Goal: Task Accomplishment & Management: Complete application form

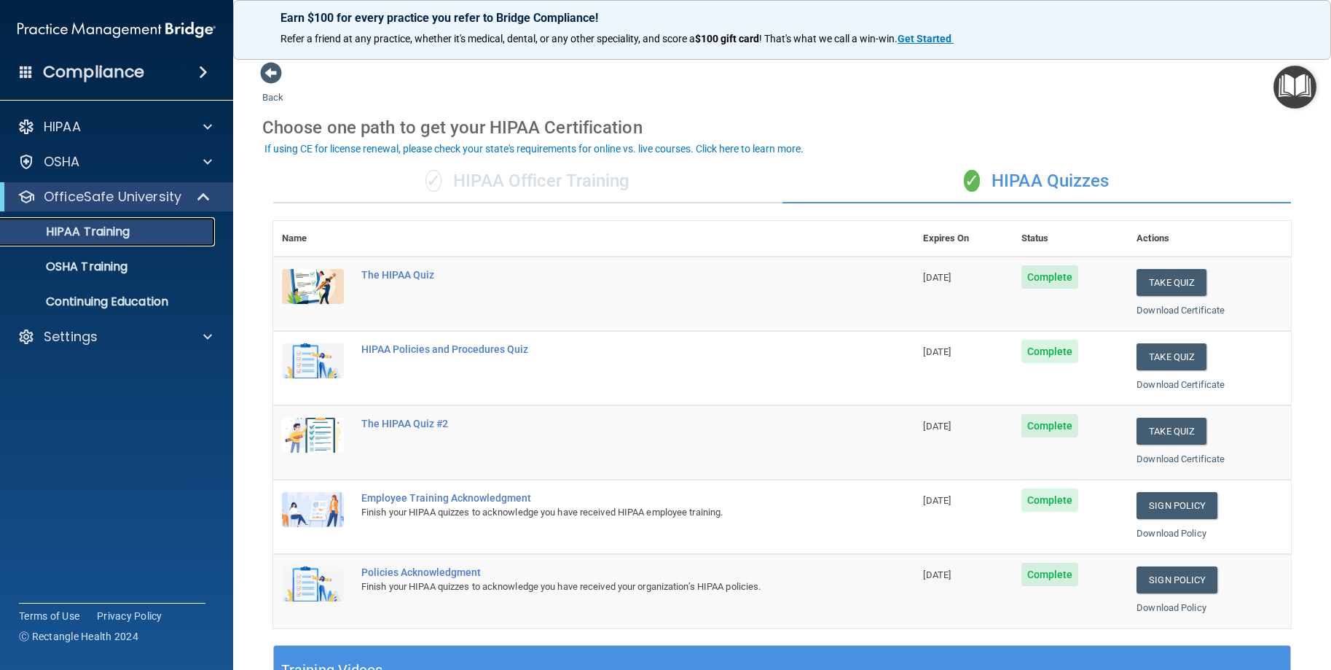
scroll to position [73, 0]
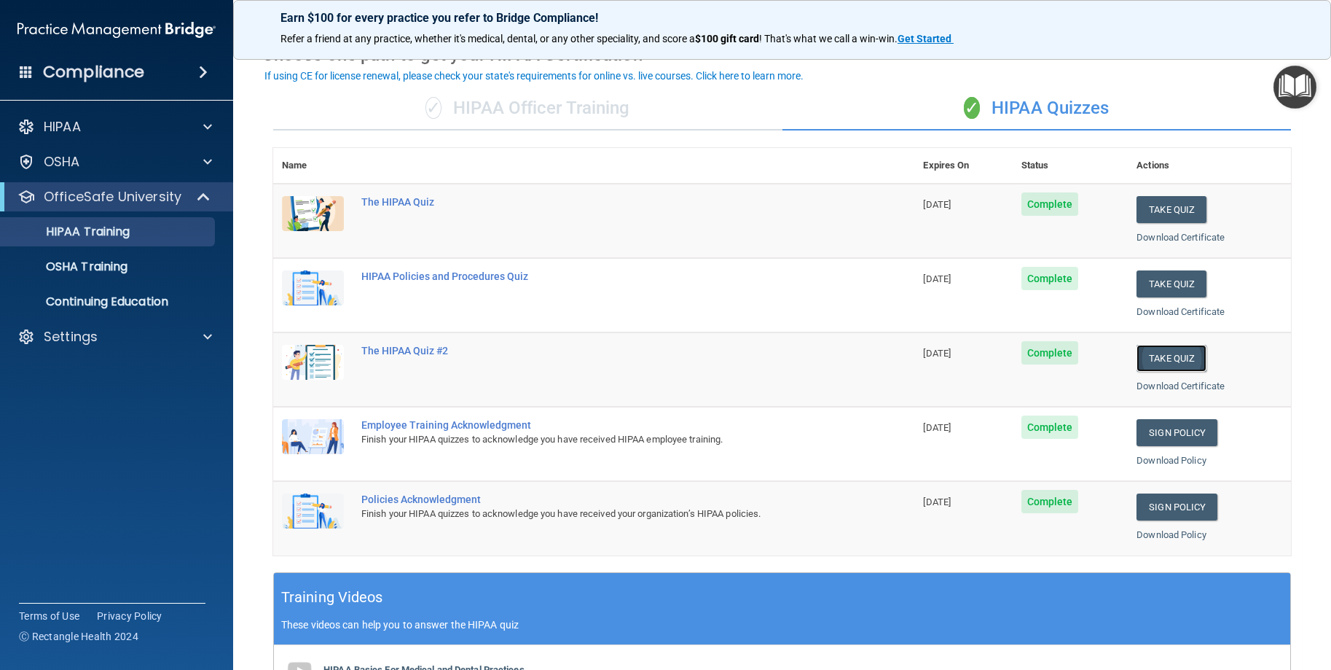
click at [1150, 358] on button "Take Quiz" at bounding box center [1172, 358] width 70 height 27
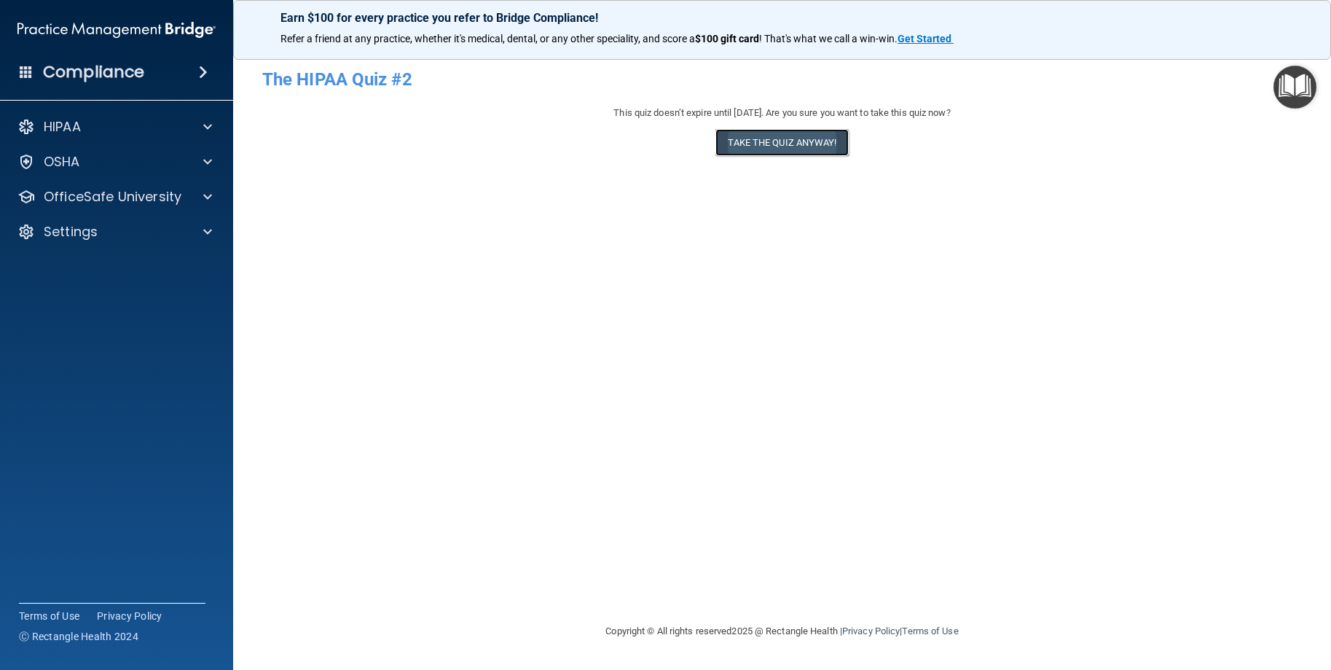
click at [757, 134] on button "Take the quiz anyway!" at bounding box center [782, 142] width 133 height 27
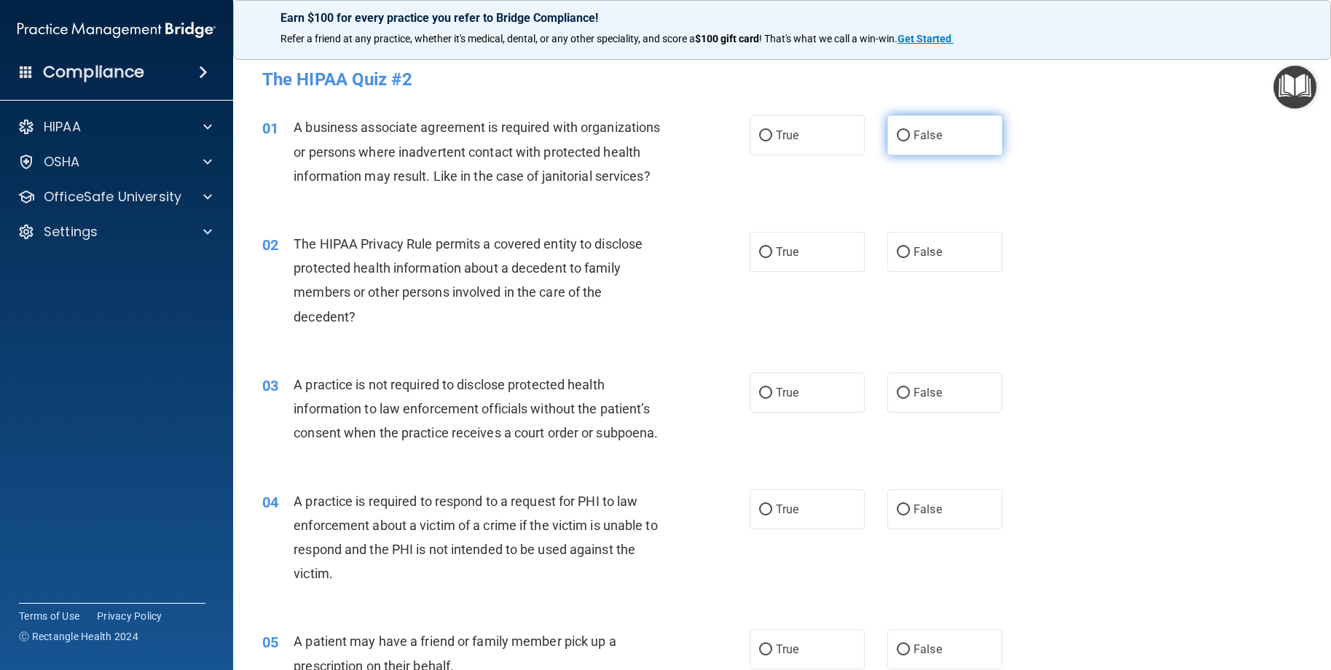
click at [898, 134] on input "False" at bounding box center [903, 135] width 13 height 11
radio input "true"
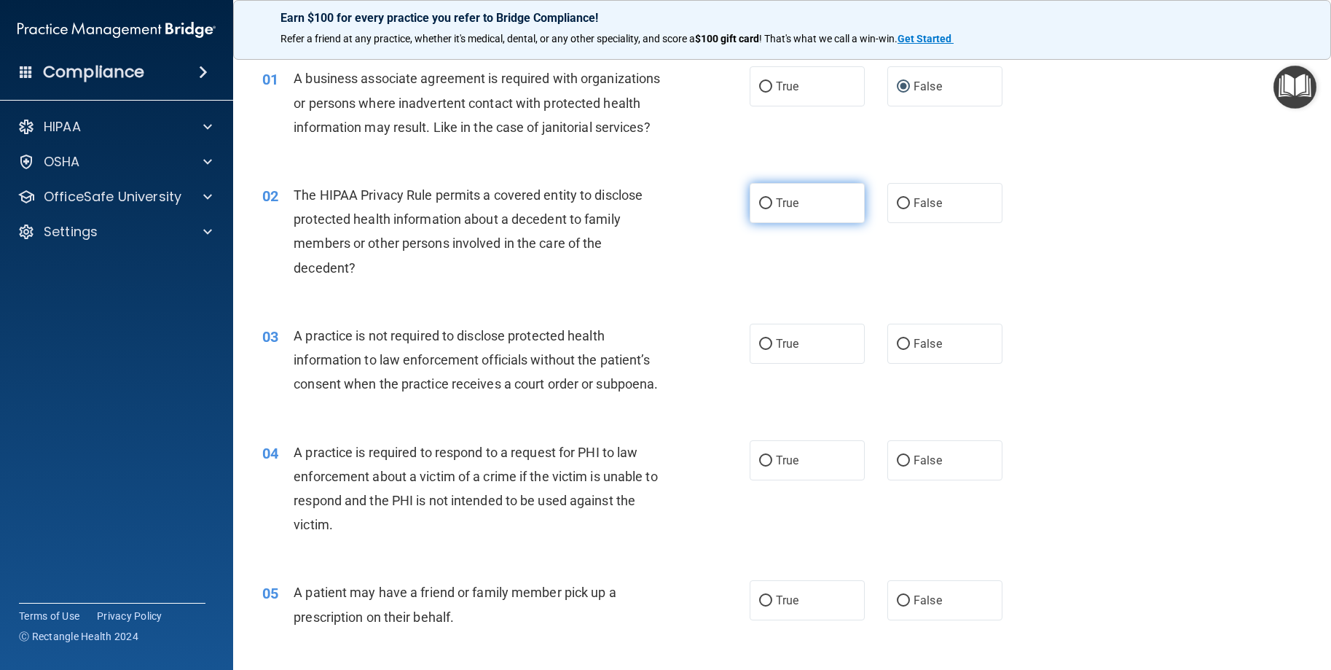
scroll to position [146, 0]
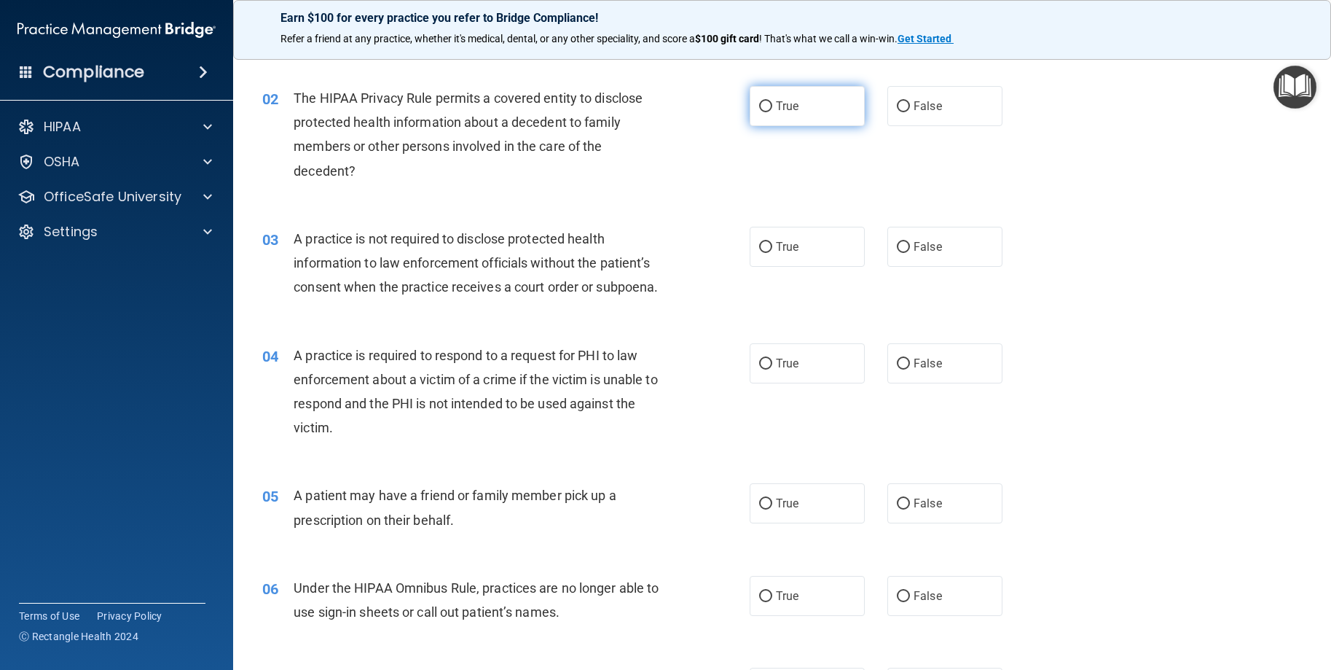
click at [833, 126] on label "True" at bounding box center [807, 106] width 115 height 40
click at [772, 112] on input "True" at bounding box center [765, 106] width 13 height 11
radio input "true"
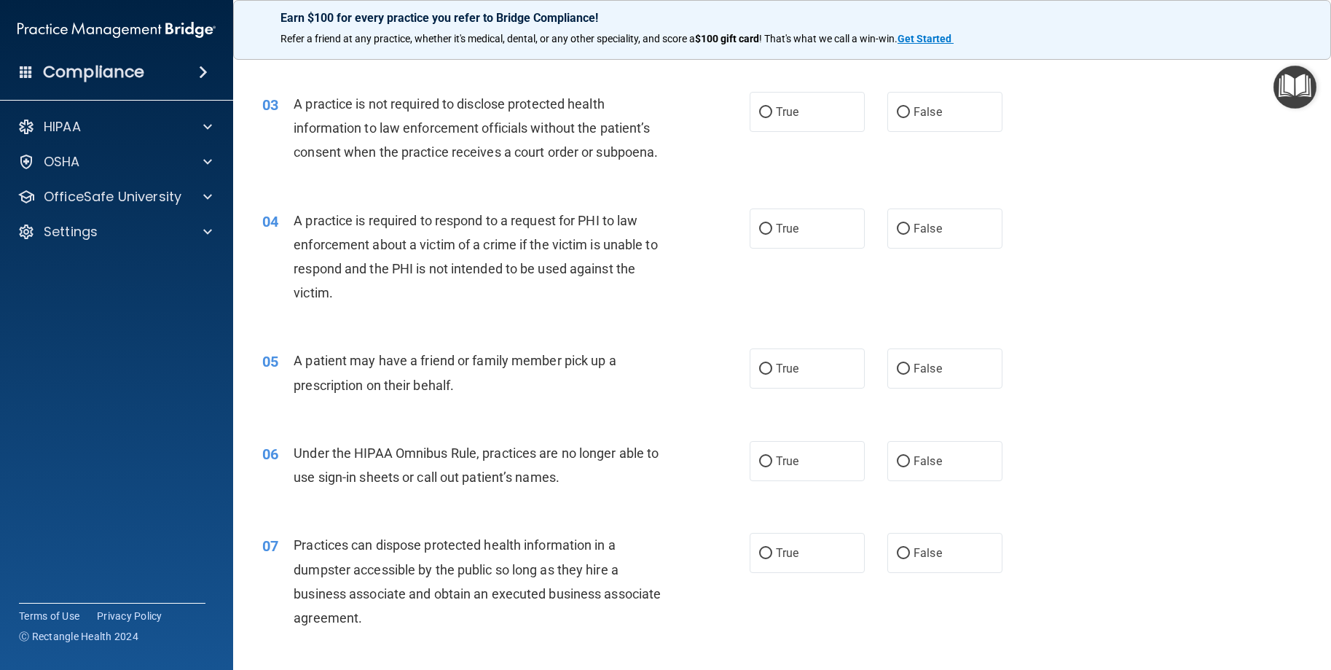
scroll to position [291, 0]
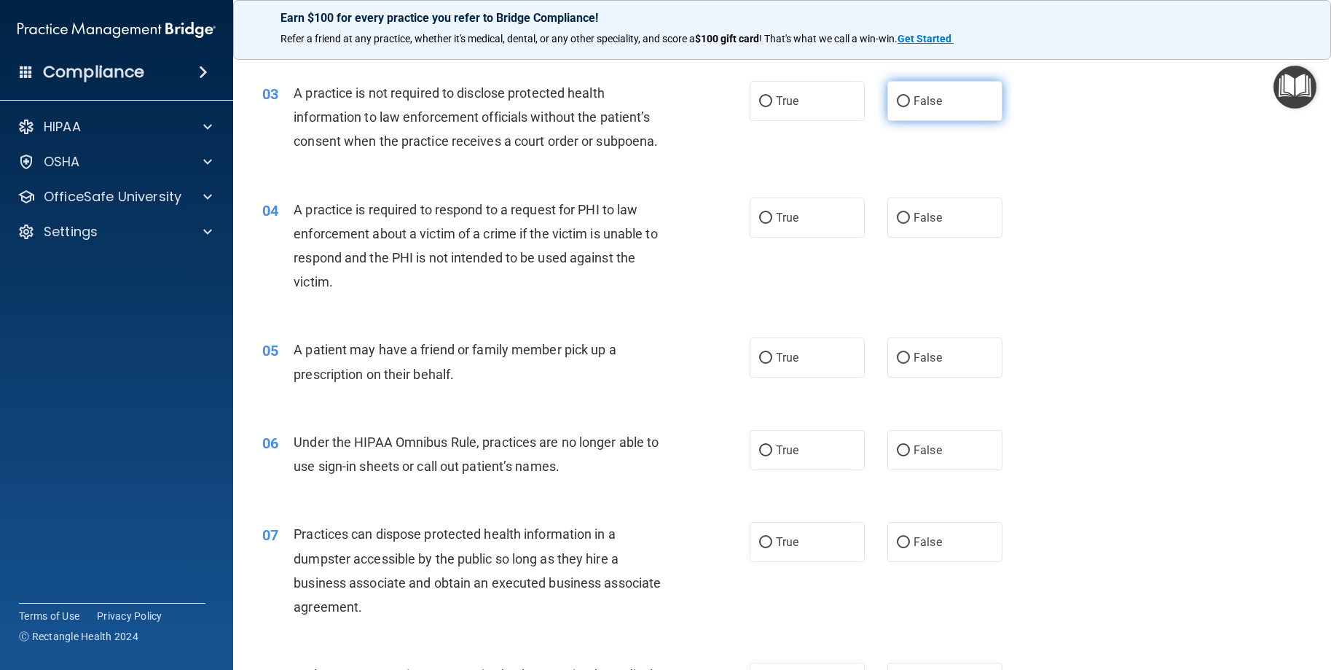
click at [918, 108] on span "False" at bounding box center [928, 101] width 28 height 14
click at [910, 107] on input "False" at bounding box center [903, 101] width 13 height 11
radio input "true"
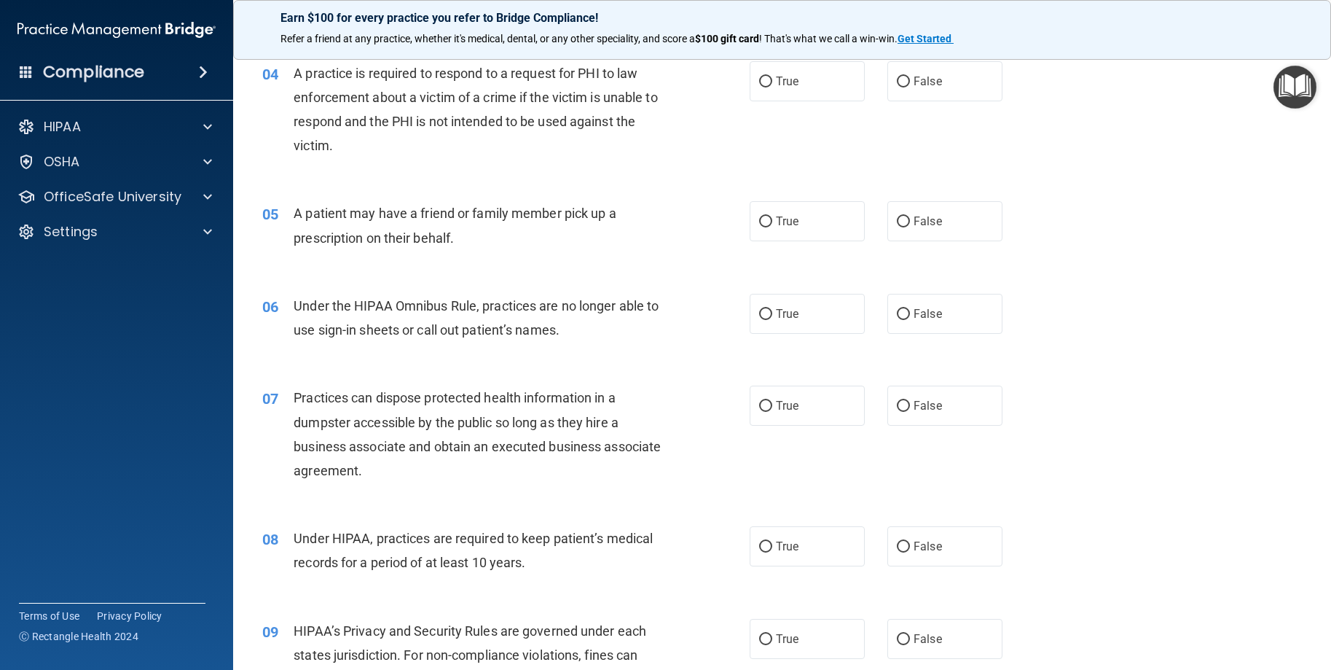
scroll to position [437, 0]
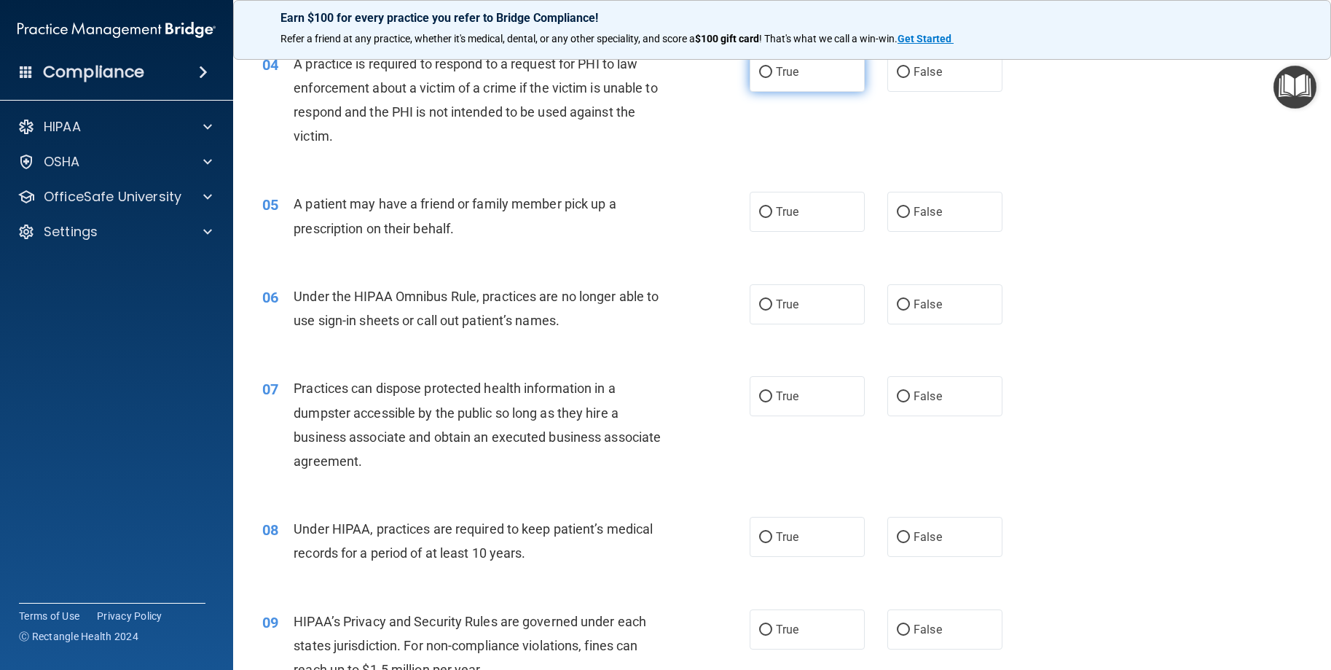
click at [791, 92] on label "True" at bounding box center [807, 72] width 115 height 40
click at [772, 78] on input "True" at bounding box center [765, 72] width 13 height 11
radio input "true"
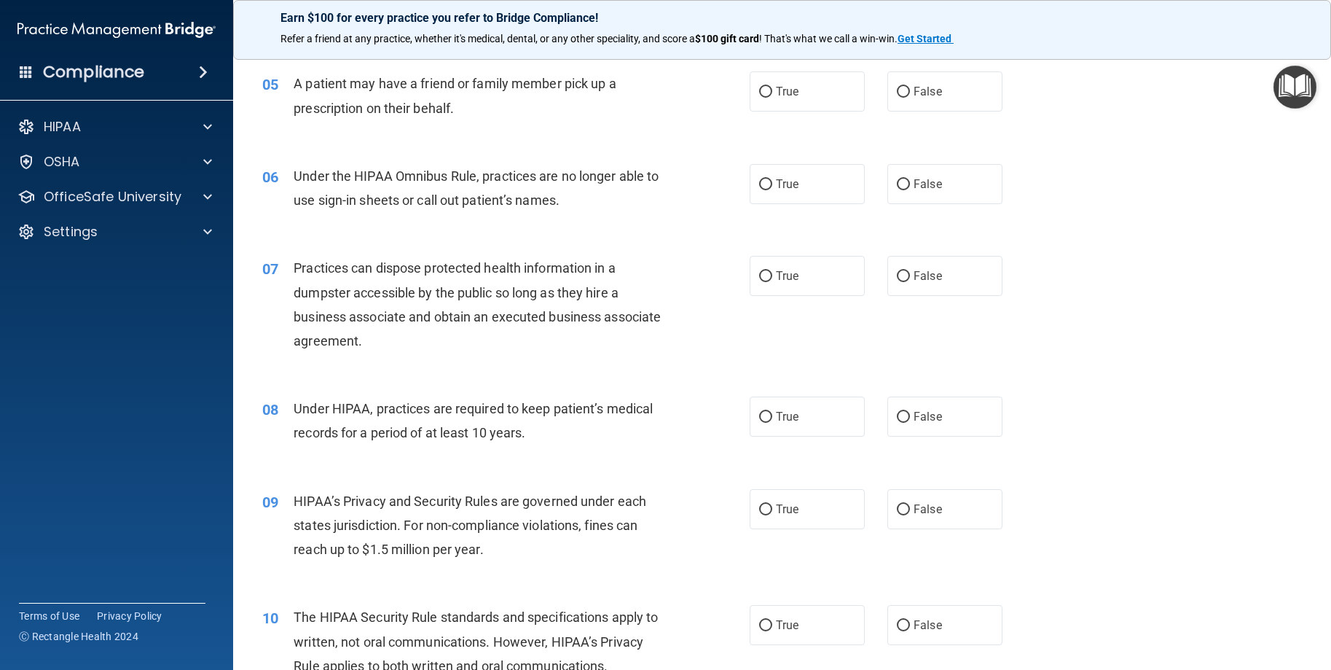
scroll to position [583, 0]
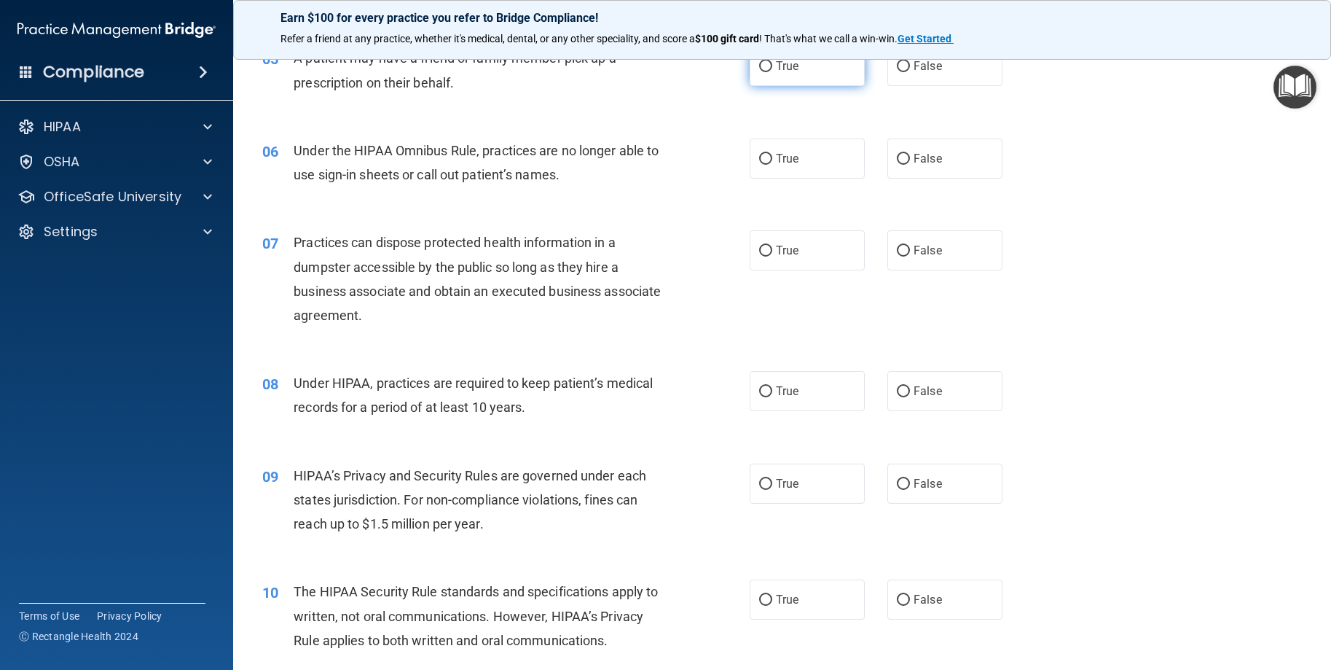
click at [812, 86] on label "True" at bounding box center [807, 66] width 115 height 40
click at [772, 72] on input "True" at bounding box center [765, 66] width 13 height 11
radio input "true"
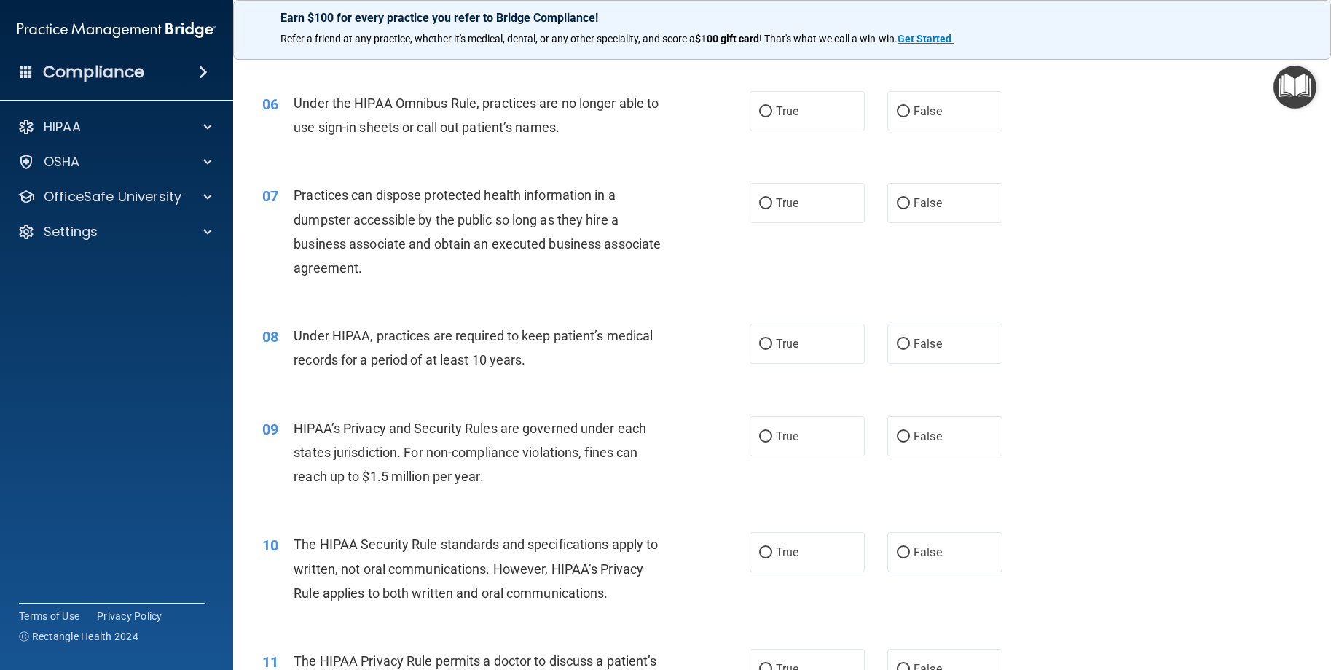
scroll to position [656, 0]
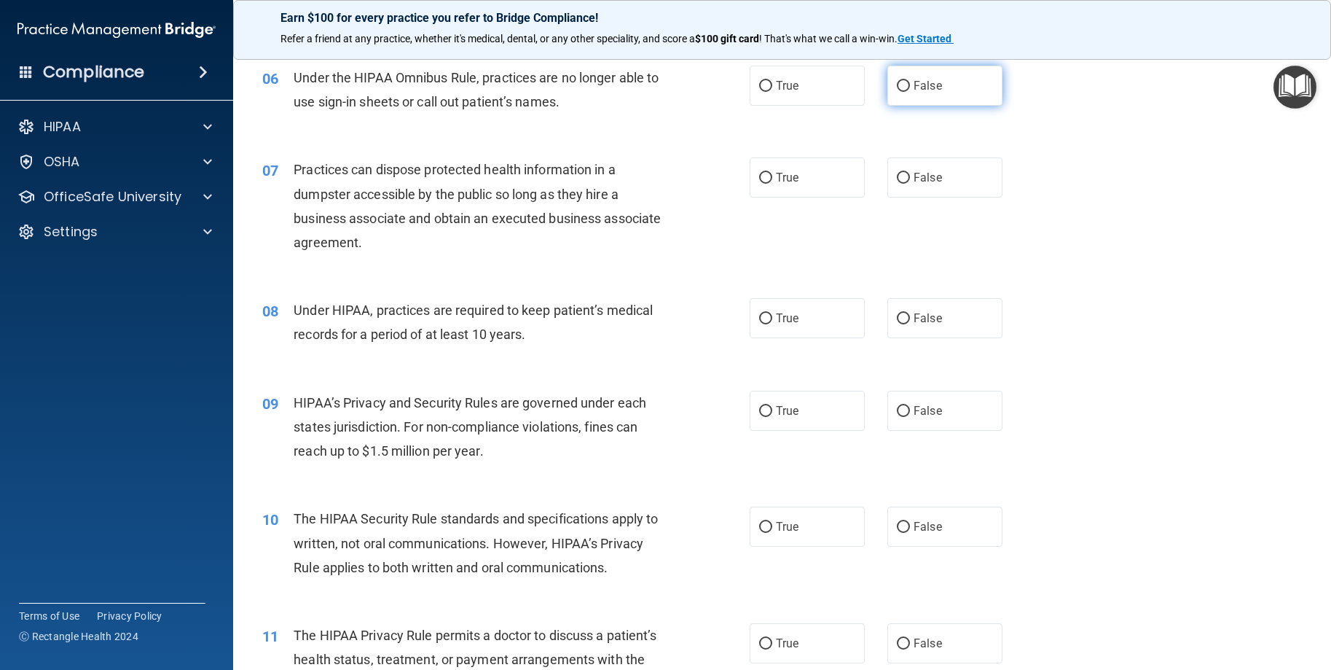
click at [914, 93] on span "False" at bounding box center [928, 86] width 28 height 14
click at [910, 92] on input "False" at bounding box center [903, 86] width 13 height 11
radio input "true"
drag, startPoint x: 354, startPoint y: 216, endPoint x: 433, endPoint y: 216, distance: 78.7
click at [433, 216] on span "Practices can dispose protected health information in a dumpster accessible by …" at bounding box center [477, 206] width 367 height 88
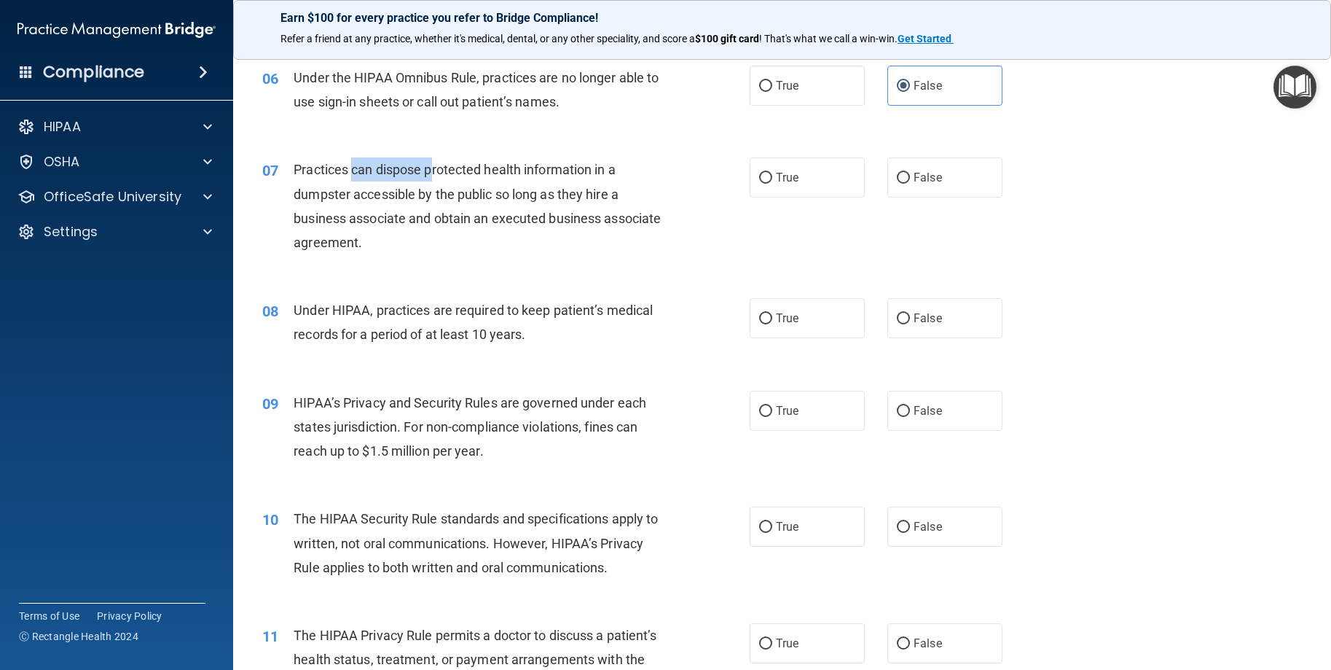
scroll to position [583, 0]
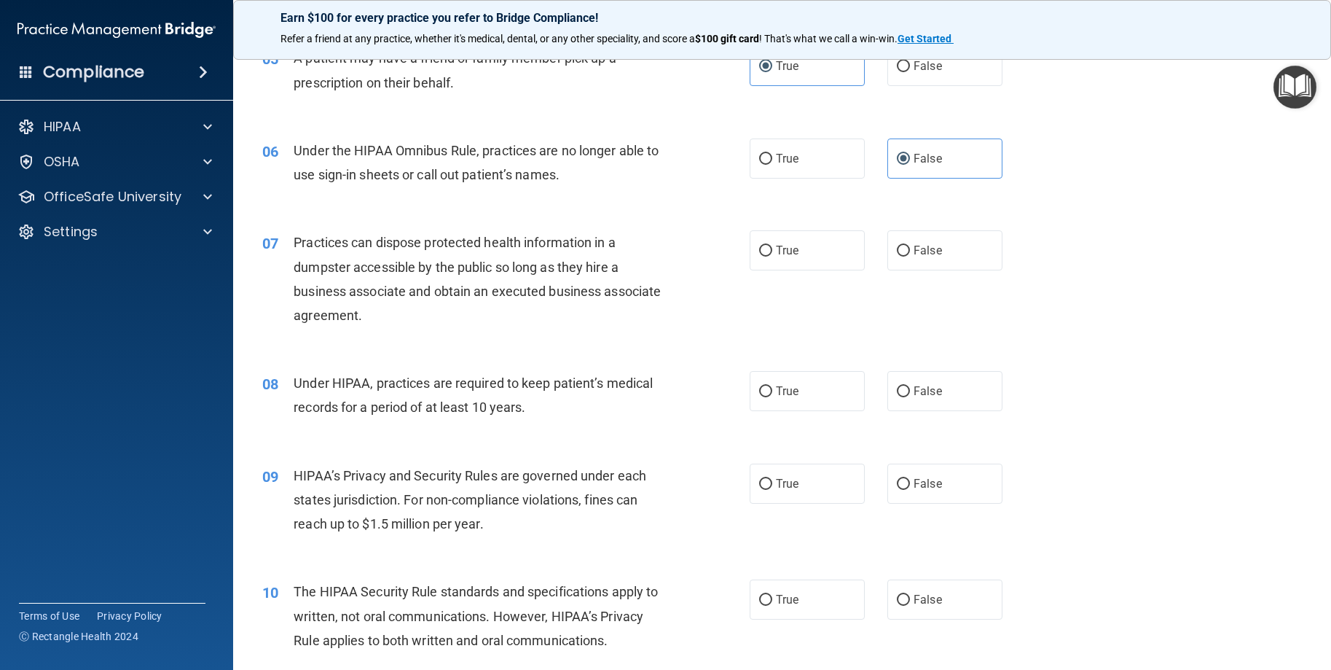
click at [694, 280] on div "07 Practices can dispose protected health information in a dumpster accessible …" at bounding box center [505, 282] width 531 height 104
click at [960, 270] on label "False" at bounding box center [944, 250] width 115 height 40
click at [910, 256] on input "False" at bounding box center [903, 251] width 13 height 11
radio input "true"
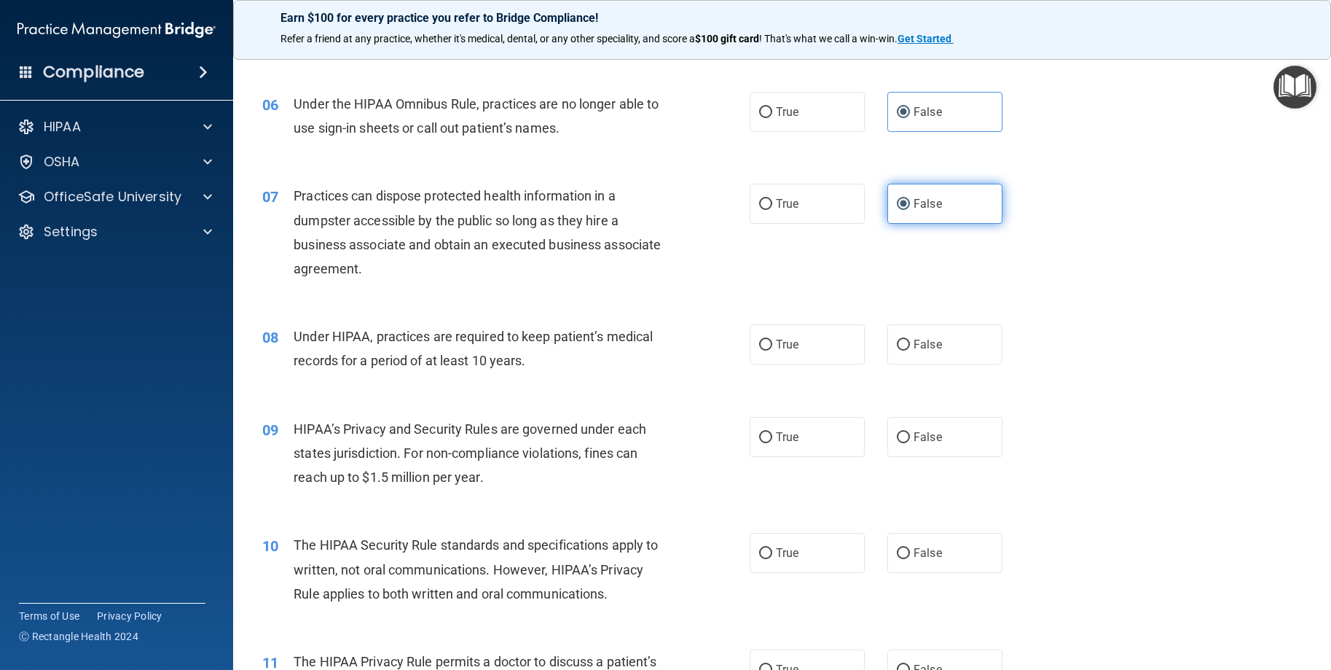
scroll to position [656, 0]
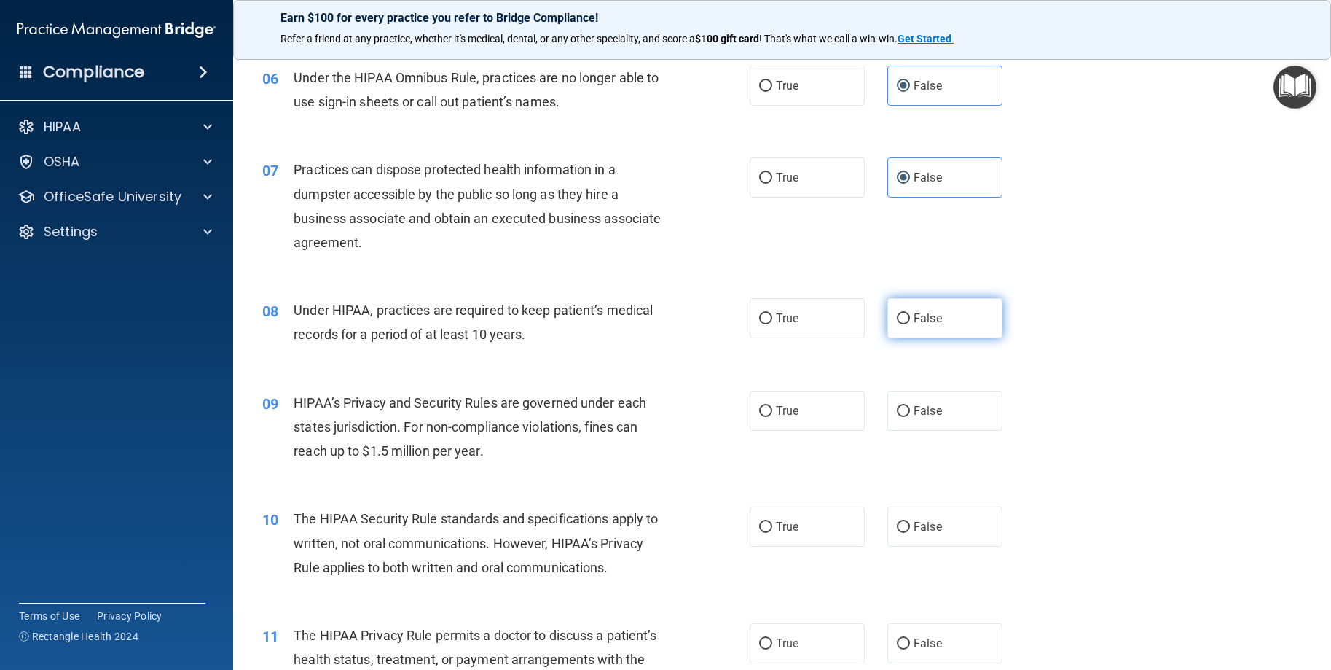
click at [914, 325] on span "False" at bounding box center [928, 318] width 28 height 14
click at [910, 324] on input "False" at bounding box center [903, 318] width 13 height 11
radio input "true"
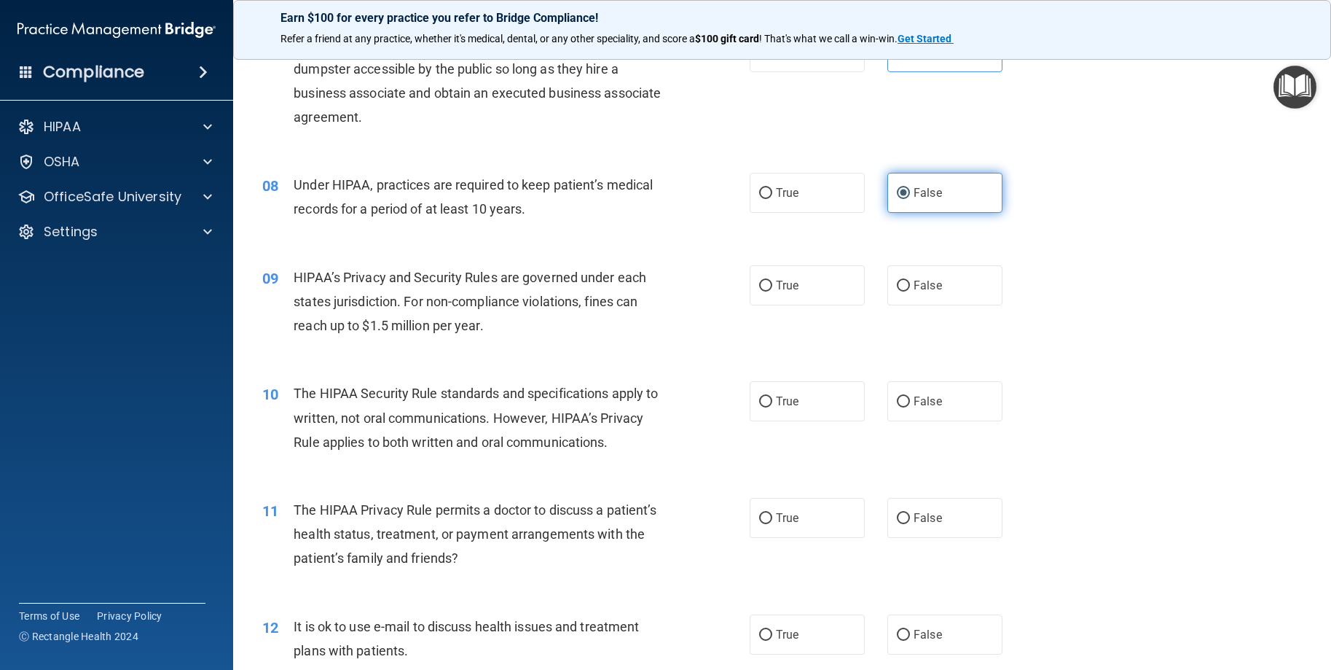
scroll to position [801, 0]
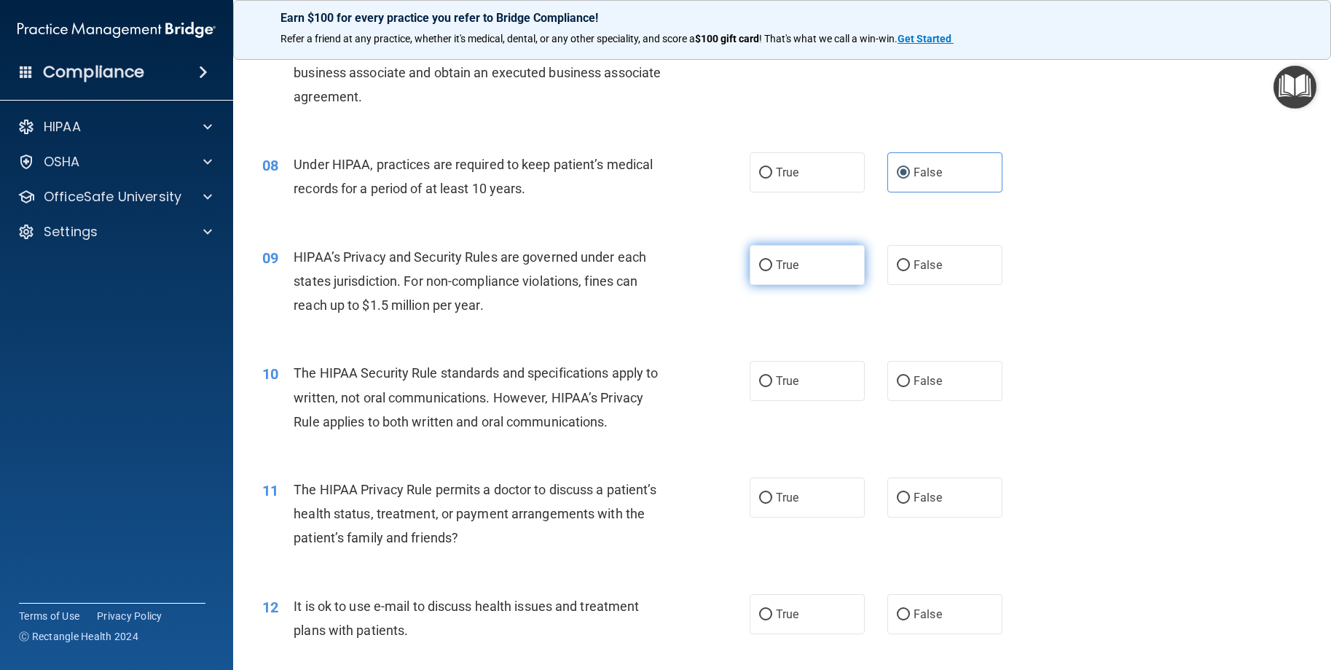
click at [825, 285] on label "True" at bounding box center [807, 265] width 115 height 40
click at [772, 271] on input "True" at bounding box center [765, 265] width 13 height 11
radio input "true"
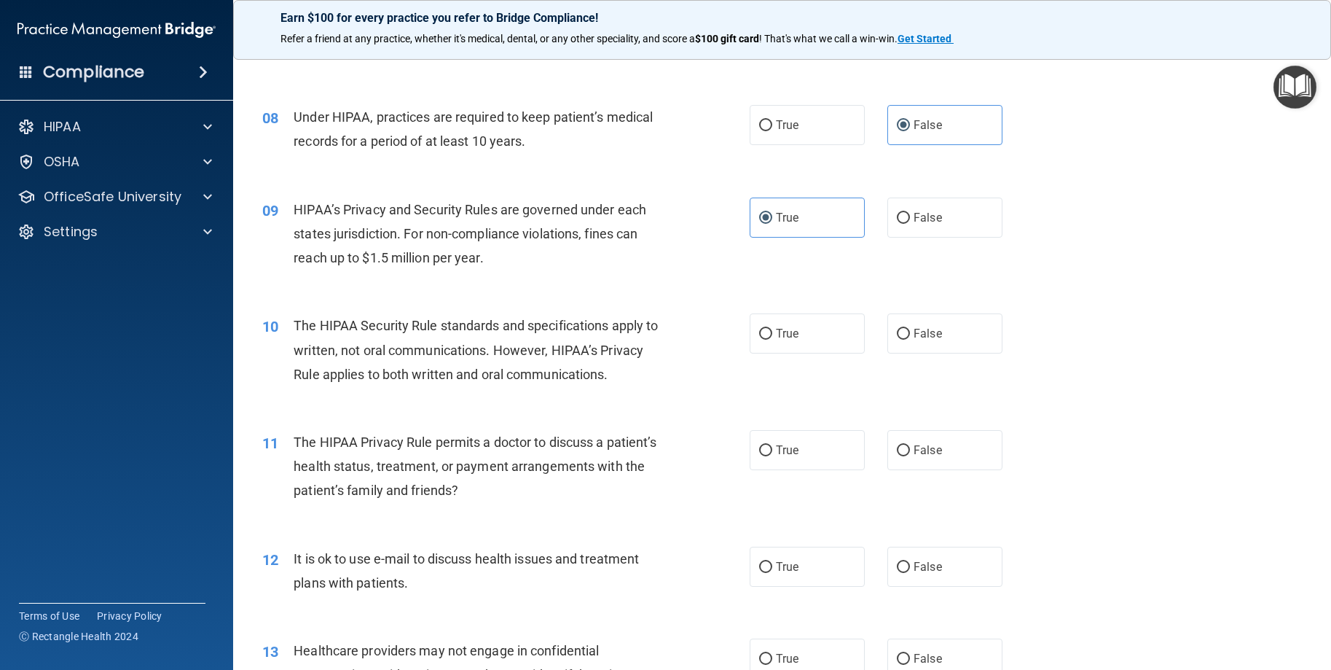
scroll to position [874, 0]
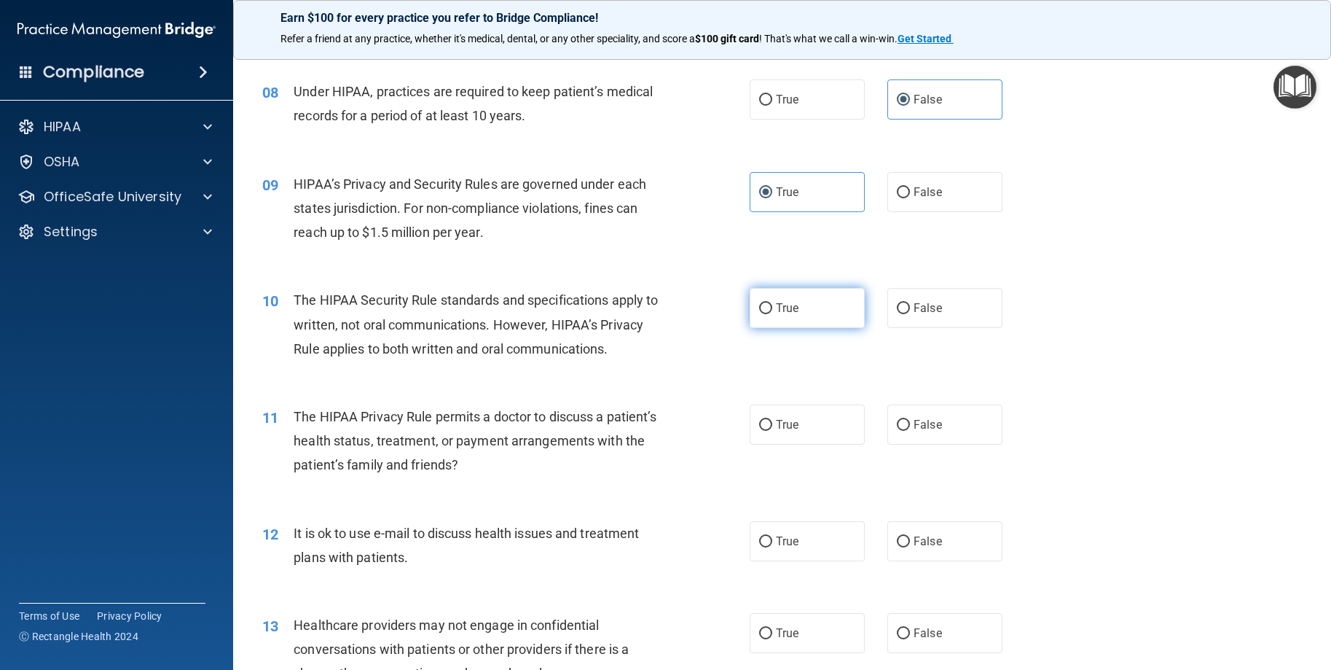
click at [776, 315] on span "True" at bounding box center [787, 308] width 23 height 14
click at [772, 314] on input "True" at bounding box center [765, 308] width 13 height 11
radio input "true"
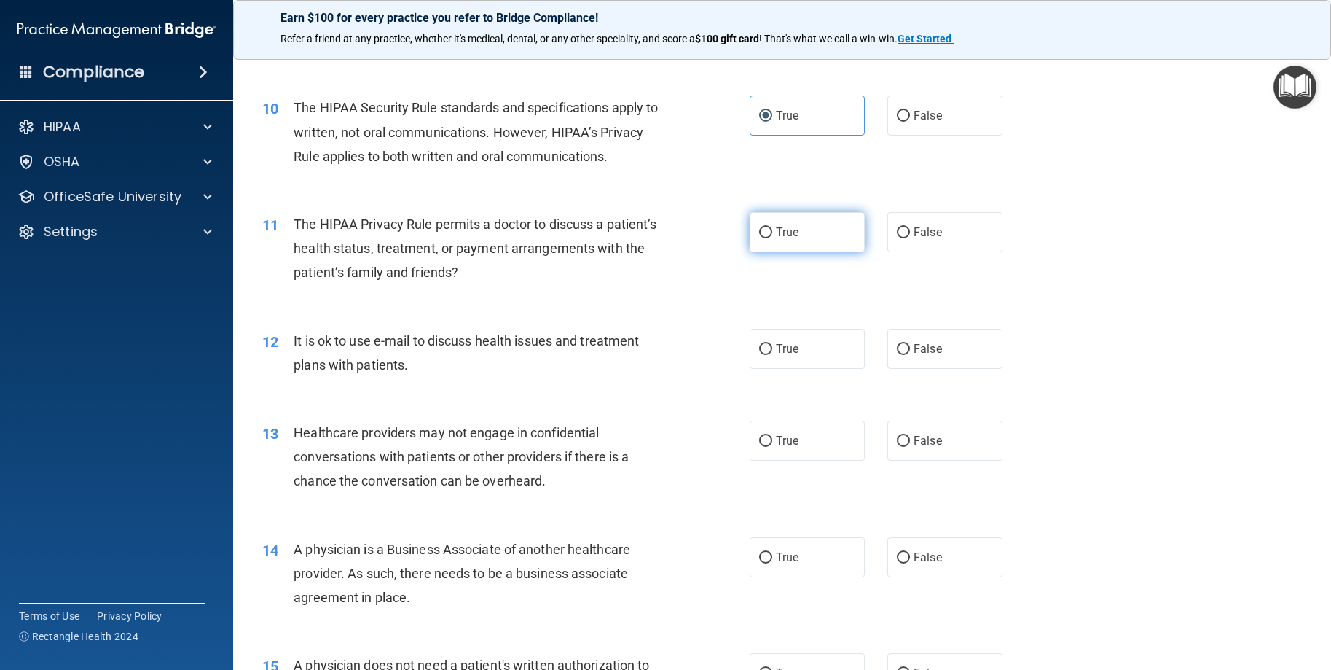
scroll to position [1093, 0]
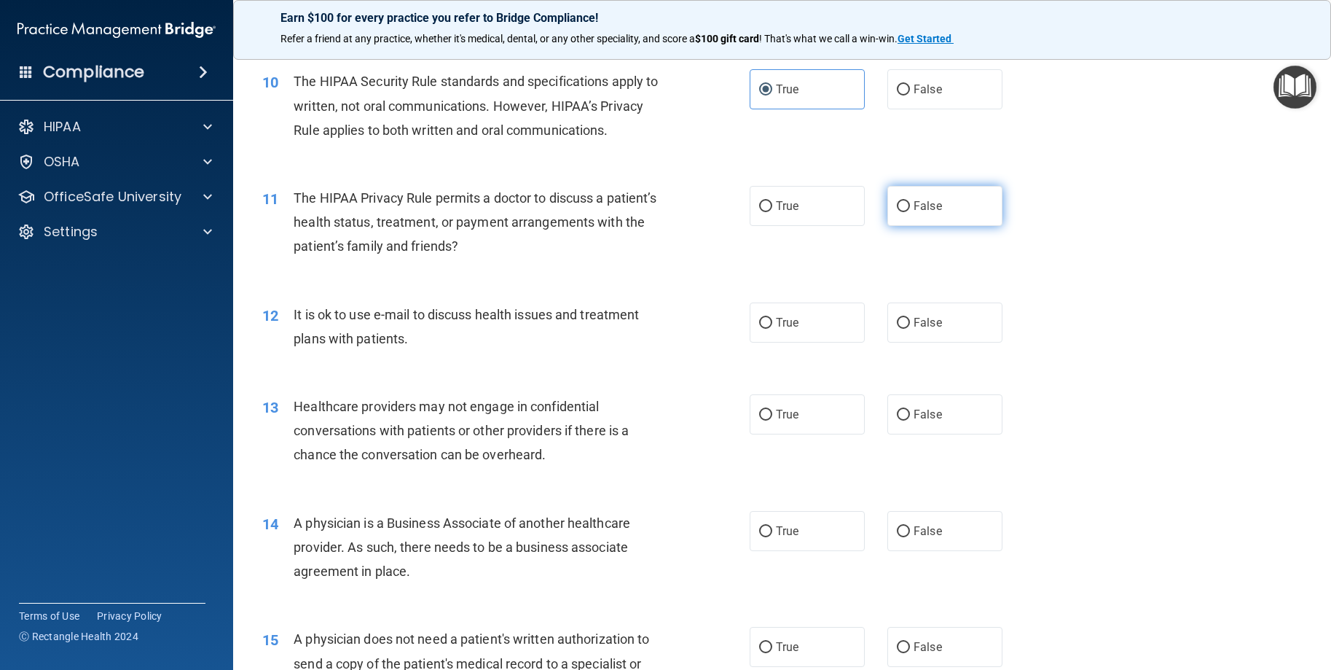
click at [889, 226] on label "False" at bounding box center [944, 206] width 115 height 40
click at [897, 212] on input "False" at bounding box center [903, 206] width 13 height 11
radio input "true"
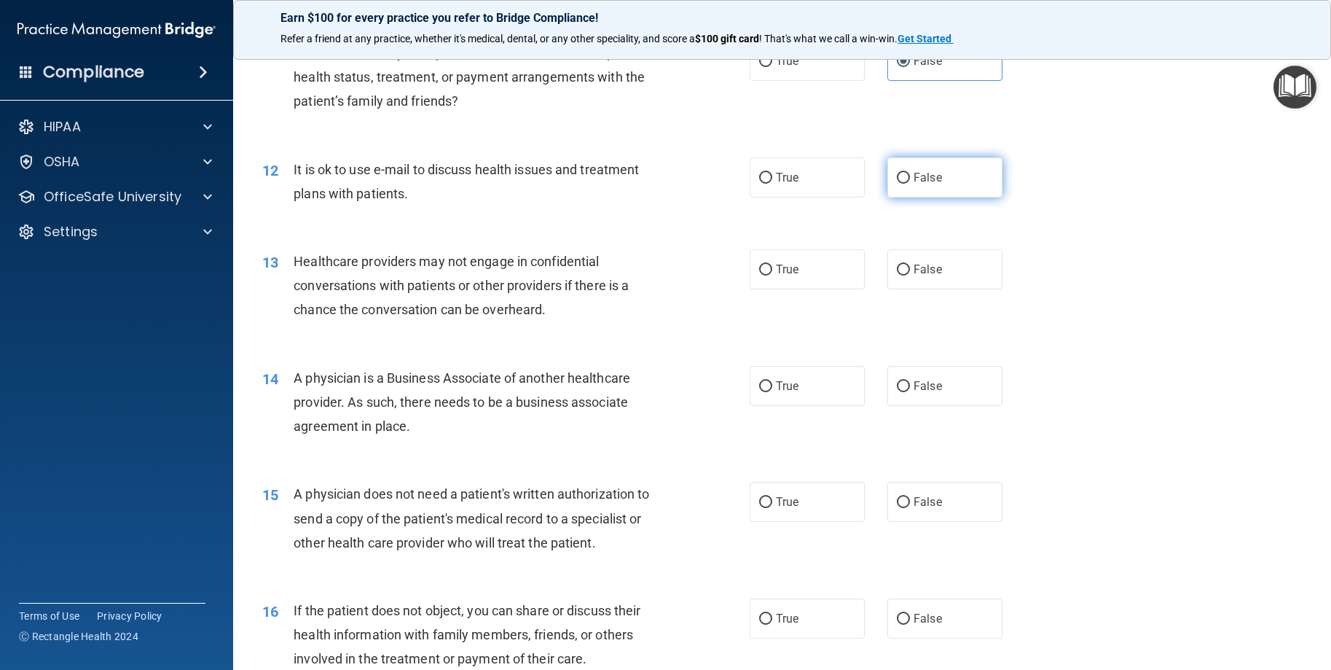
scroll to position [1239, 0]
click at [897, 183] on input "False" at bounding box center [903, 177] width 13 height 11
radio input "true"
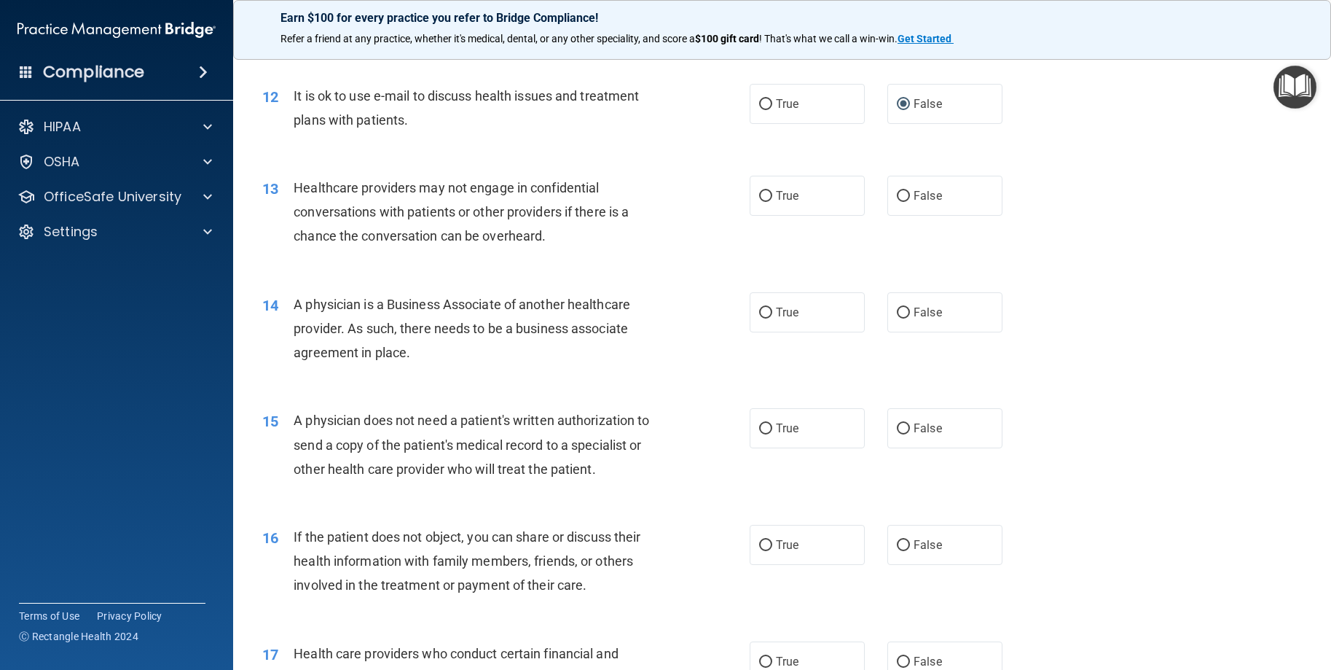
scroll to position [1384, 0]
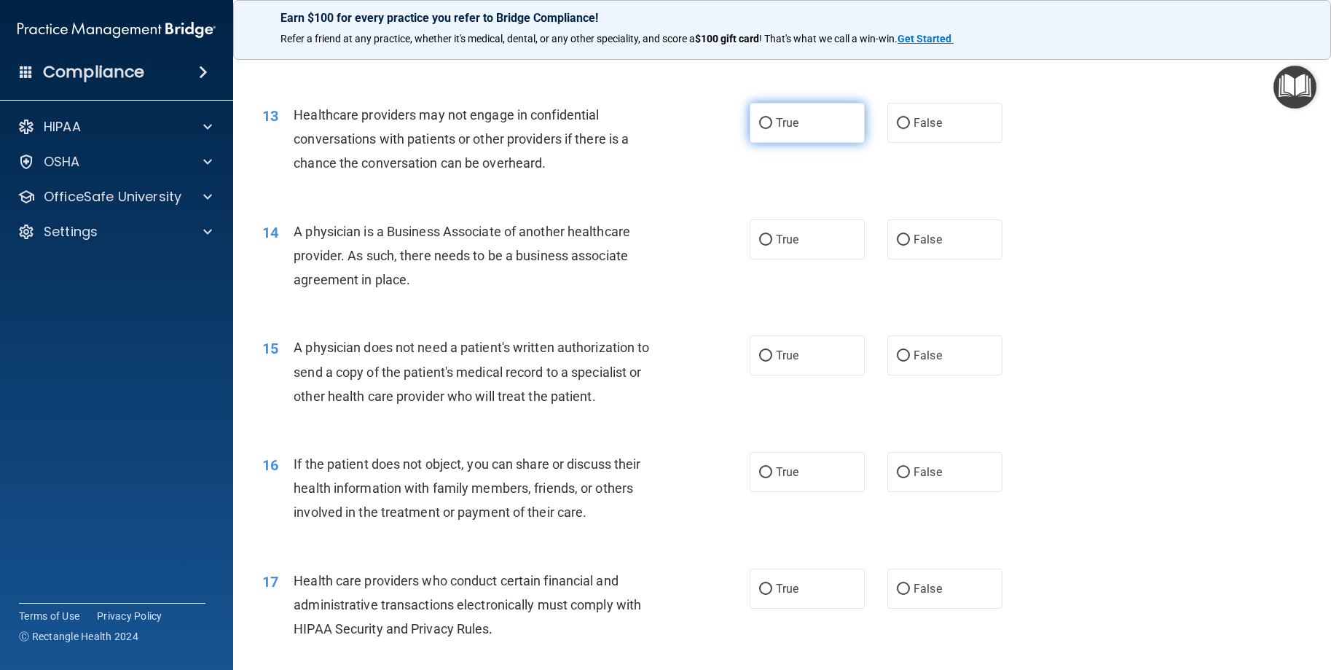
click at [835, 143] on label "True" at bounding box center [807, 123] width 115 height 40
click at [772, 129] on input "True" at bounding box center [765, 123] width 13 height 11
radio input "true"
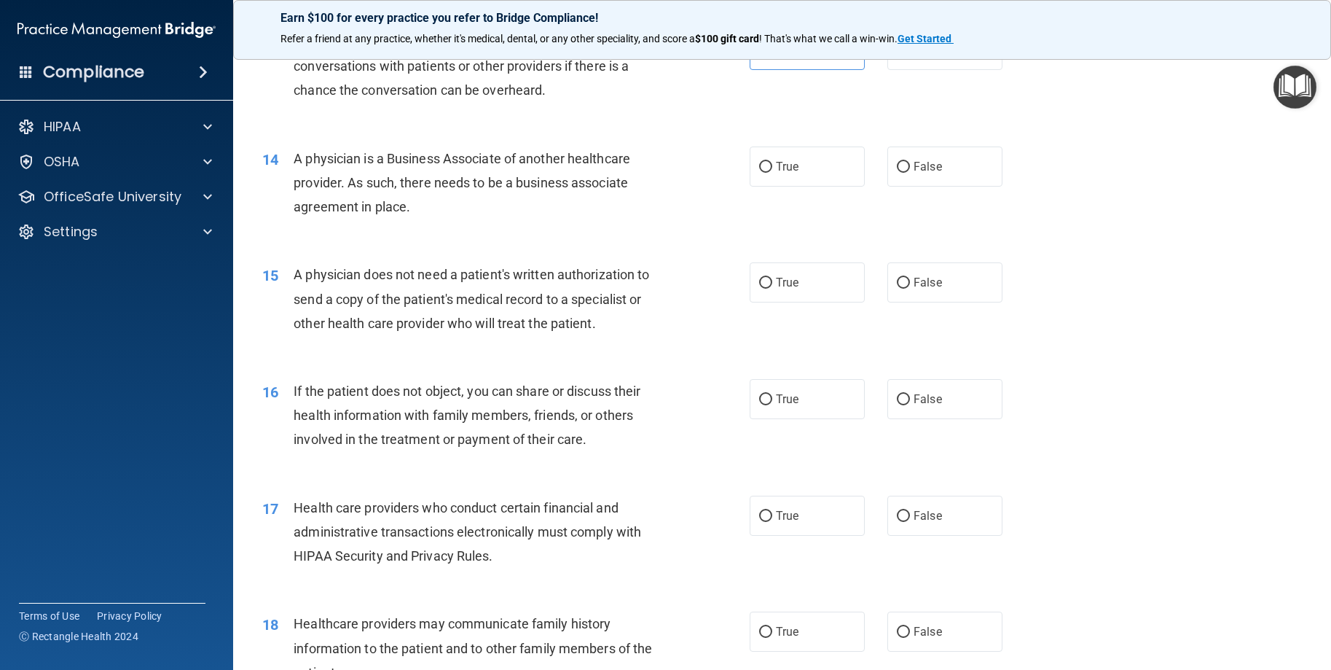
scroll to position [1530, 0]
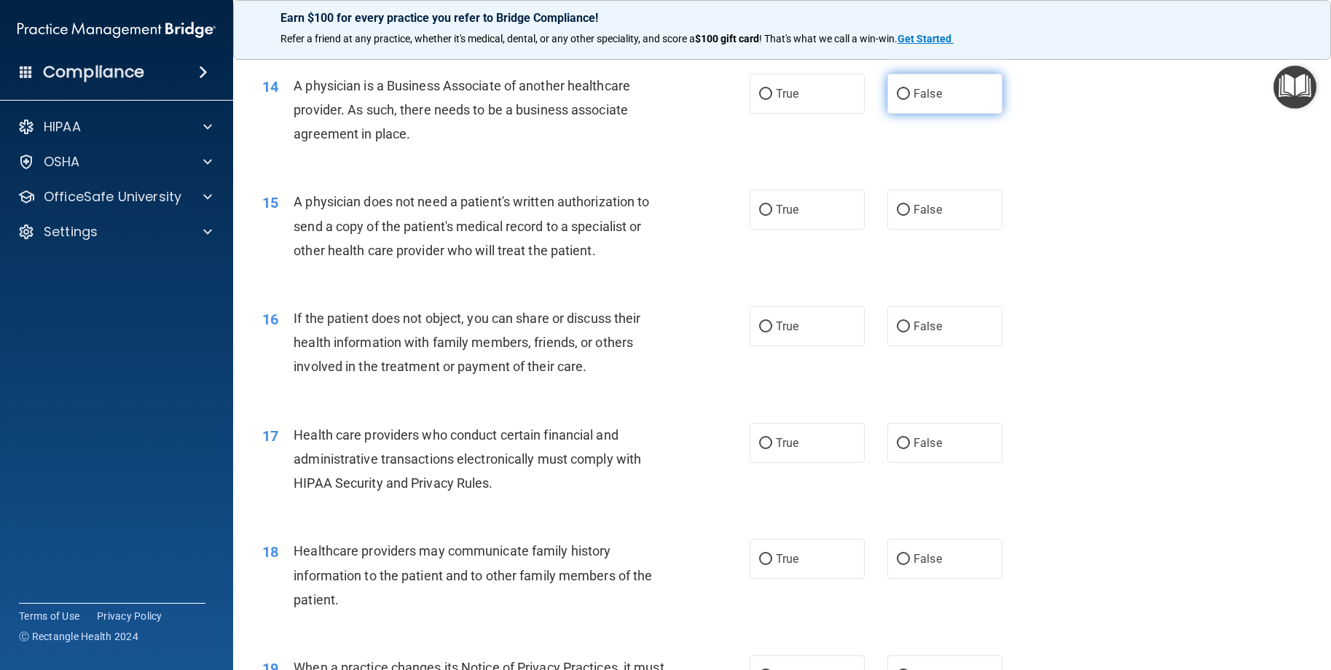
click at [908, 114] on label "False" at bounding box center [944, 94] width 115 height 40
click at [908, 100] on input "False" at bounding box center [903, 94] width 13 height 11
radio input "true"
click at [840, 230] on label "True" at bounding box center [807, 209] width 115 height 40
click at [772, 216] on input "True" at bounding box center [765, 210] width 13 height 11
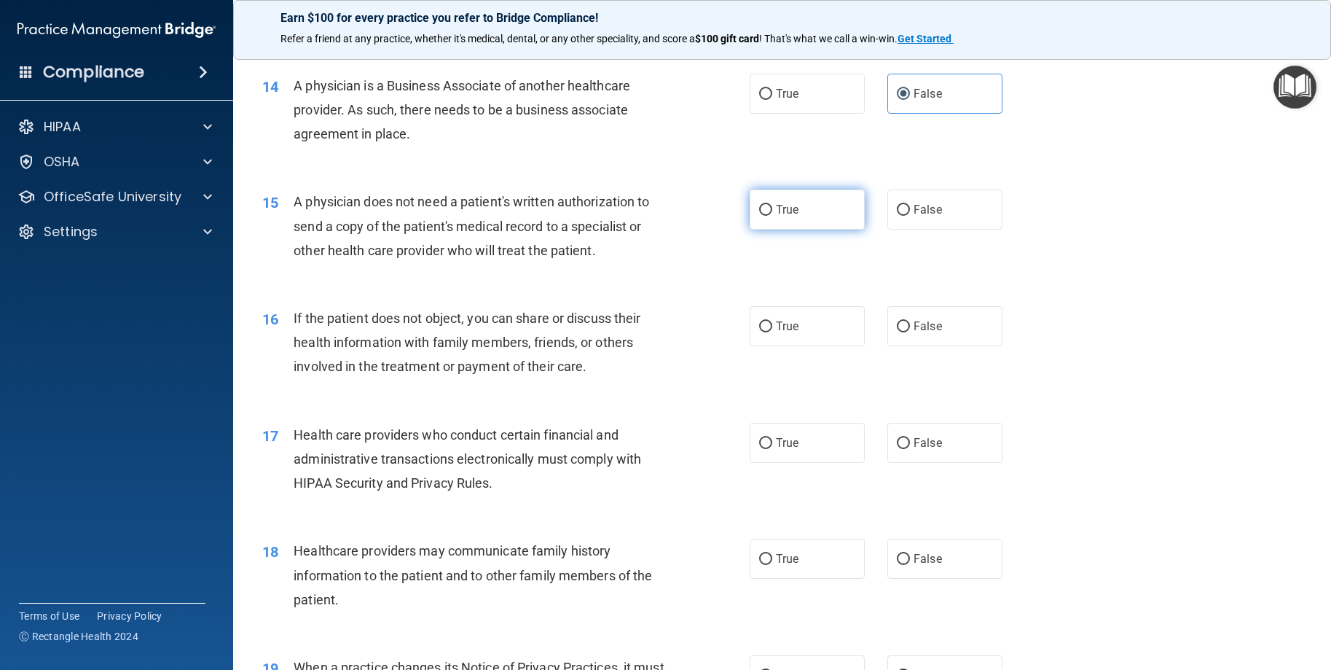
radio input "true"
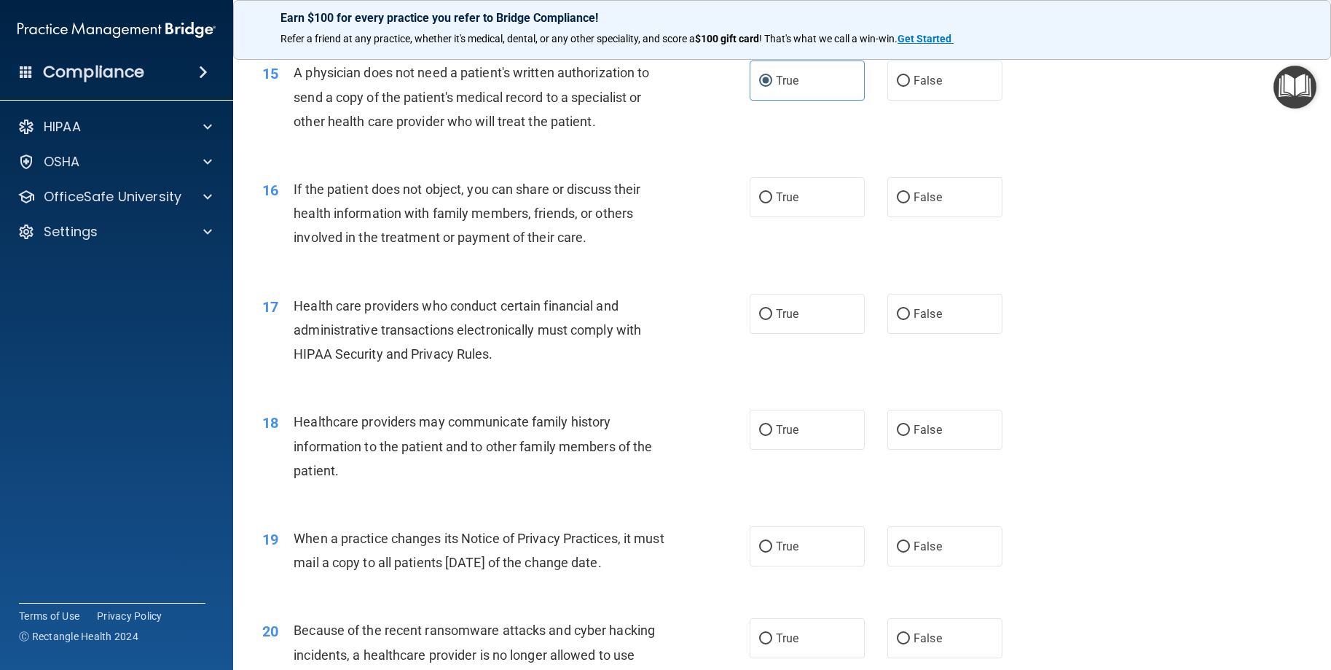
scroll to position [1676, 0]
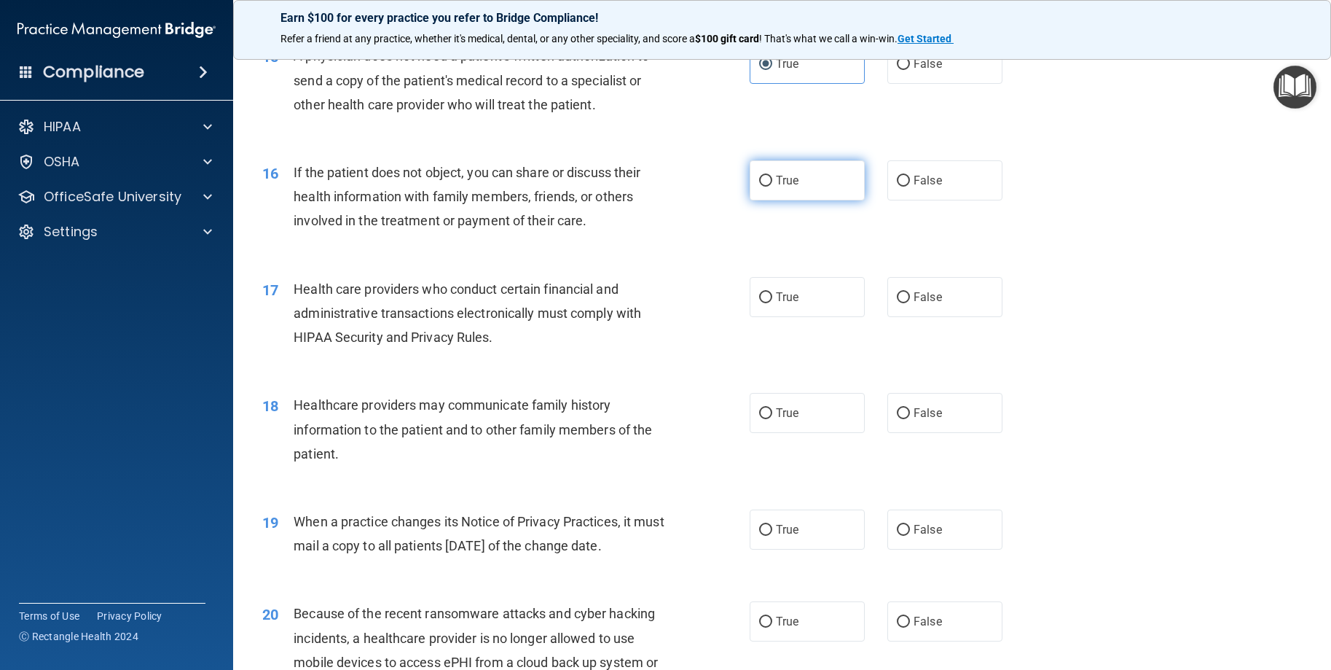
click at [807, 200] on label "True" at bounding box center [807, 180] width 115 height 40
click at [772, 187] on input "True" at bounding box center [765, 181] width 13 height 11
radio input "true"
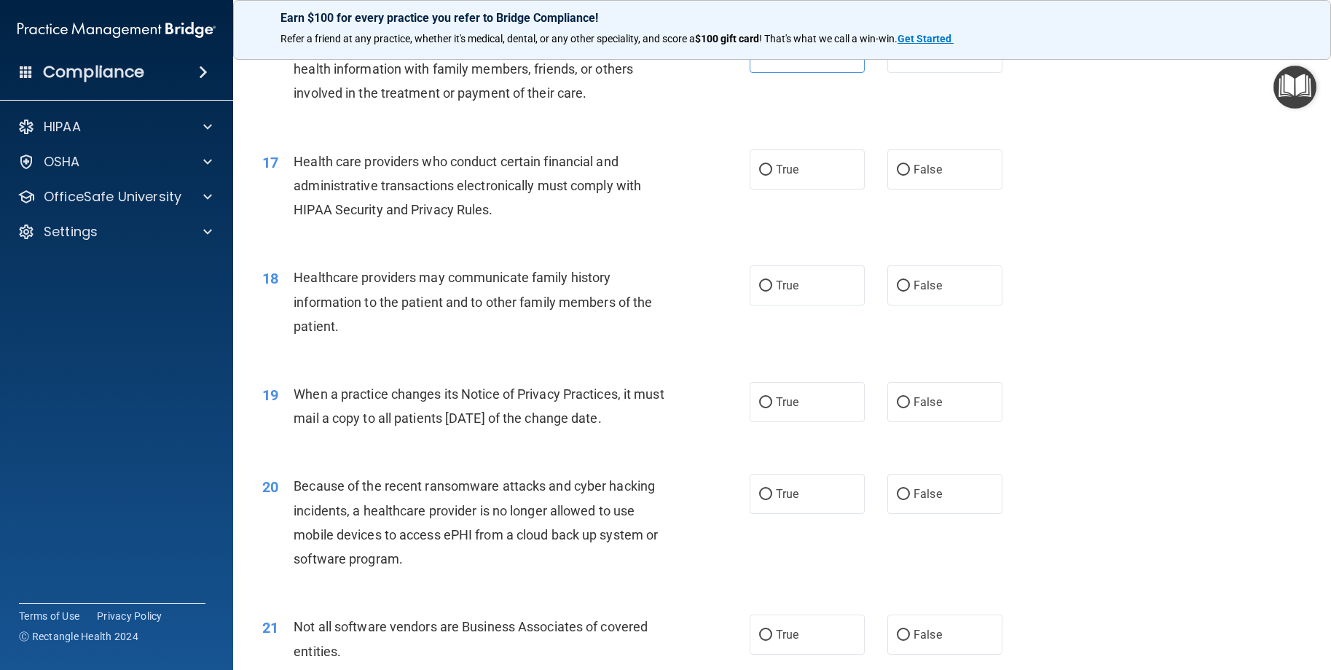
scroll to position [1822, 0]
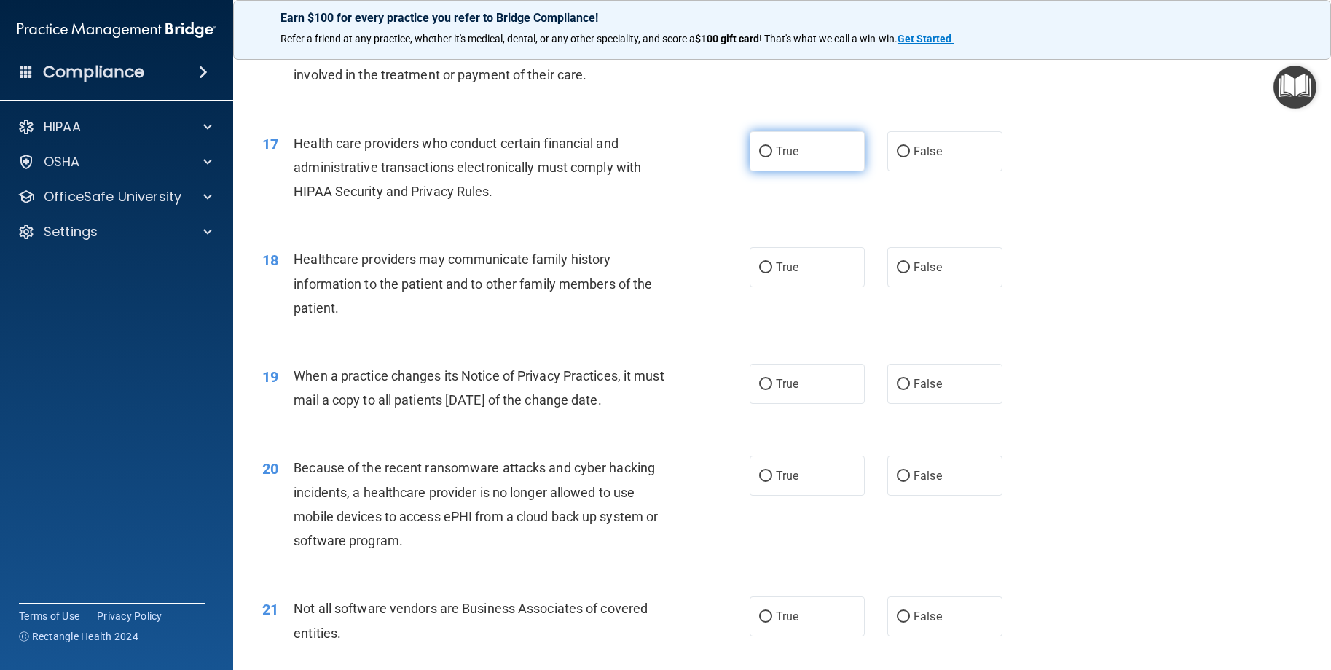
click at [820, 171] on label "True" at bounding box center [807, 151] width 115 height 40
click at [772, 157] on input "True" at bounding box center [765, 151] width 13 height 11
radio input "true"
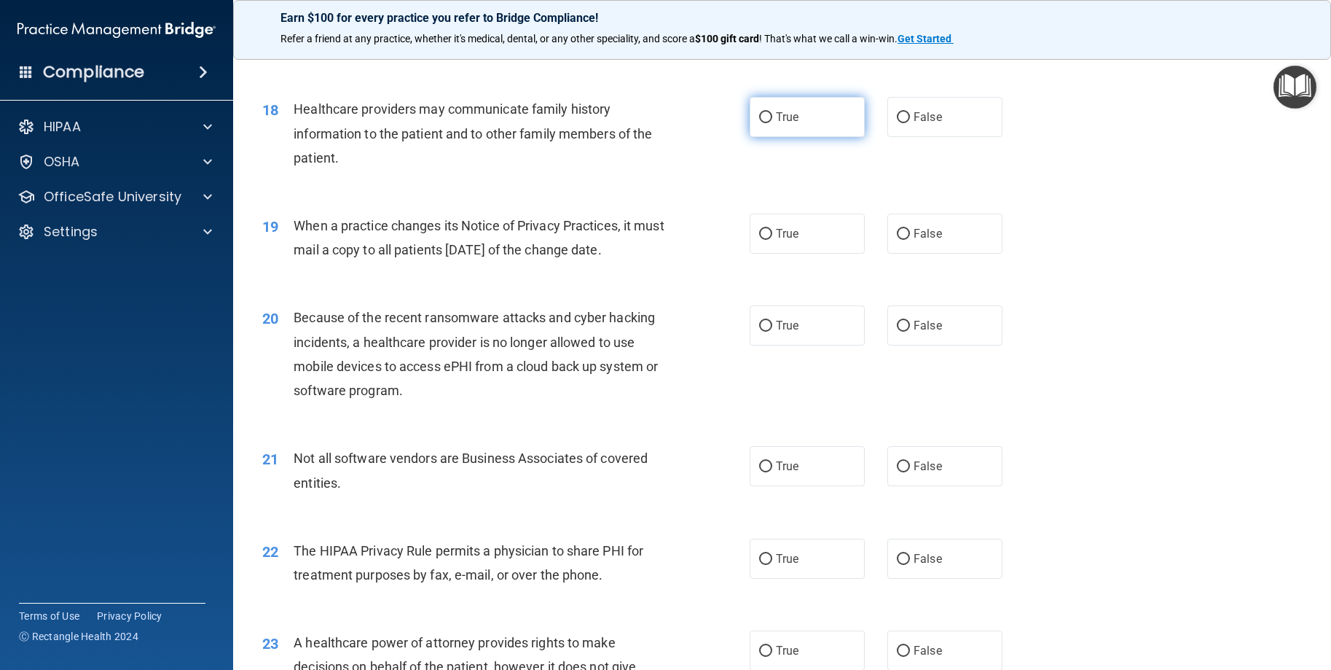
scroll to position [2040, 0]
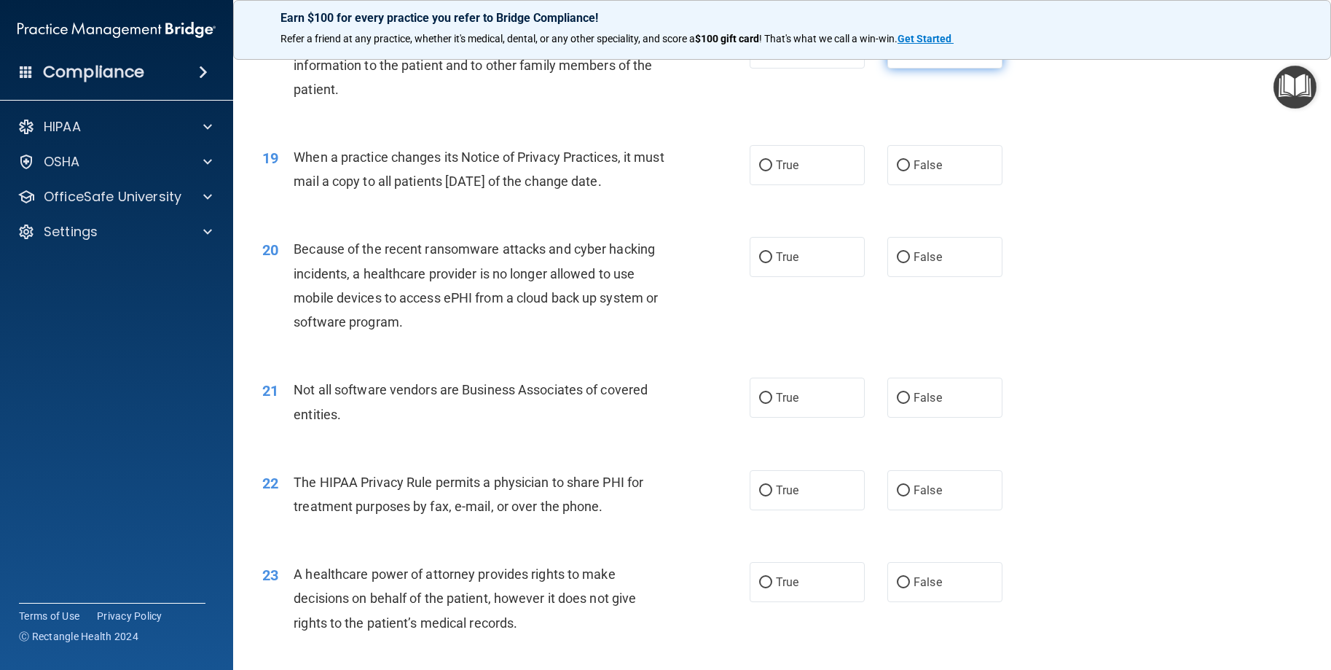
click at [899, 68] on label "False" at bounding box center [944, 48] width 115 height 40
click at [899, 55] on input "False" at bounding box center [903, 49] width 13 height 11
radio input "true"
click at [783, 185] on label "True" at bounding box center [807, 165] width 115 height 40
click at [772, 171] on input "True" at bounding box center [765, 165] width 13 height 11
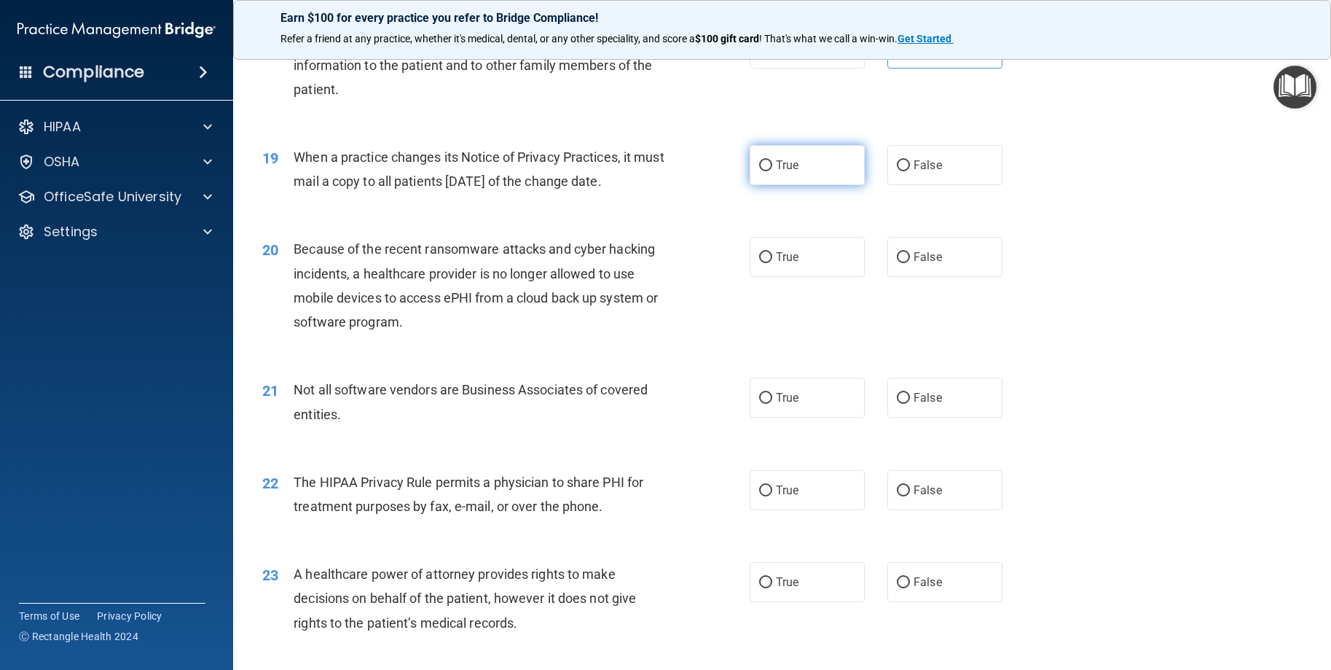
radio input "true"
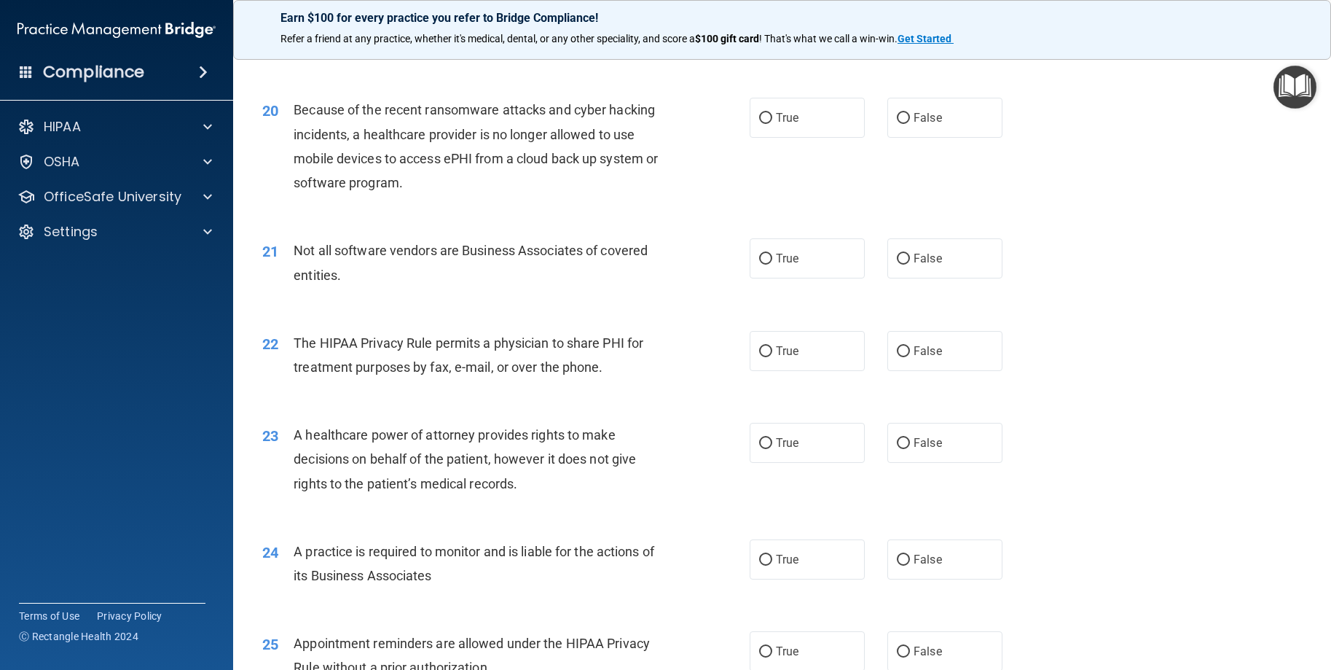
scroll to position [2186, 0]
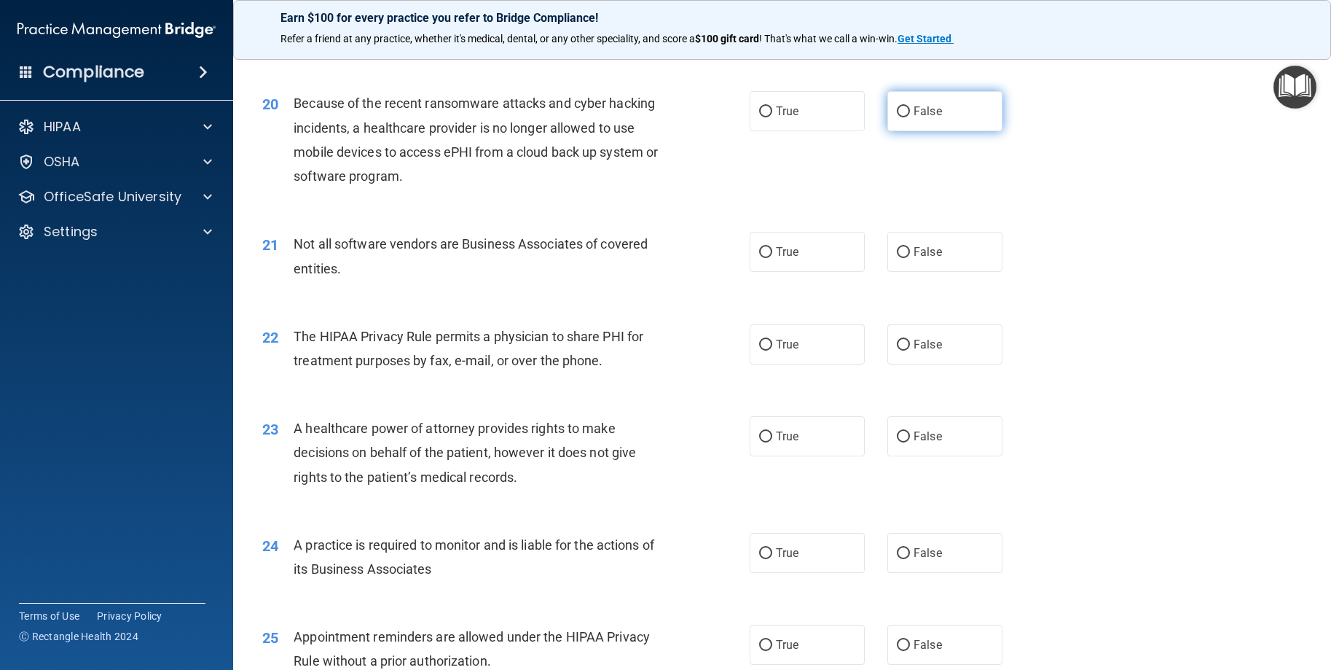
click at [908, 131] on label "False" at bounding box center [944, 111] width 115 height 40
click at [908, 117] on input "False" at bounding box center [903, 111] width 13 height 11
radio input "true"
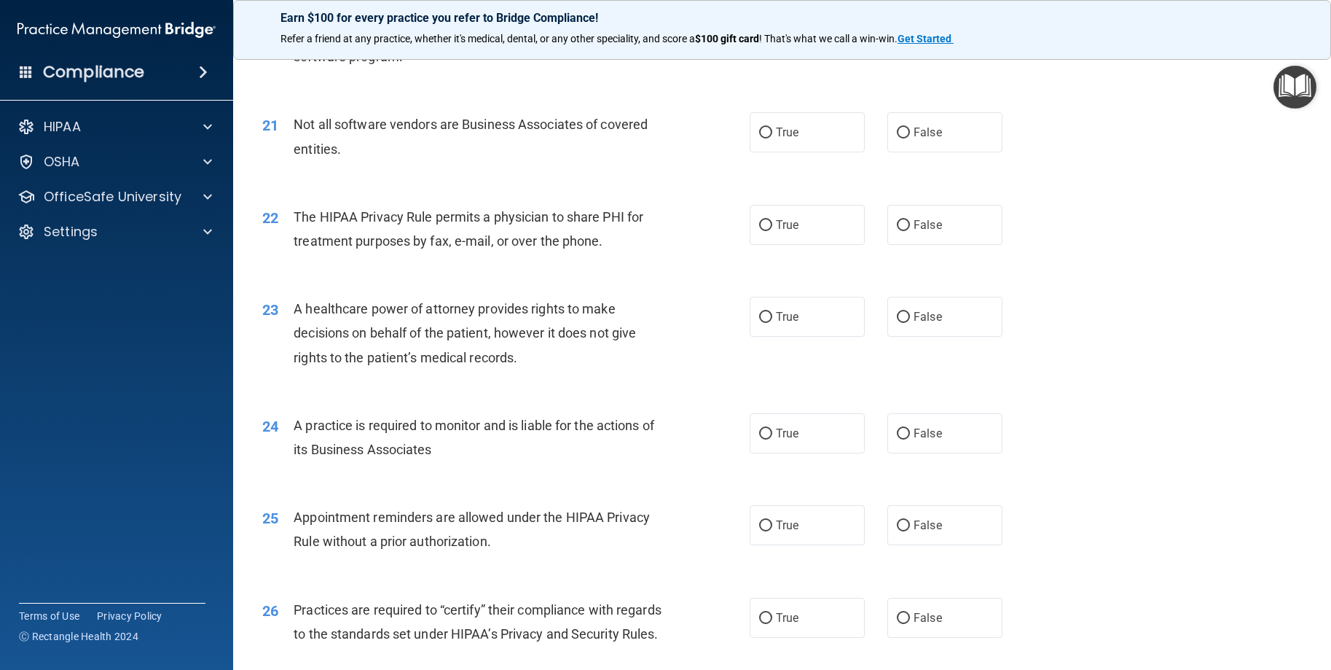
scroll to position [2332, 0]
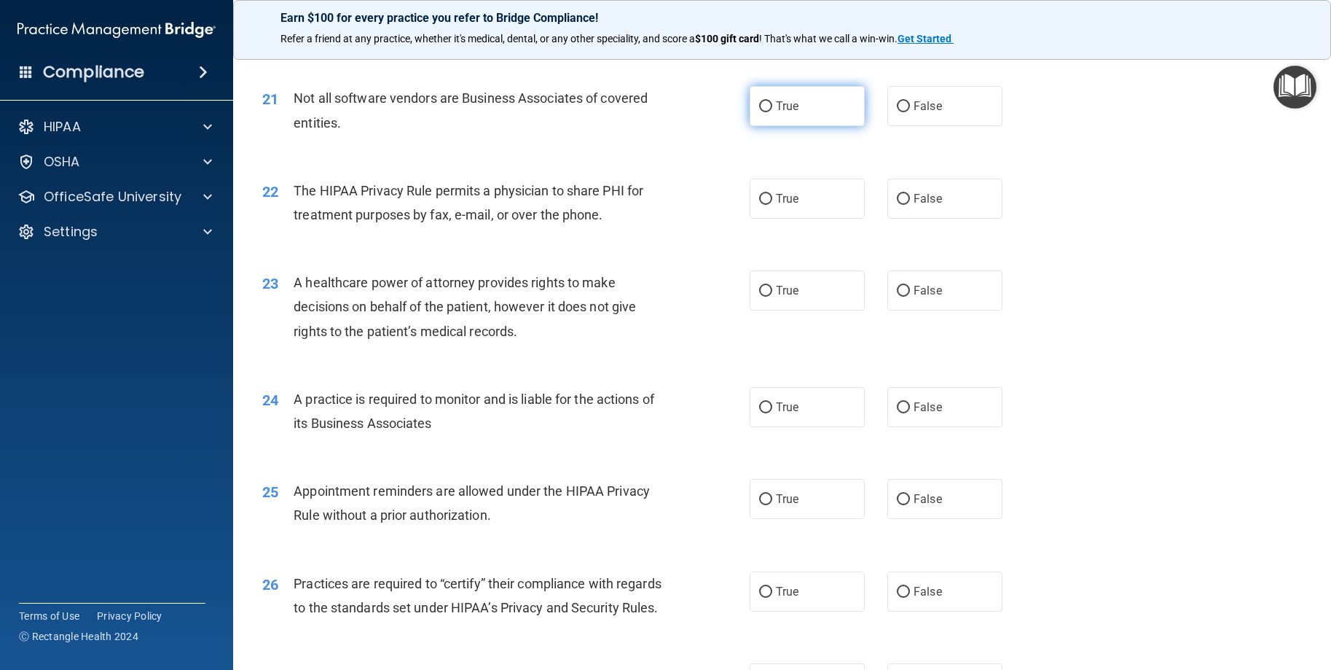
click at [816, 126] on label "True" at bounding box center [807, 106] width 115 height 40
click at [772, 112] on input "True" at bounding box center [765, 106] width 13 height 11
radio input "true"
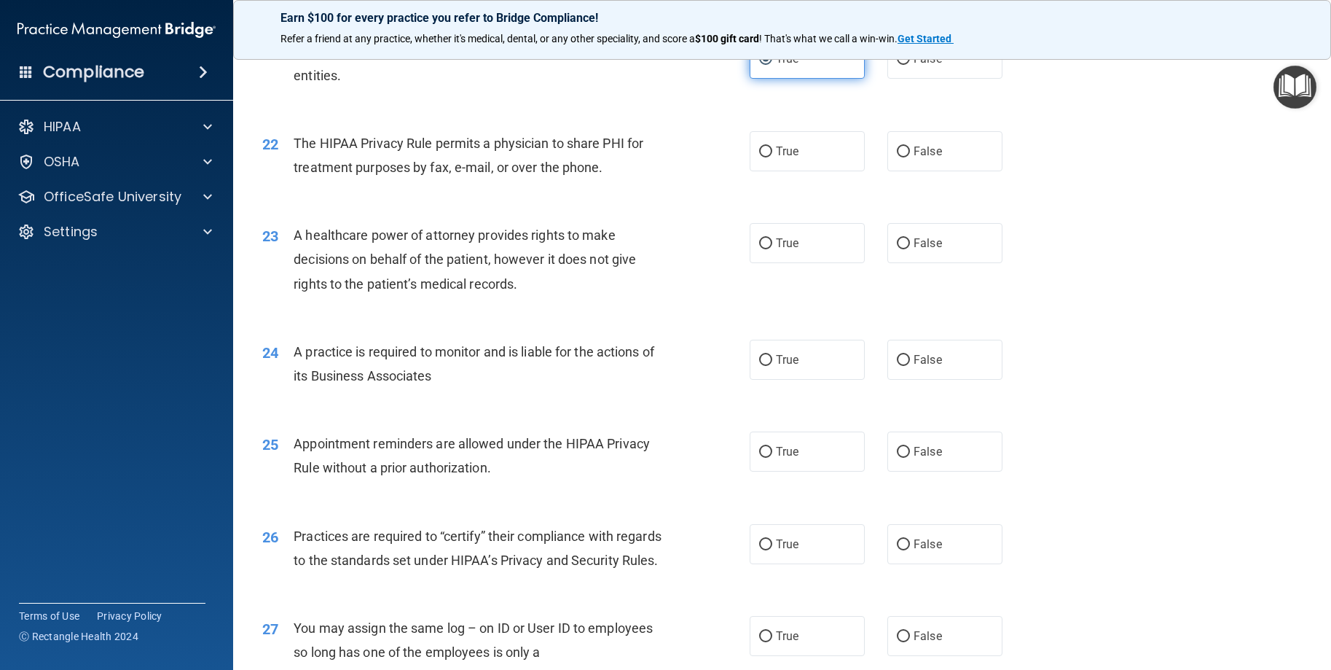
scroll to position [2404, 0]
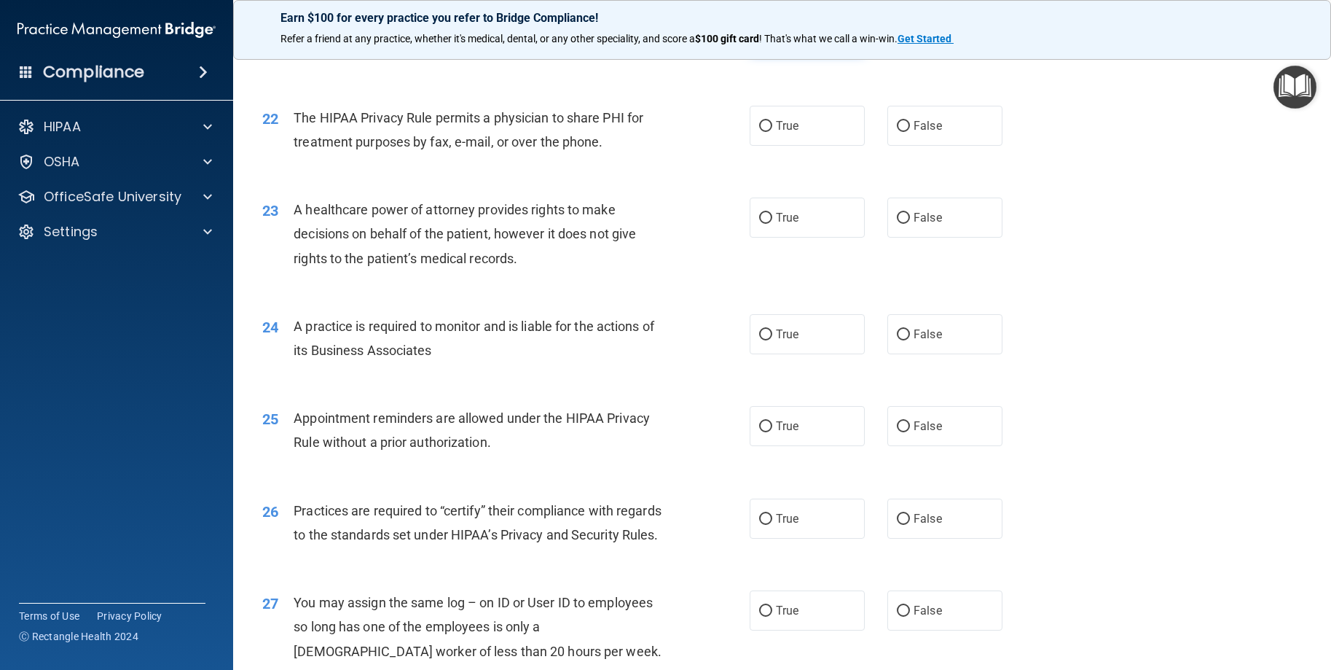
click at [816, 146] on label "True" at bounding box center [807, 126] width 115 height 40
click at [772, 132] on input "True" at bounding box center [765, 126] width 13 height 11
radio input "true"
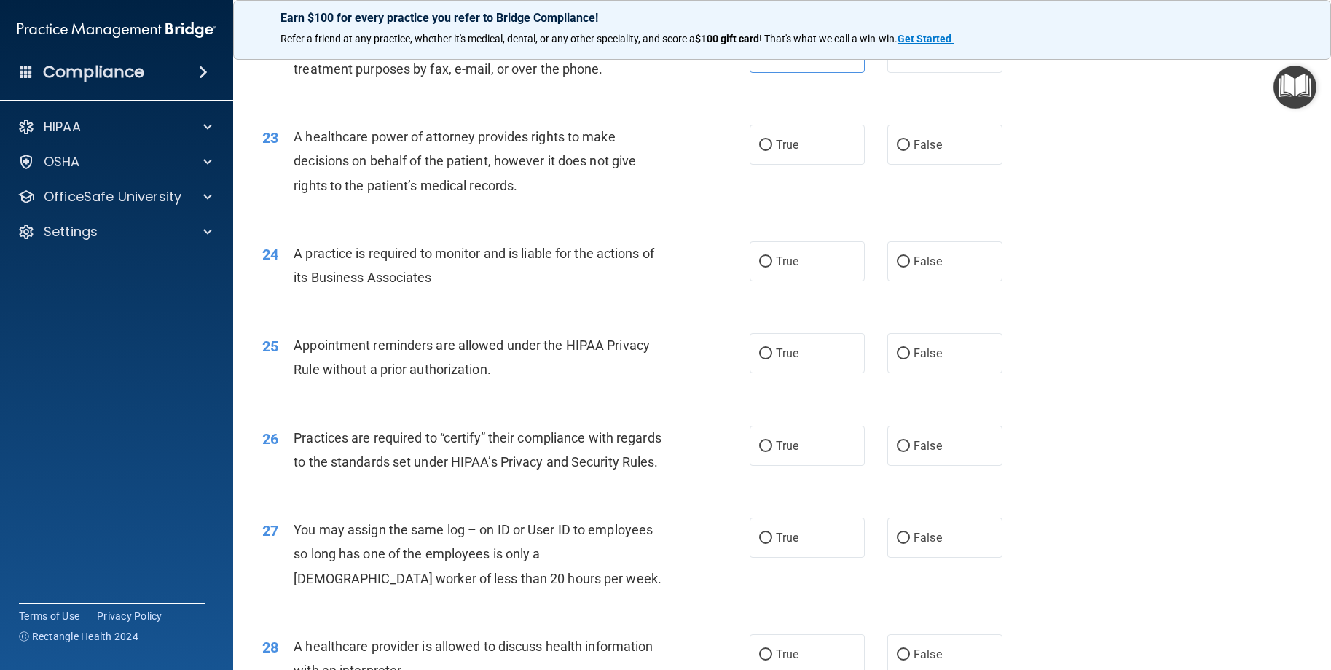
scroll to position [2550, 0]
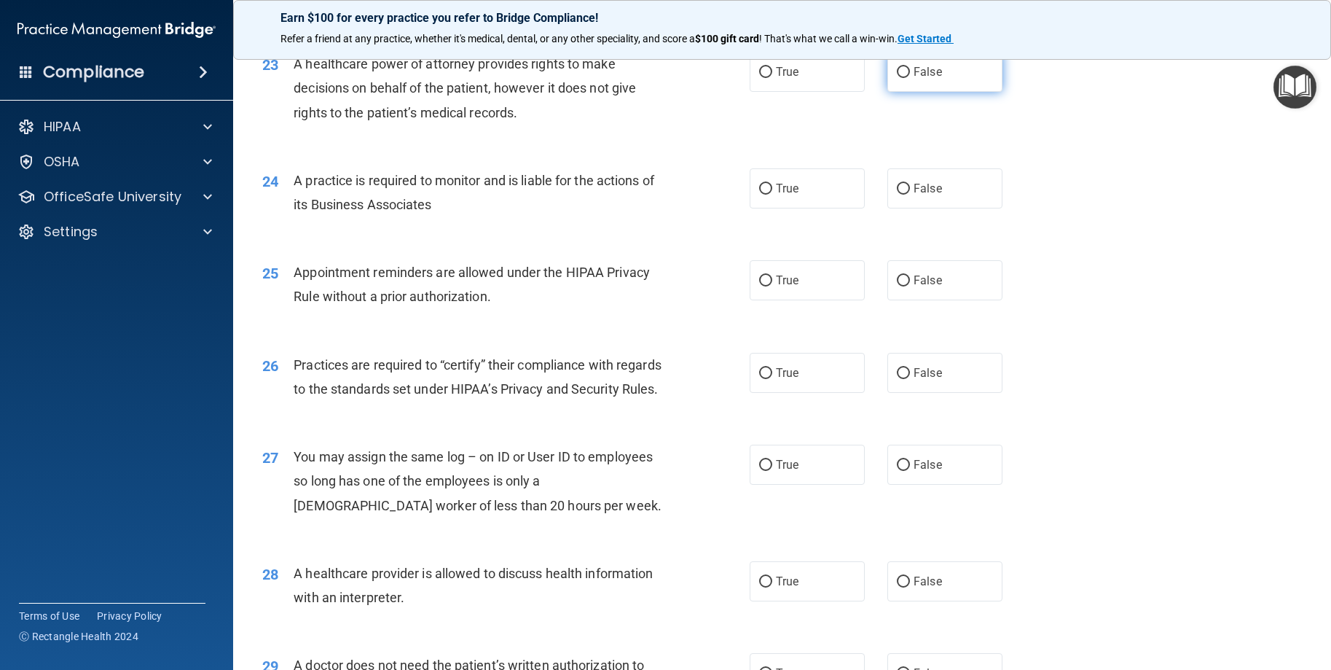
click at [897, 78] on input "False" at bounding box center [903, 72] width 13 height 11
radio input "true"
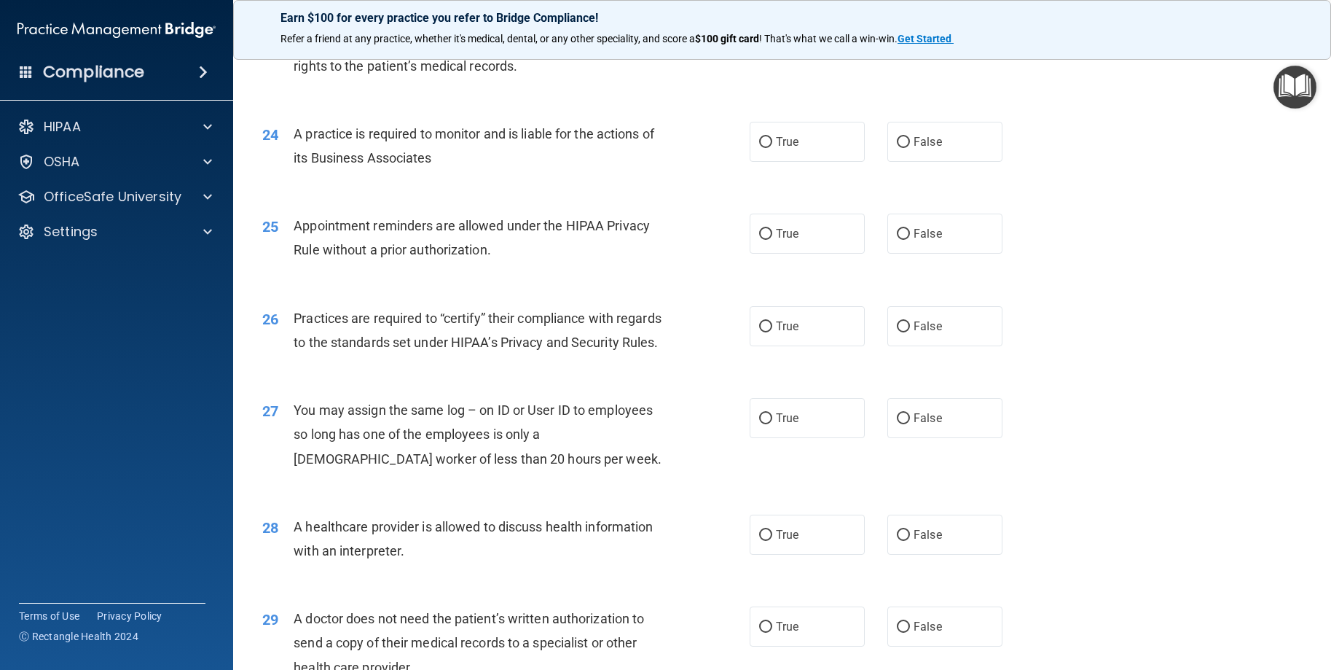
scroll to position [2623, 0]
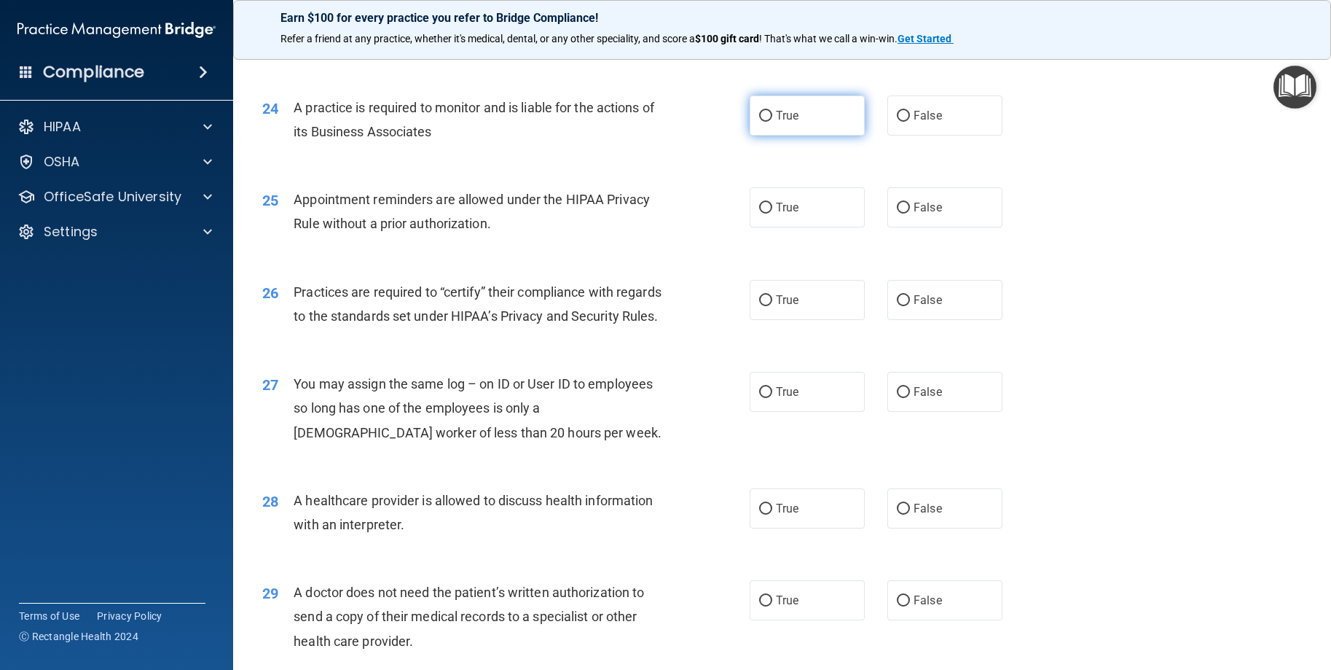
click at [799, 136] on label "True" at bounding box center [807, 115] width 115 height 40
click at [772, 122] on input "True" at bounding box center [765, 116] width 13 height 11
radio input "true"
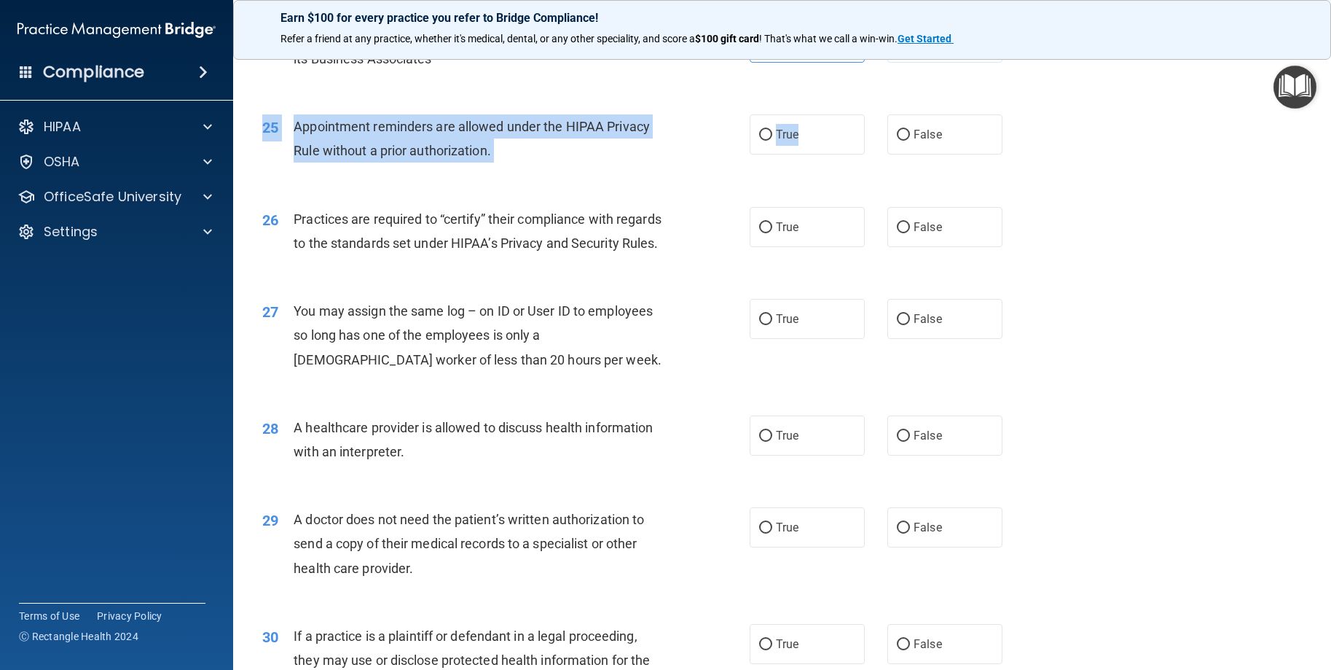
drag, startPoint x: 799, startPoint y: 189, endPoint x: 799, endPoint y: 178, distance: 11.7
click at [799, 178] on div "25 Appointment reminders are allowed under the HIPAA Privacy Rule without a pri…" at bounding box center [782, 142] width 1062 height 92
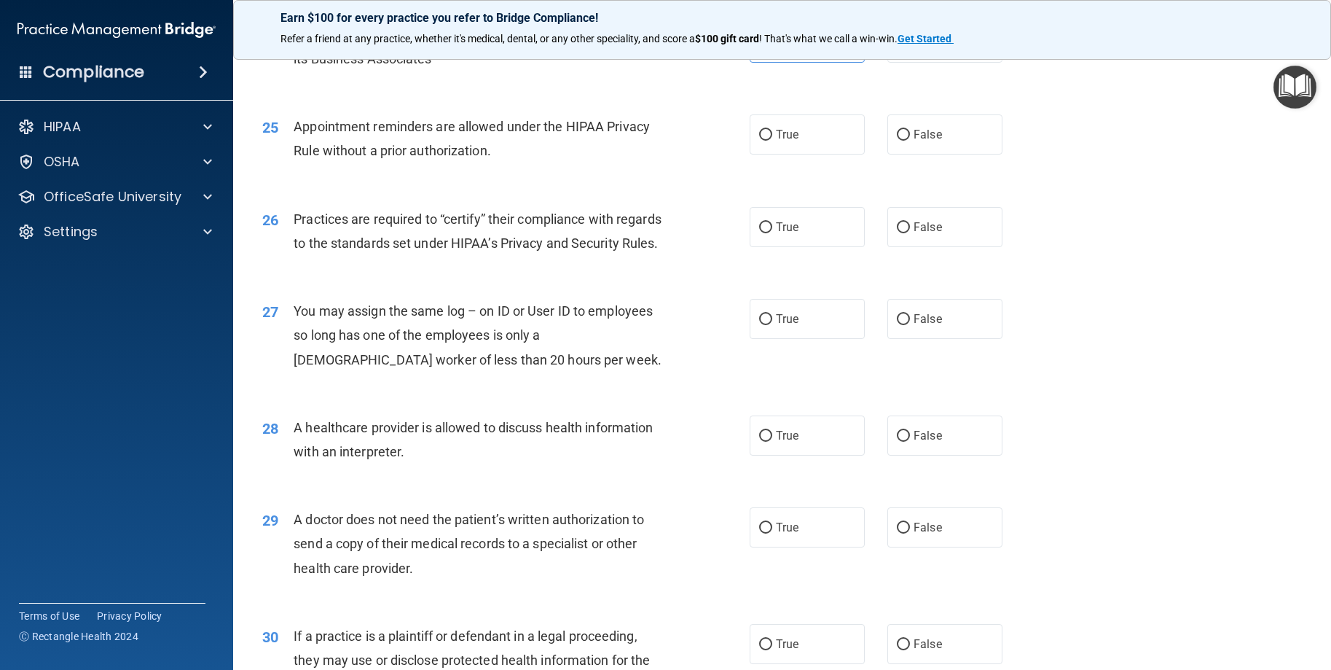
click at [801, 171] on div "25 Appointment reminders are allowed under the HIPAA Privacy Rule without a pri…" at bounding box center [782, 142] width 1062 height 92
click at [897, 141] on input "False" at bounding box center [903, 135] width 13 height 11
radio input "true"
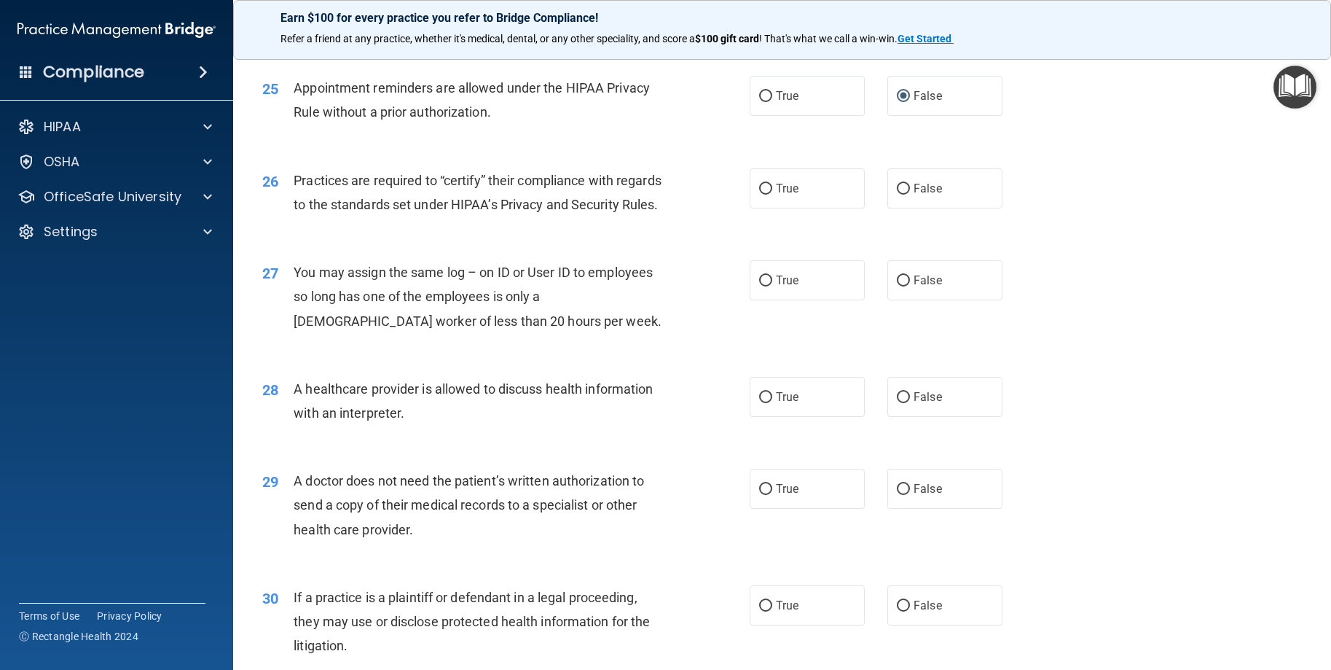
scroll to position [2842, 0]
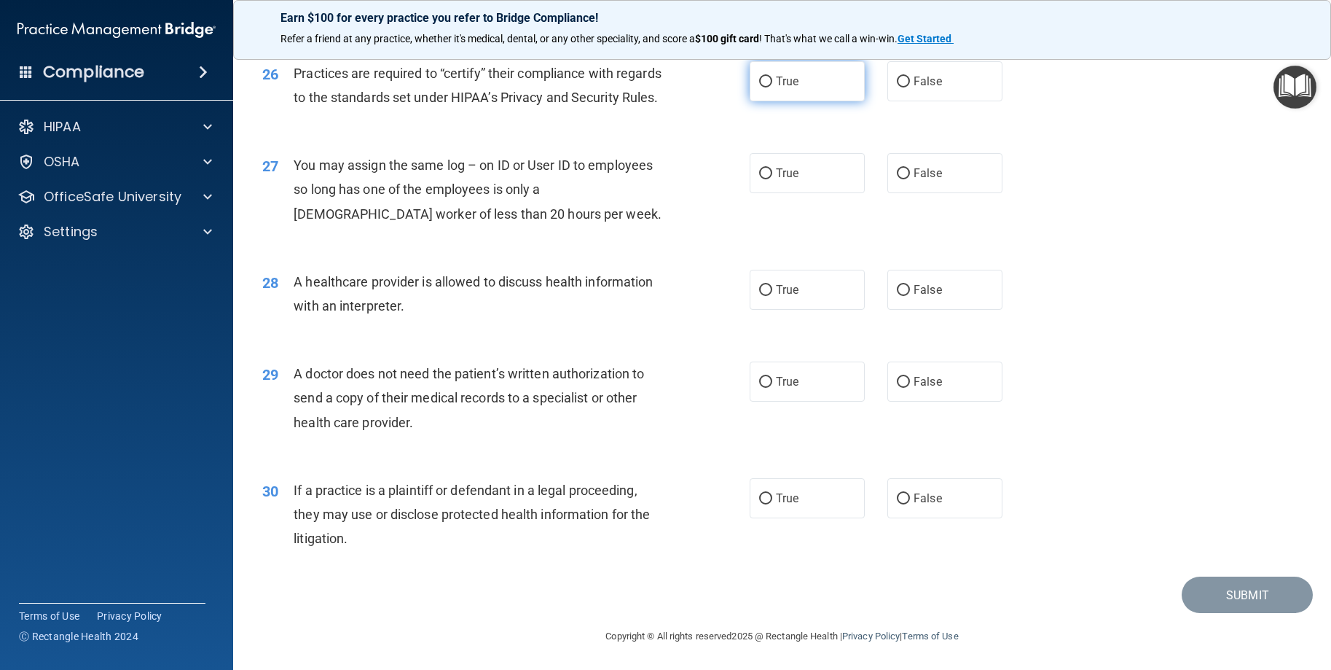
click at [813, 101] on label "True" at bounding box center [807, 81] width 115 height 40
click at [772, 87] on input "True" at bounding box center [765, 82] width 13 height 11
radio input "true"
click at [875, 168] on div "True False" at bounding box center [888, 172] width 276 height 40
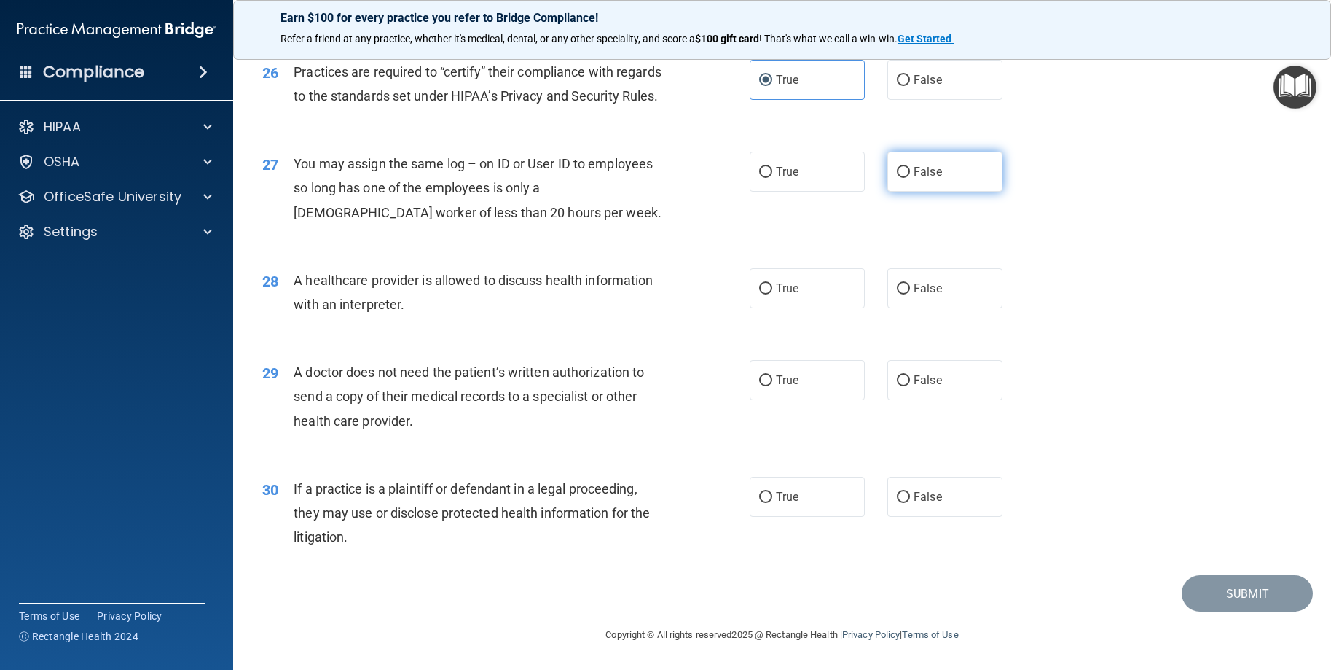
click at [891, 164] on label "False" at bounding box center [944, 172] width 115 height 40
click at [897, 167] on input "False" at bounding box center [903, 172] width 13 height 11
radio input "true"
click at [812, 294] on label "True" at bounding box center [807, 288] width 115 height 40
click at [772, 294] on input "True" at bounding box center [765, 288] width 13 height 11
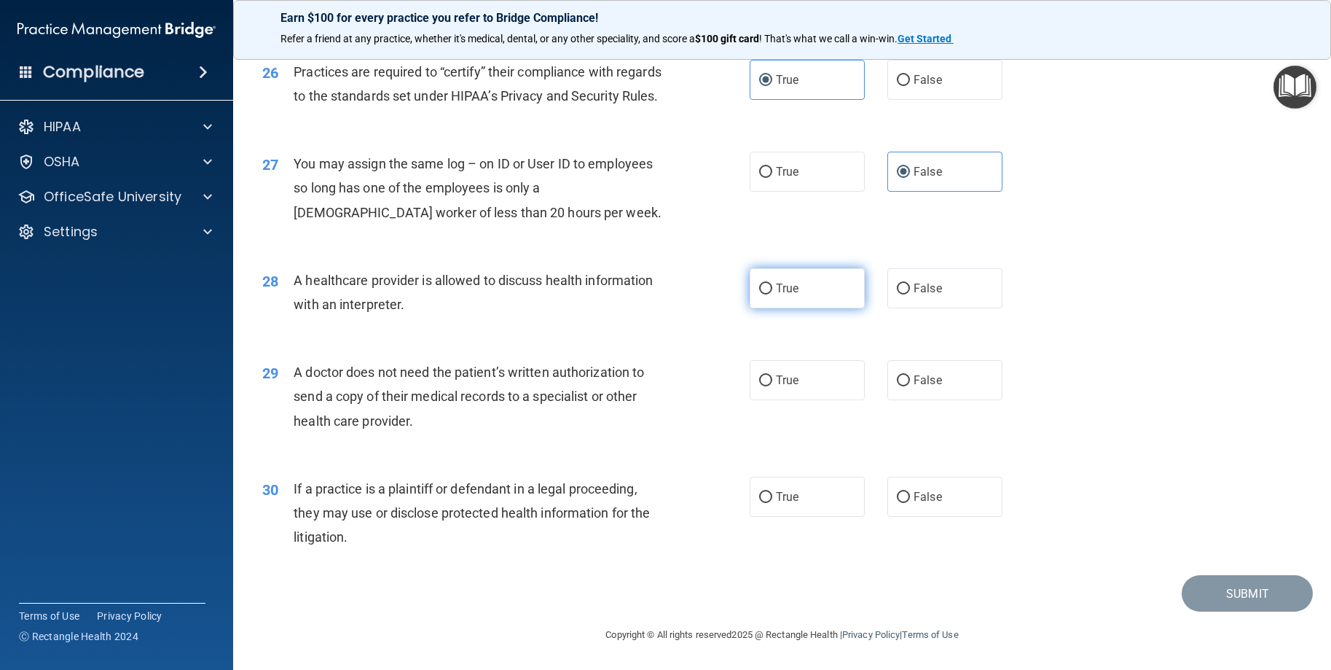
radio input "true"
click at [827, 371] on label "True" at bounding box center [807, 380] width 115 height 40
click at [772, 375] on input "True" at bounding box center [765, 380] width 13 height 11
radio input "true"
click at [841, 506] on label "True" at bounding box center [807, 497] width 115 height 40
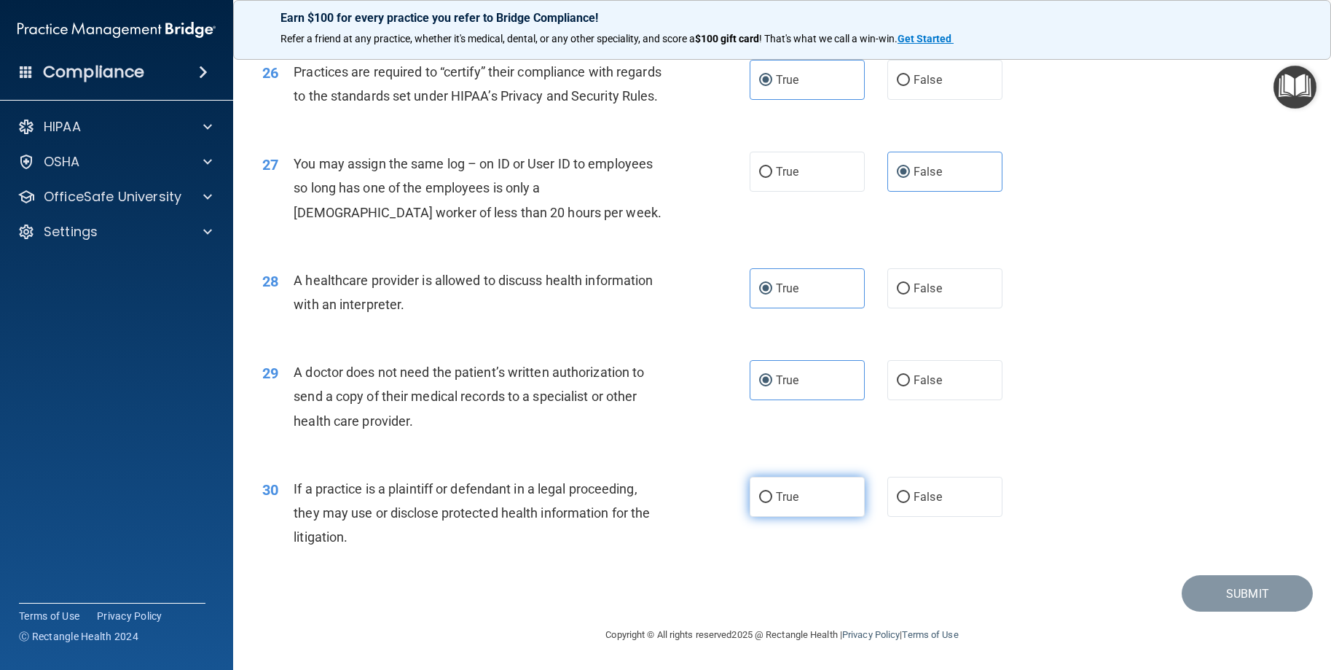
click at [772, 503] on input "True" at bounding box center [765, 497] width 13 height 11
radio input "true"
click at [1216, 582] on button "Submit" at bounding box center [1247, 593] width 131 height 37
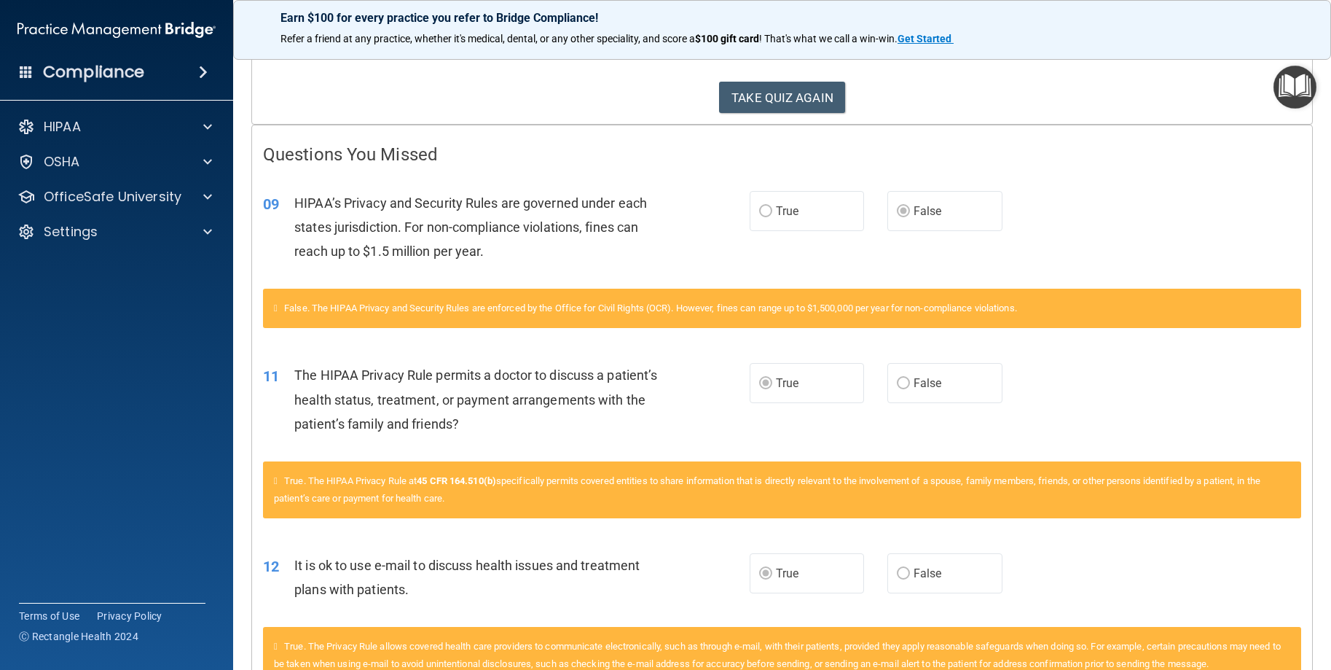
scroll to position [146, 0]
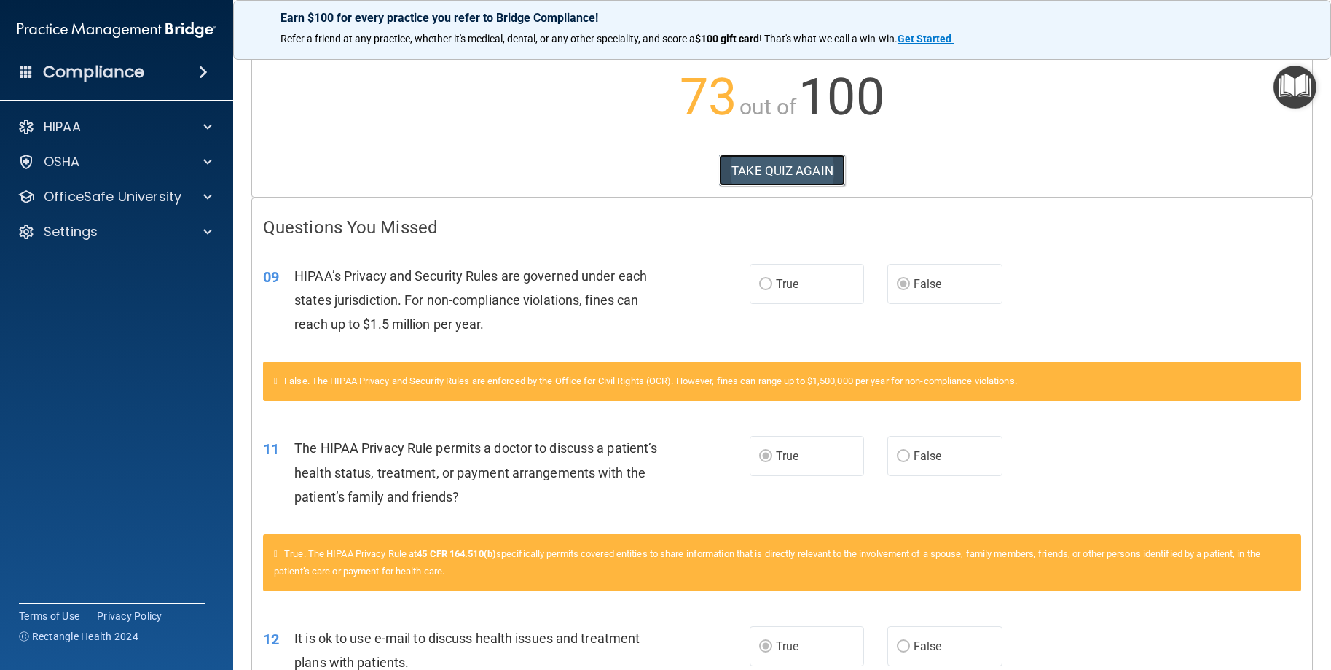
click at [796, 154] on button "TAKE QUIZ AGAIN" at bounding box center [782, 170] width 126 height 32
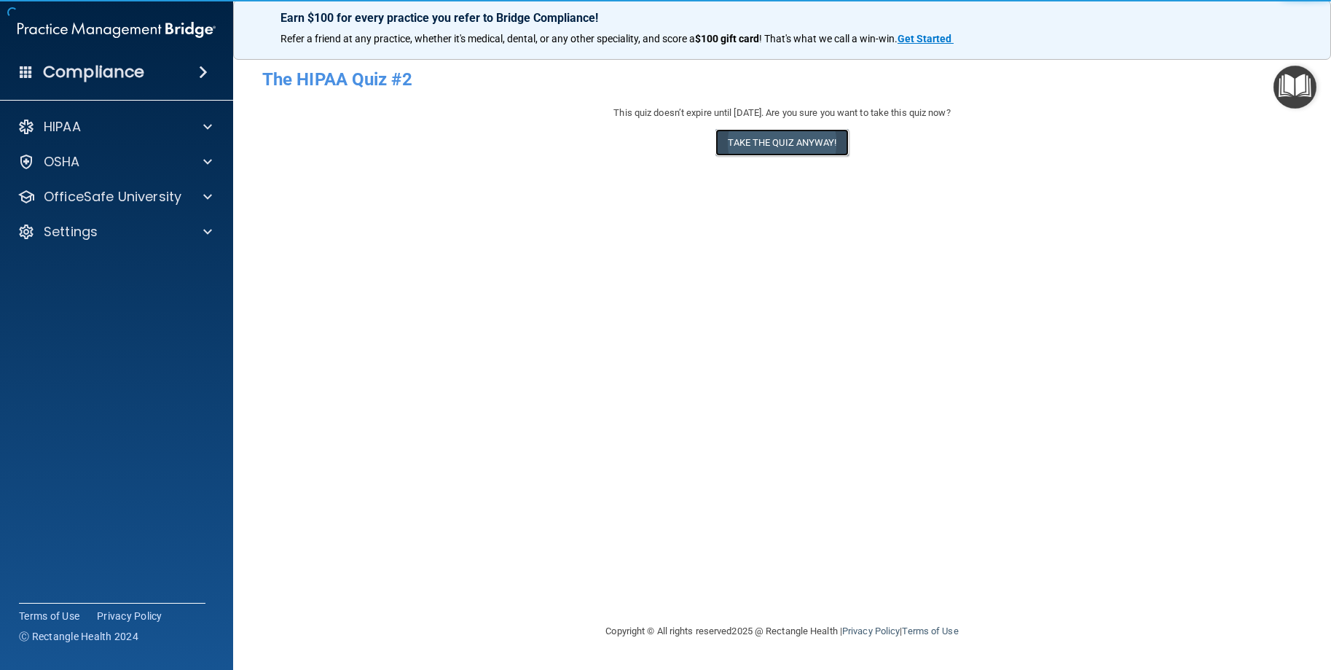
click at [755, 139] on button "Take the quiz anyway!" at bounding box center [782, 142] width 133 height 27
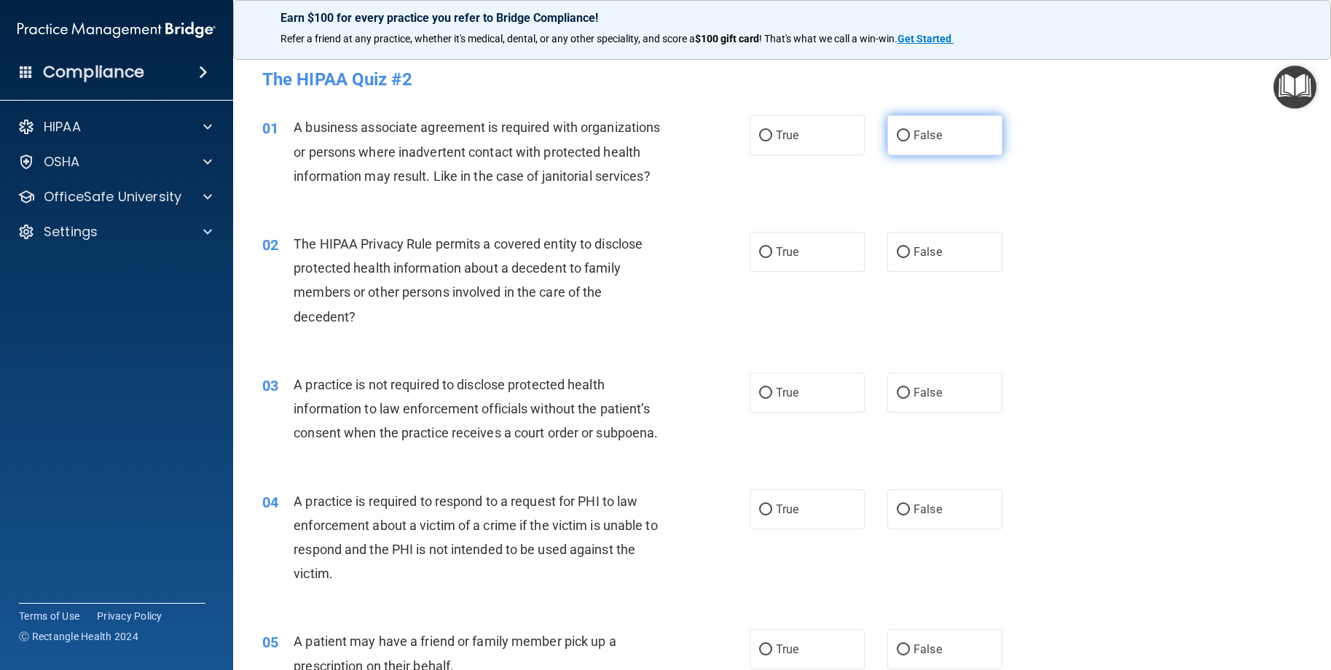
click at [914, 131] on span "False" at bounding box center [928, 135] width 28 height 14
click at [910, 131] on input "False" at bounding box center [903, 135] width 13 height 11
radio input "true"
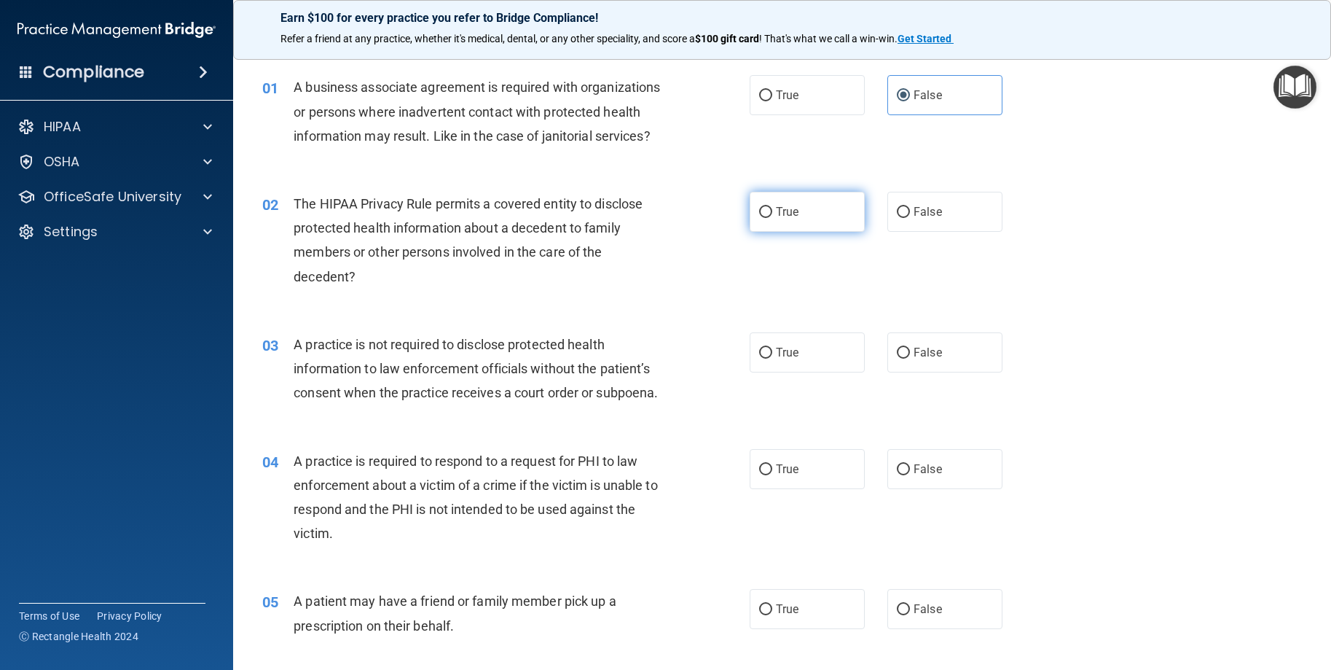
scroll to position [73, 0]
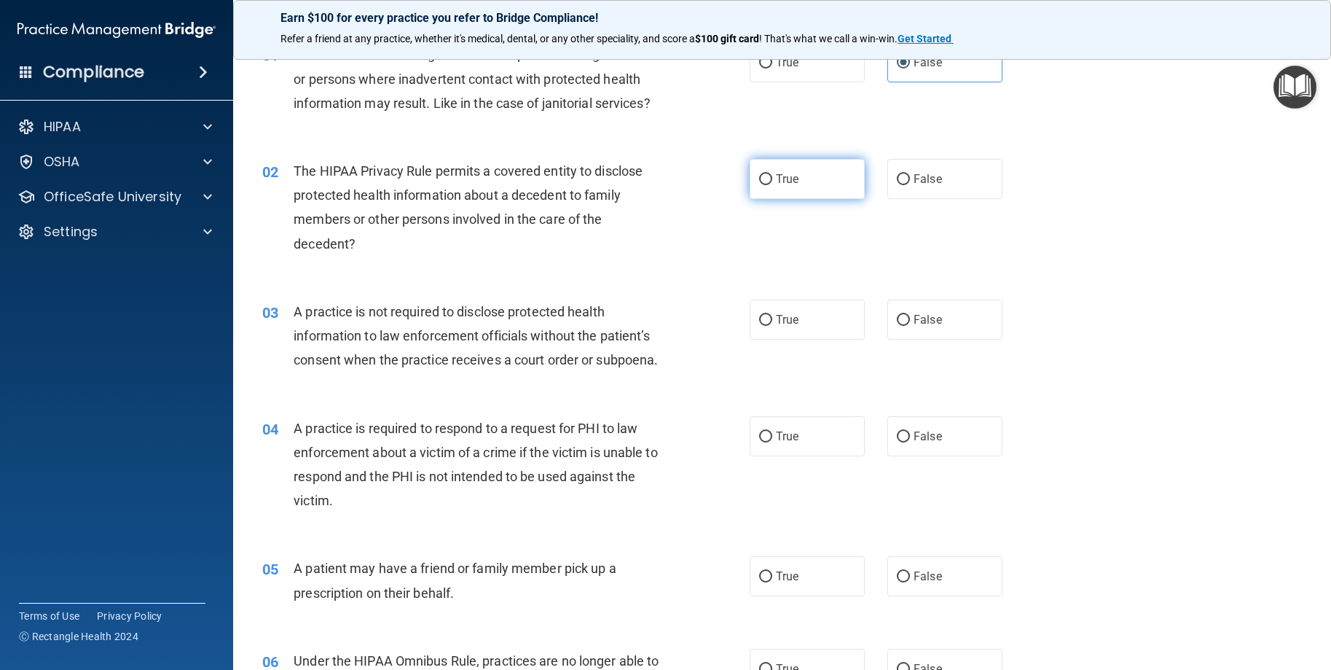
click at [795, 199] on label "True" at bounding box center [807, 179] width 115 height 40
click at [772, 185] on input "True" at bounding box center [765, 179] width 13 height 11
radio input "true"
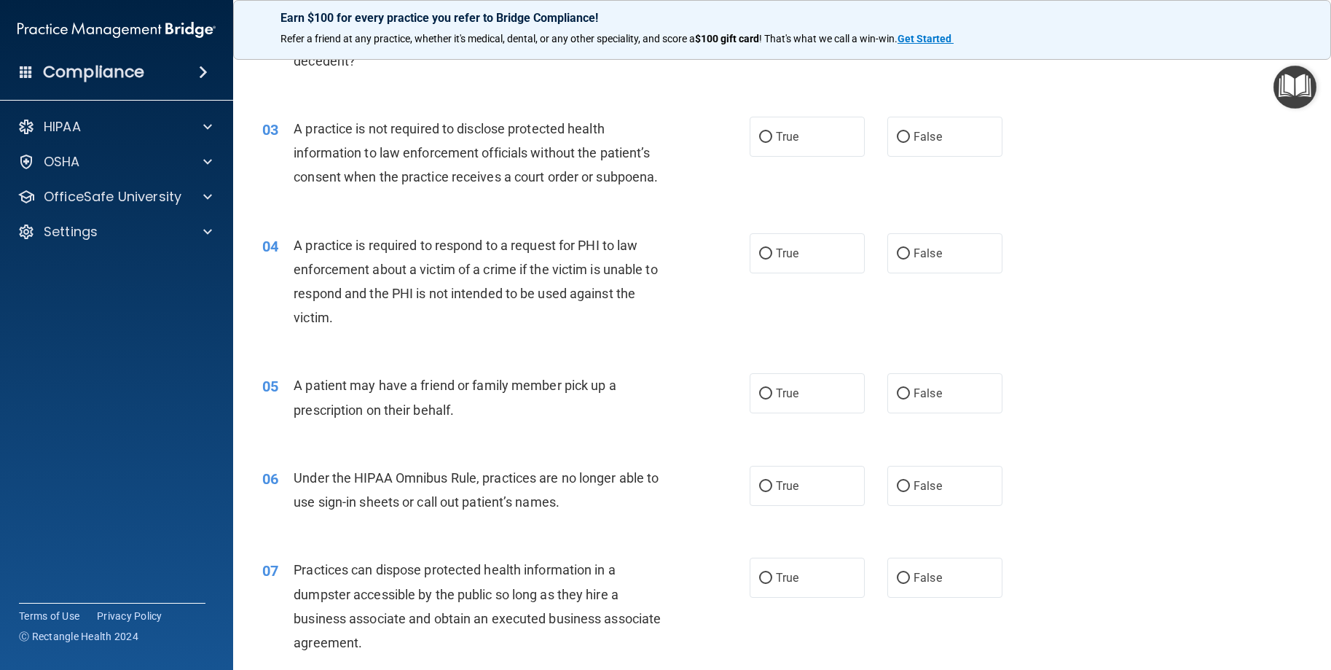
scroll to position [291, 0]
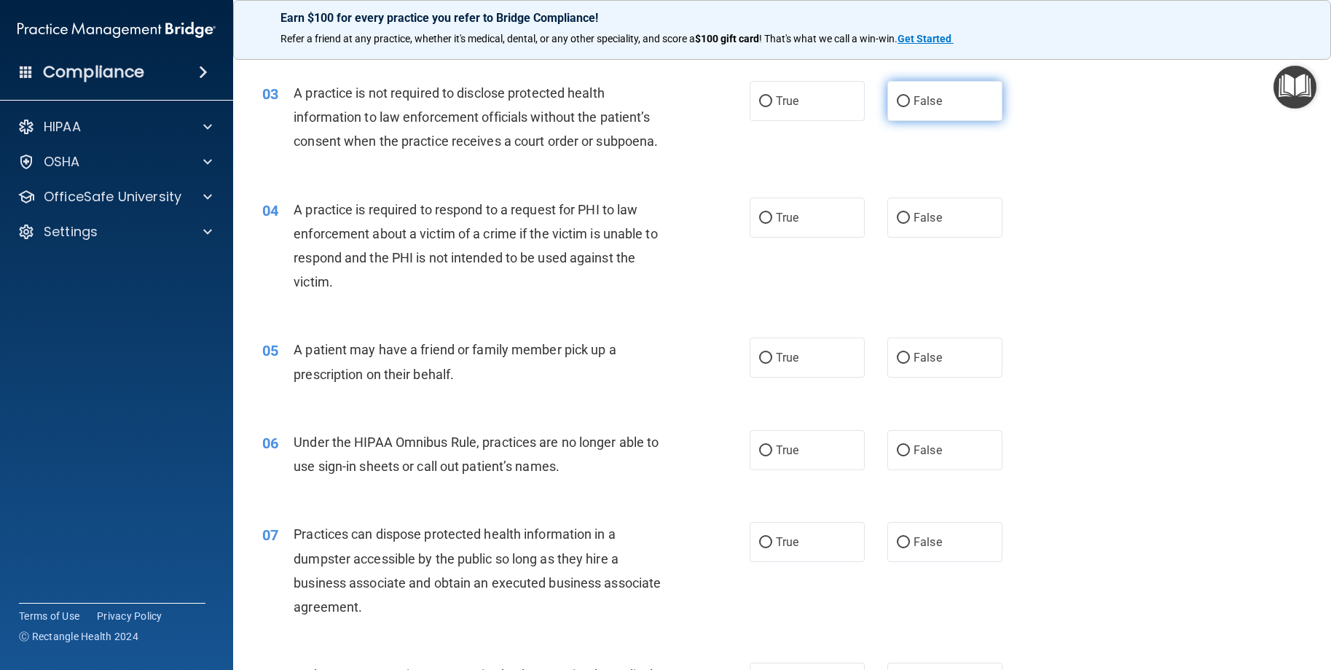
click at [919, 121] on label "False" at bounding box center [944, 101] width 115 height 40
click at [910, 107] on input "False" at bounding box center [903, 101] width 13 height 11
radio input "true"
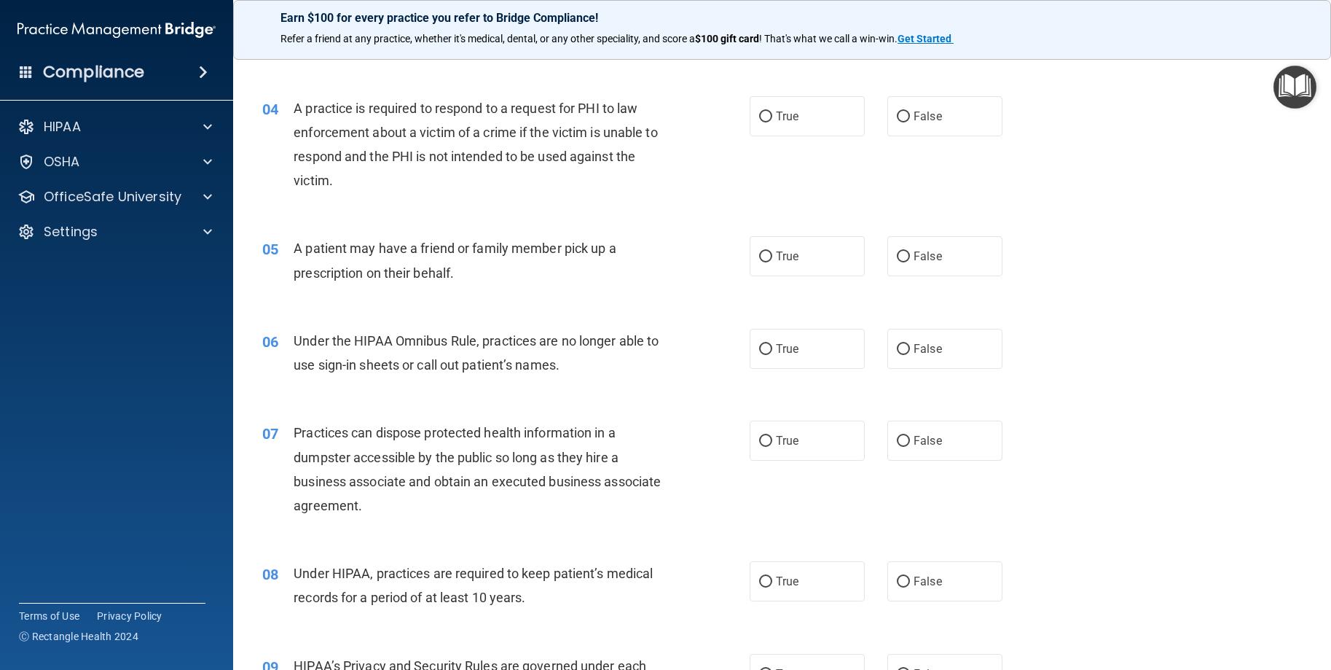
scroll to position [437, 0]
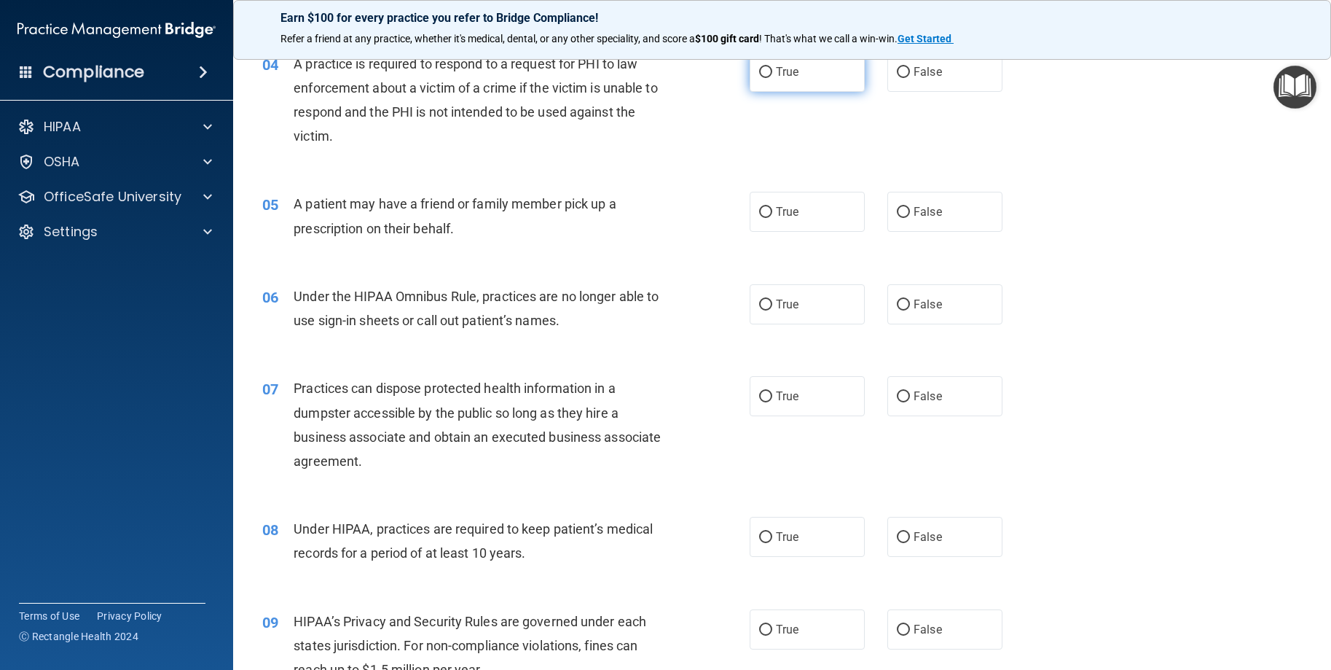
click at [831, 92] on label "True" at bounding box center [807, 72] width 115 height 40
click at [772, 78] on input "True" at bounding box center [765, 72] width 13 height 11
radio input "true"
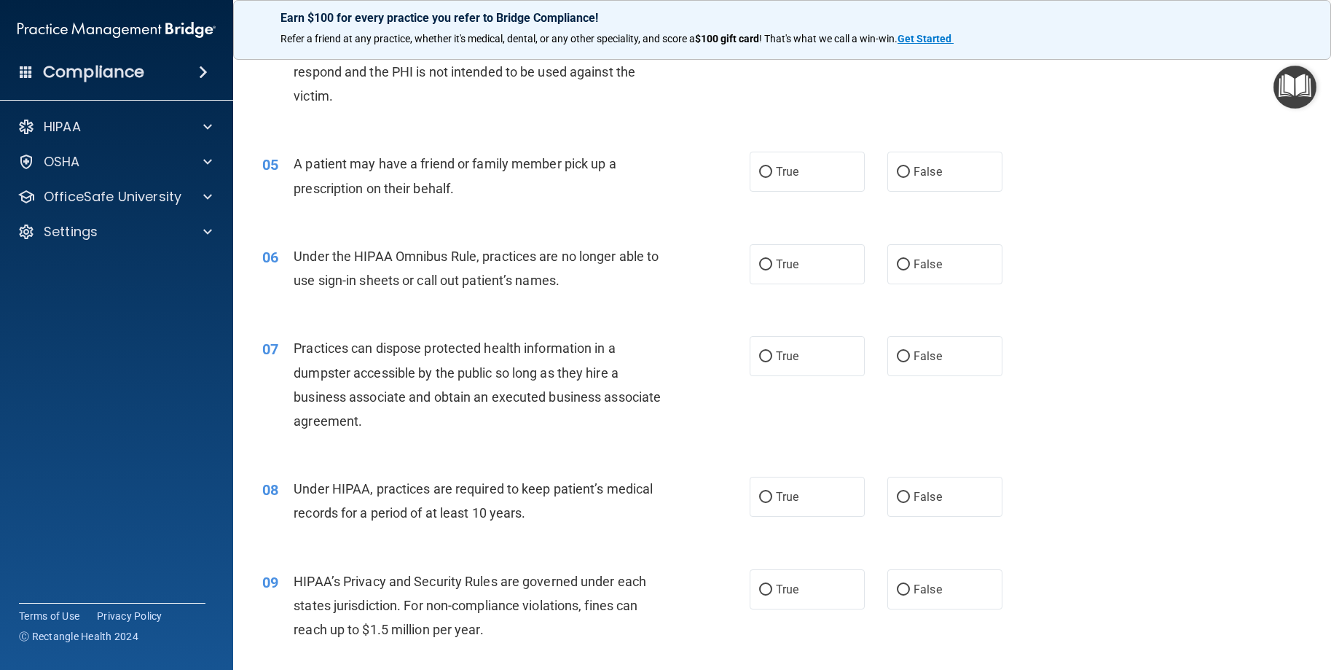
scroll to position [510, 0]
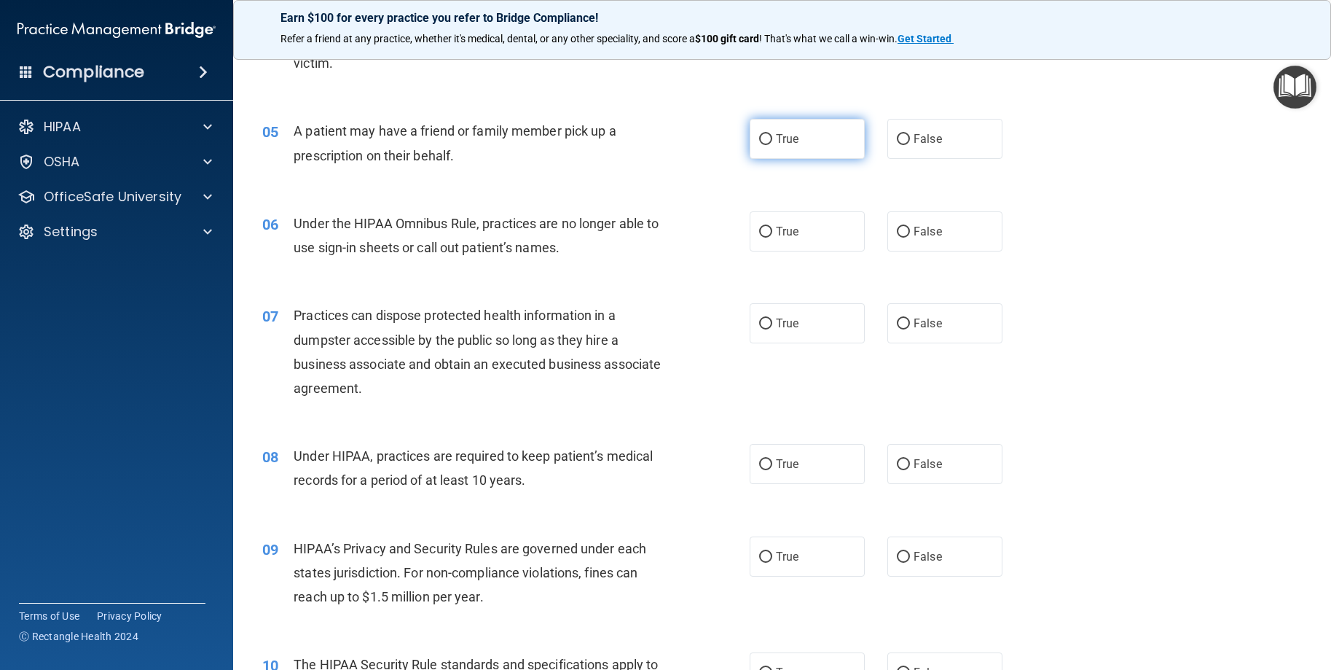
click at [813, 159] on label "True" at bounding box center [807, 139] width 115 height 40
click at [772, 145] on input "True" at bounding box center [765, 139] width 13 height 11
radio input "true"
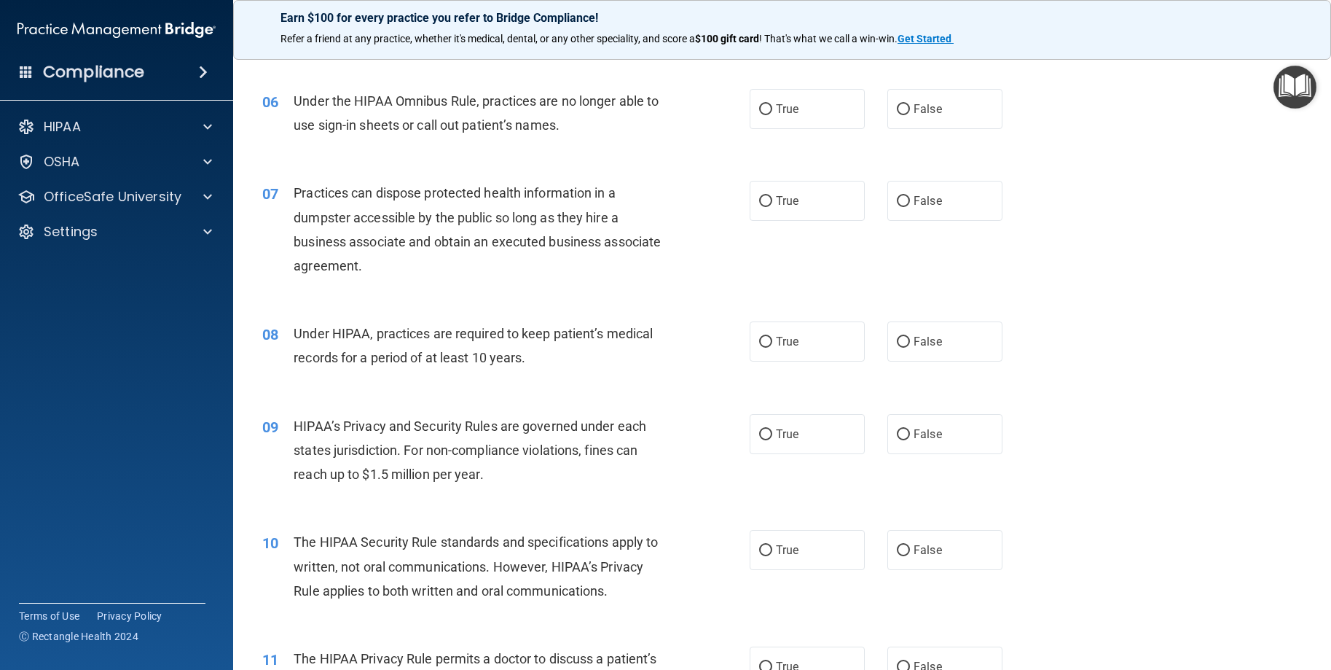
scroll to position [656, 0]
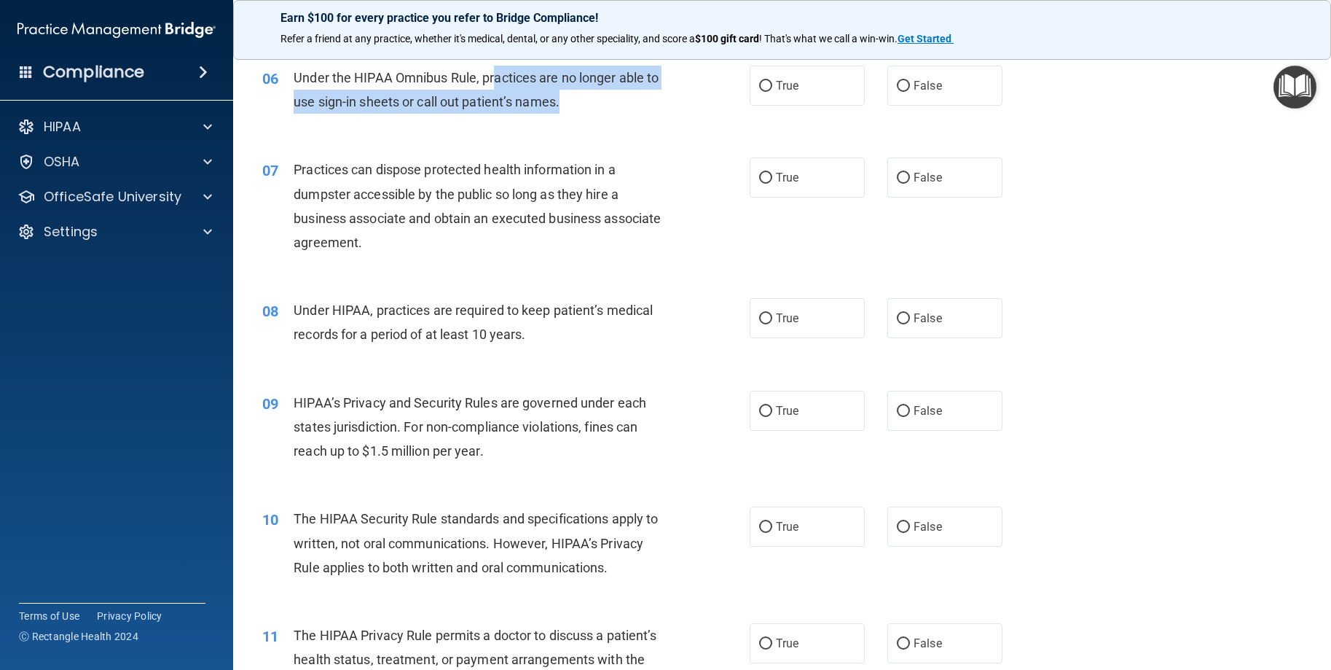
drag, startPoint x: 494, startPoint y: 123, endPoint x: 582, endPoint y: 156, distance: 94.1
click at [582, 114] on div "Under the HIPAA Omnibus Rule, practices are no longer able to use sign-in sheet…" at bounding box center [485, 90] width 382 height 48
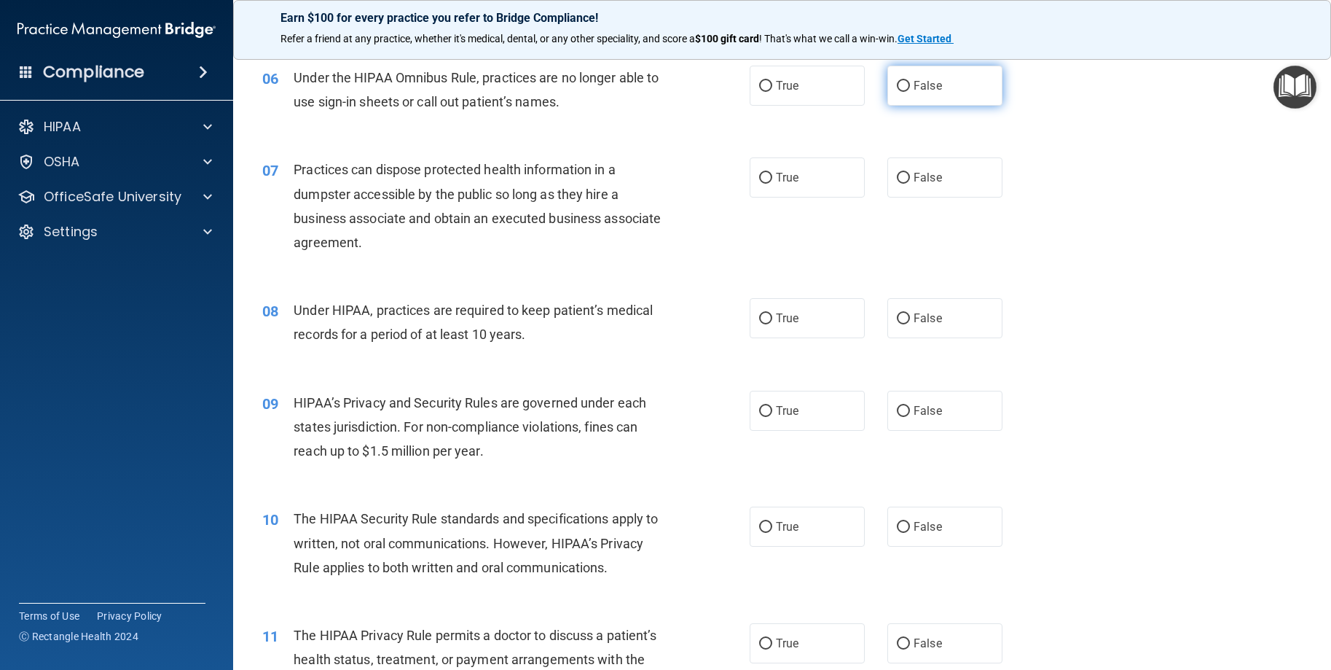
click at [912, 106] on label "False" at bounding box center [944, 86] width 115 height 40
click at [910, 92] on input "False" at bounding box center [903, 86] width 13 height 11
radio input "true"
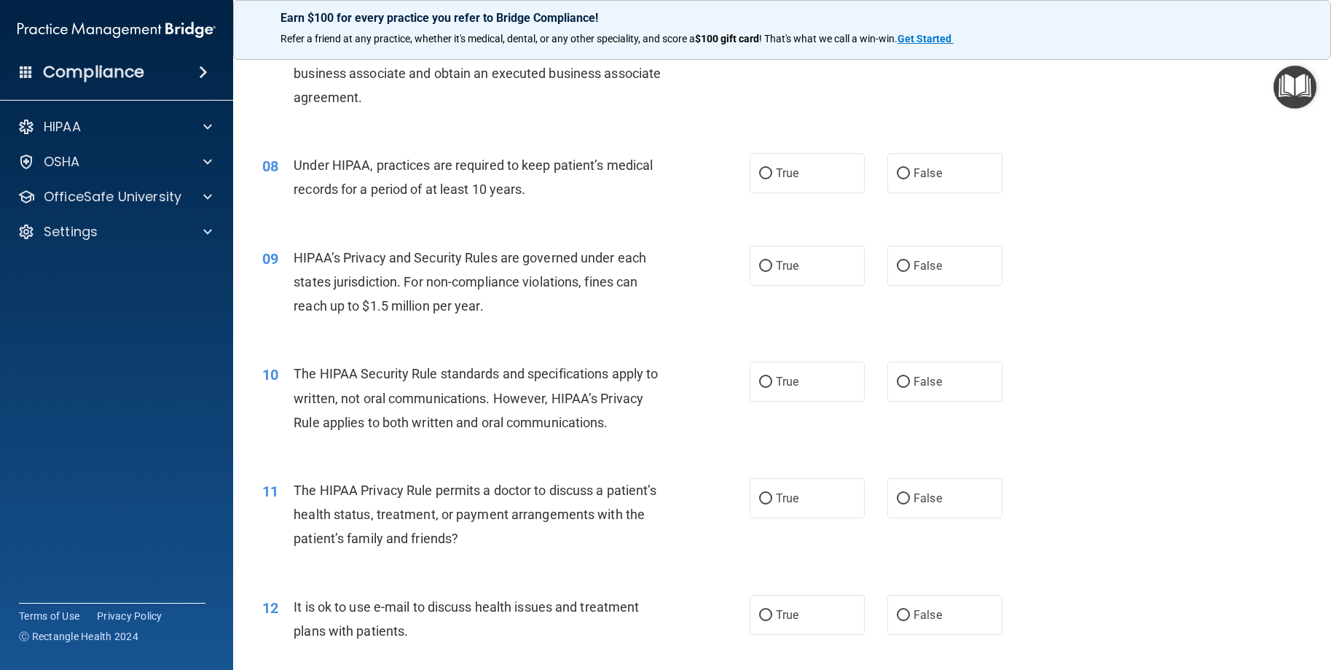
scroll to position [801, 0]
click at [930, 52] on label "False" at bounding box center [944, 32] width 115 height 40
click at [910, 38] on input "False" at bounding box center [903, 32] width 13 height 11
radio input "true"
click at [939, 192] on label "False" at bounding box center [944, 172] width 115 height 40
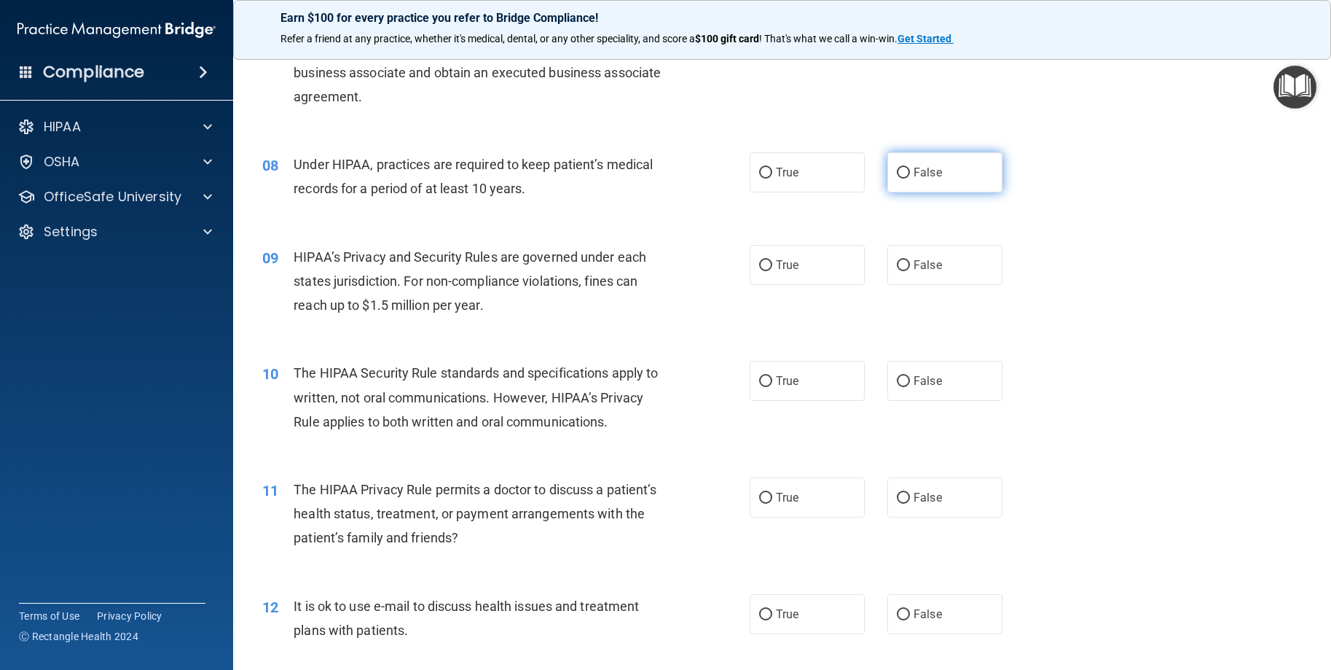
click at [910, 179] on input "False" at bounding box center [903, 173] width 13 height 11
radio input "true"
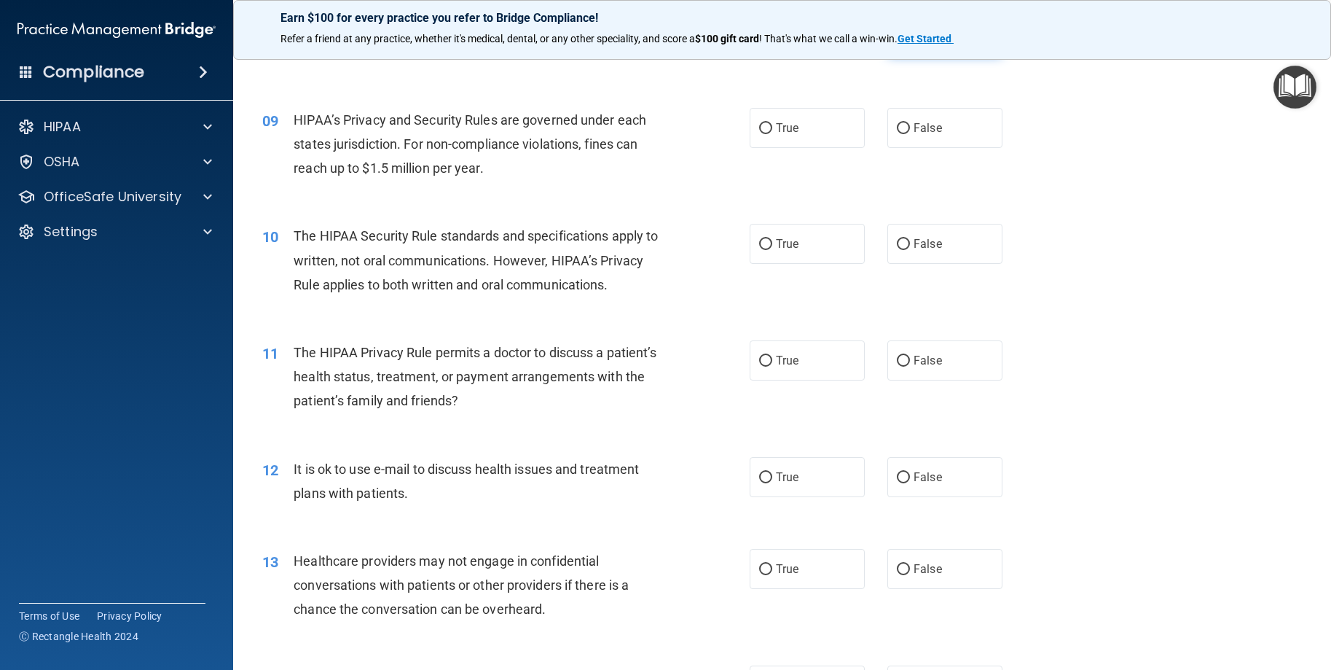
scroll to position [947, 0]
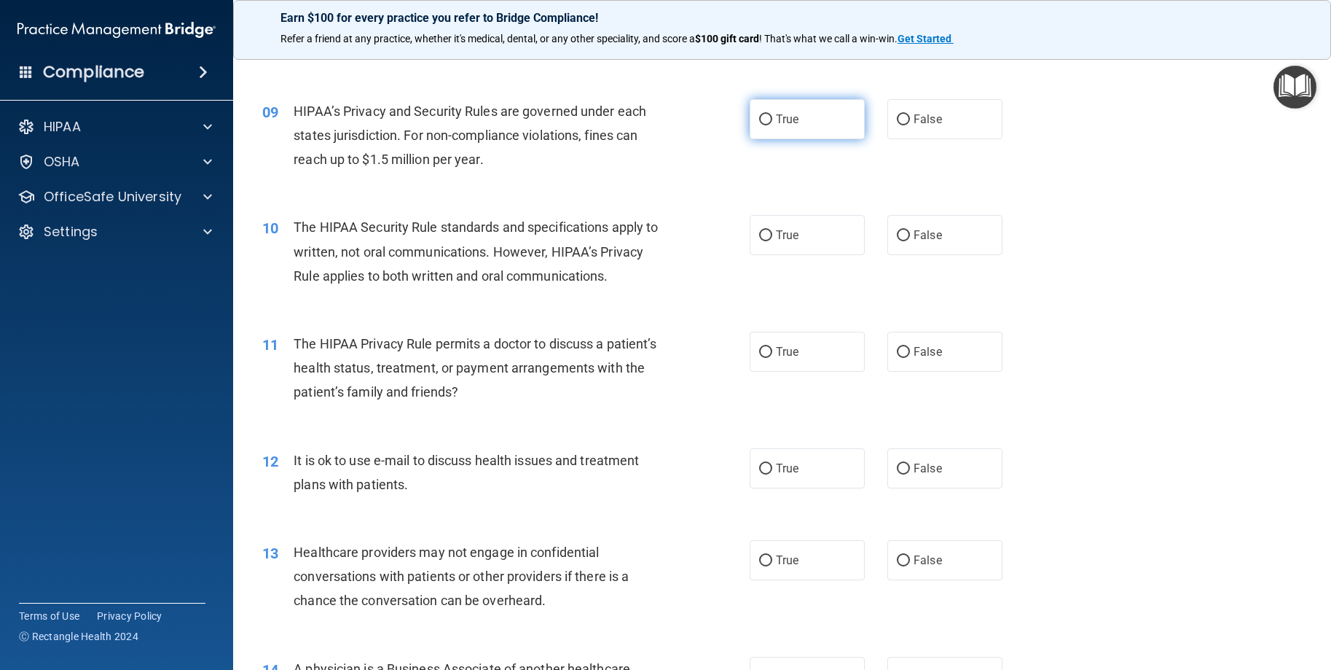
click at [820, 139] on label "True" at bounding box center [807, 119] width 115 height 40
click at [772, 125] on input "True" at bounding box center [765, 119] width 13 height 11
radio input "true"
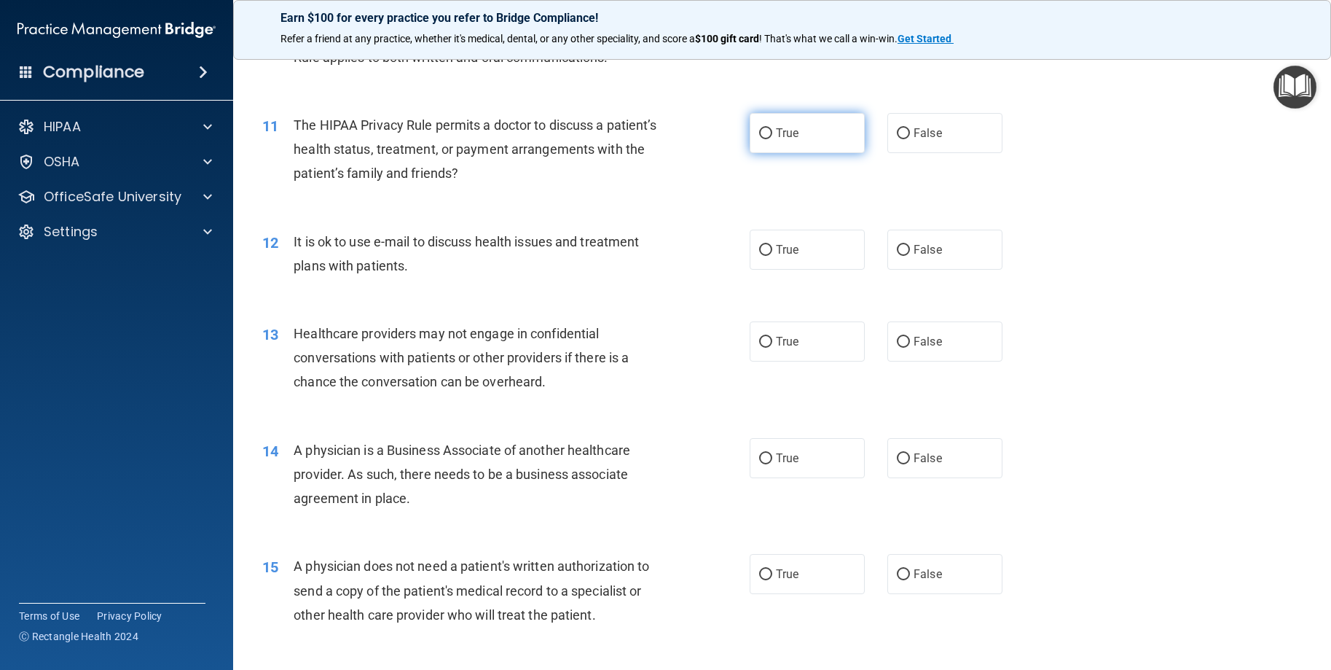
scroll to position [1093, 0]
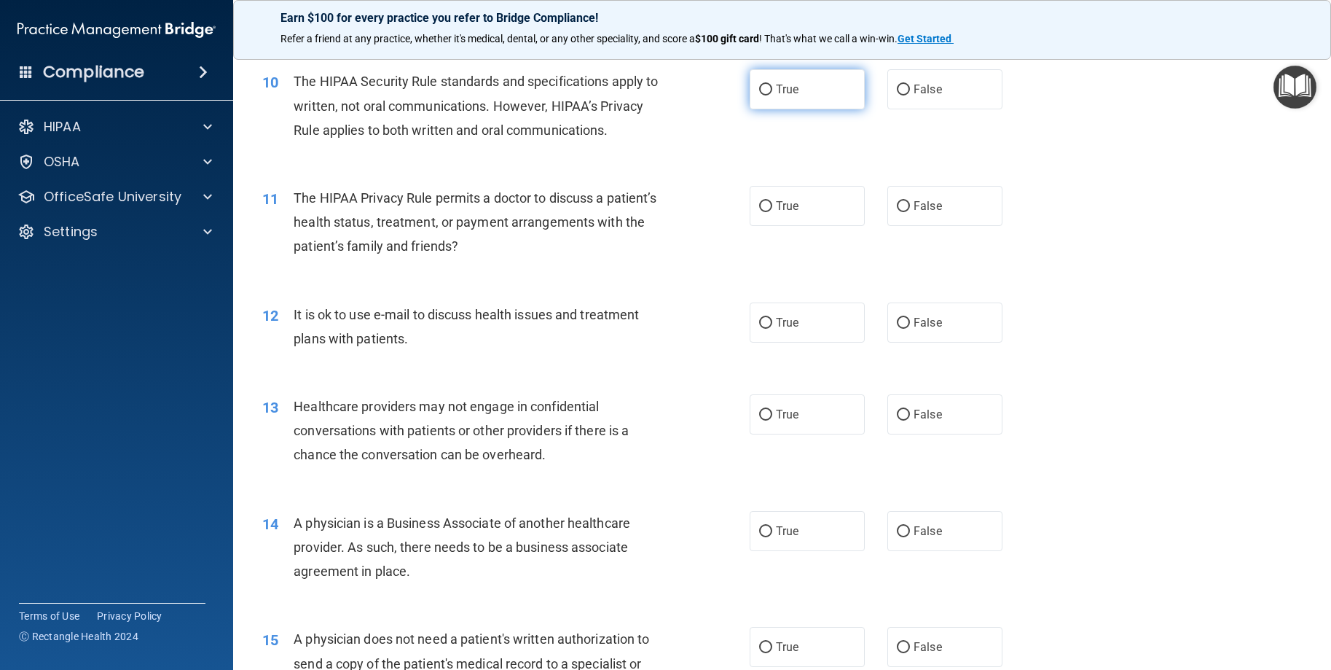
click at [776, 96] on span "True" at bounding box center [787, 89] width 23 height 14
click at [772, 95] on input "True" at bounding box center [765, 90] width 13 height 11
radio input "true"
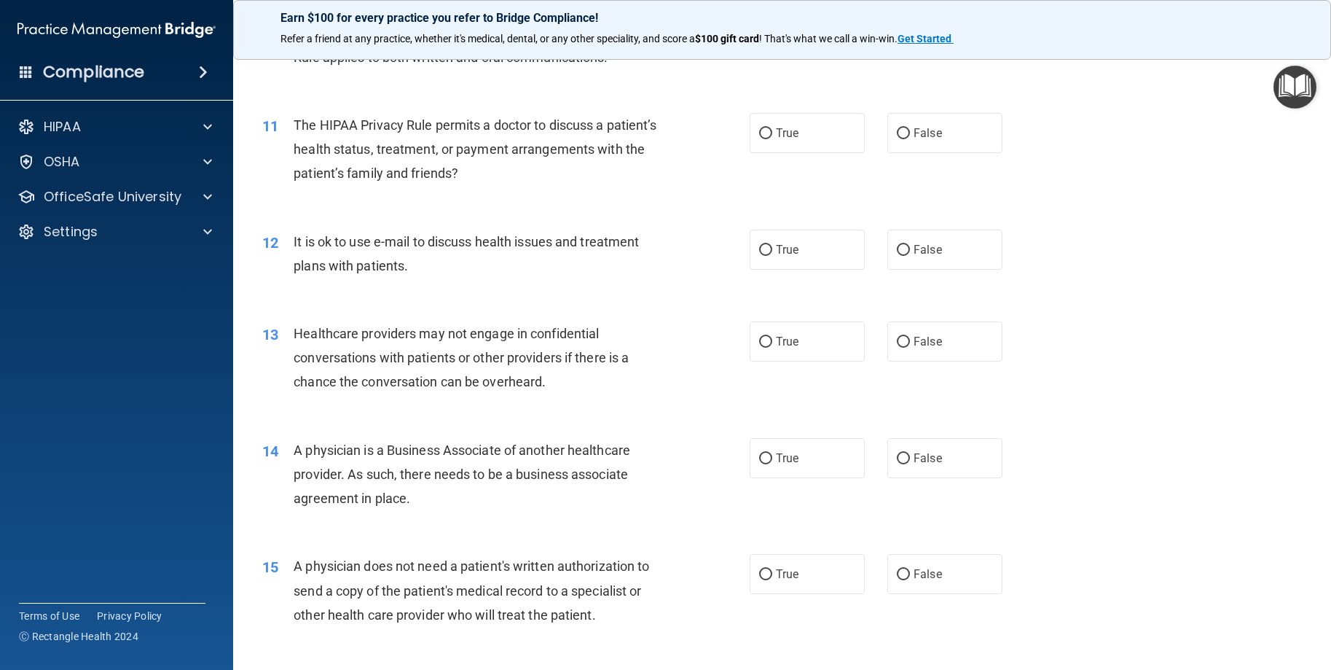
scroll to position [1239, 0]
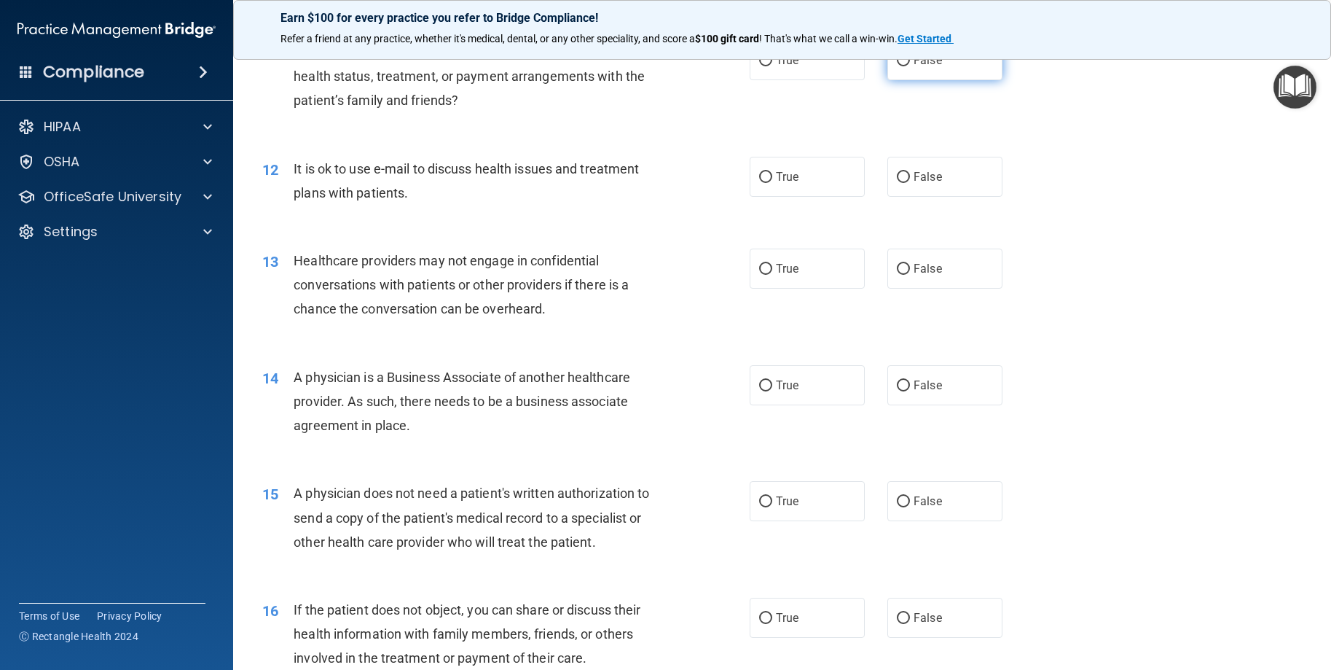
click at [929, 80] on label "False" at bounding box center [944, 60] width 115 height 40
click at [910, 66] on input "False" at bounding box center [903, 60] width 13 height 11
radio input "true"
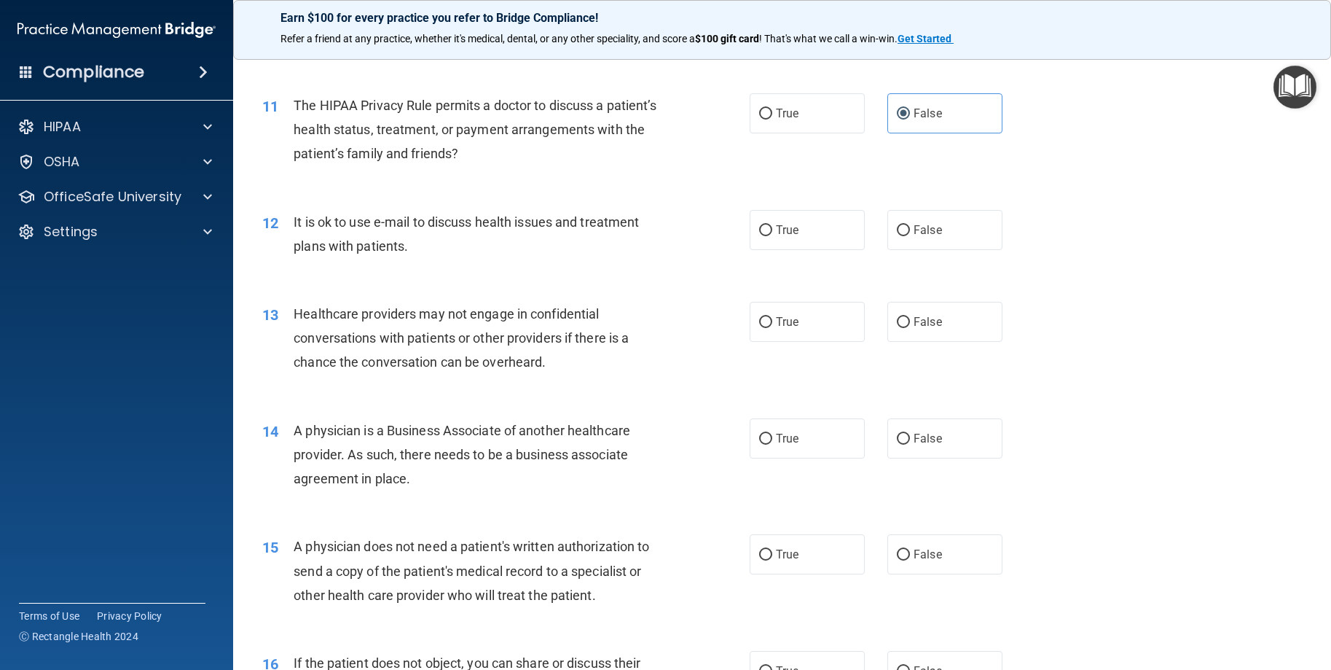
scroll to position [1166, 0]
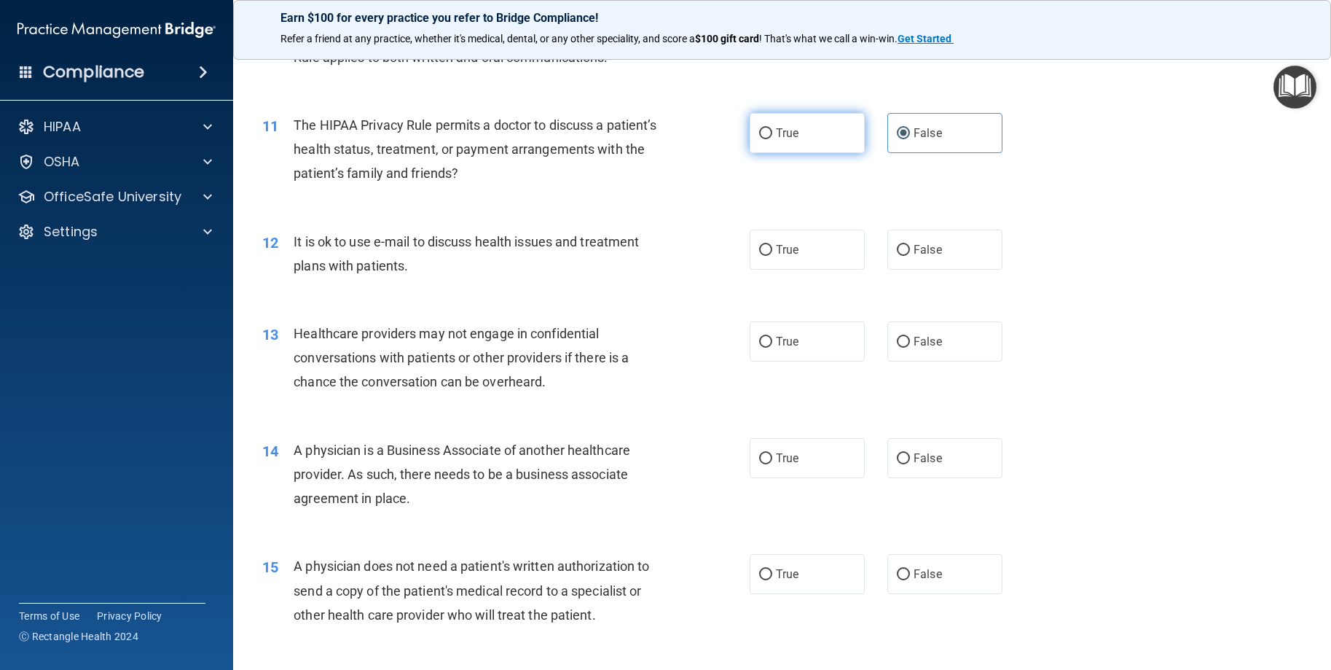
click at [818, 153] on label "True" at bounding box center [807, 133] width 115 height 40
click at [772, 139] on input "True" at bounding box center [765, 133] width 13 height 11
radio input "true"
radio input "false"
click at [801, 270] on label "True" at bounding box center [807, 250] width 115 height 40
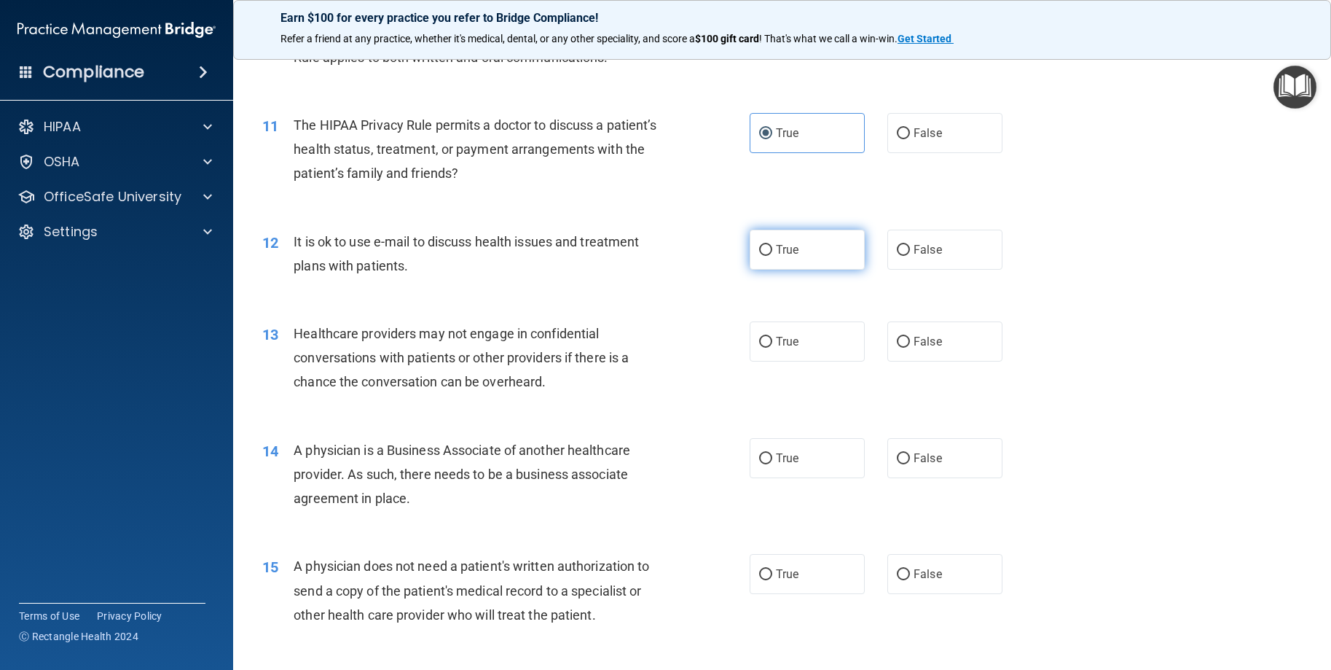
click at [772, 256] on input "True" at bounding box center [765, 250] width 13 height 11
radio input "true"
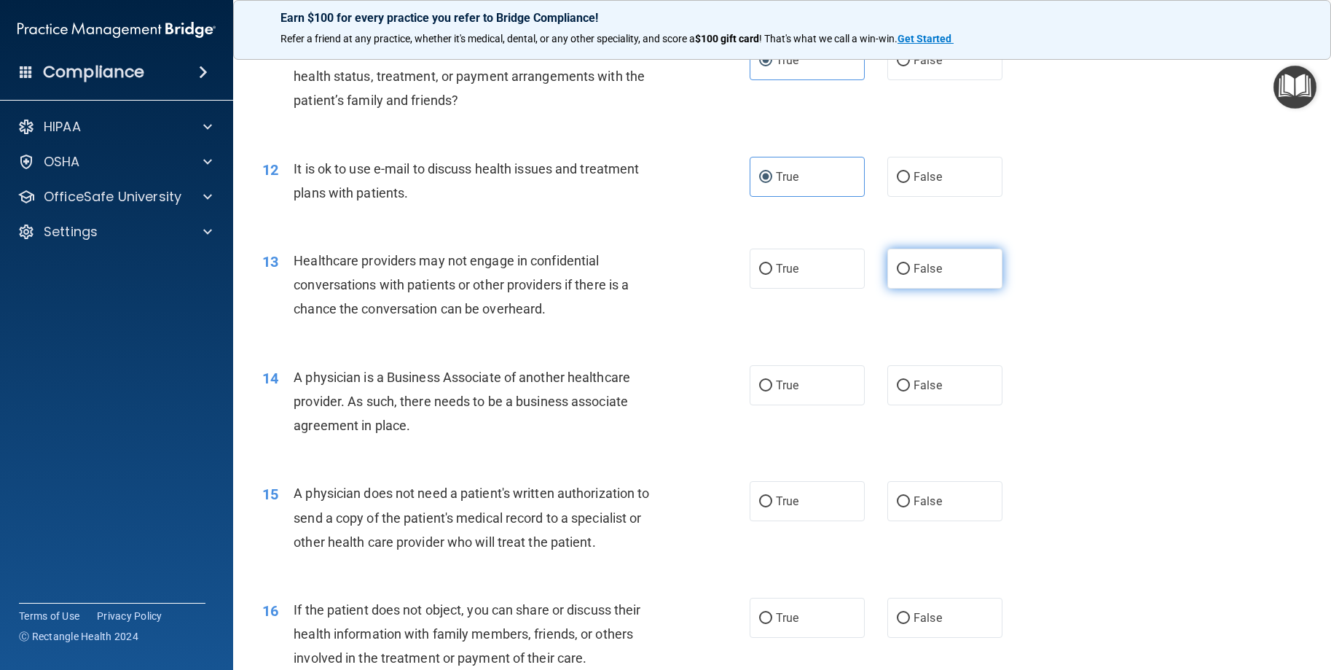
click at [902, 275] on input "False" at bounding box center [903, 269] width 13 height 11
radio input "true"
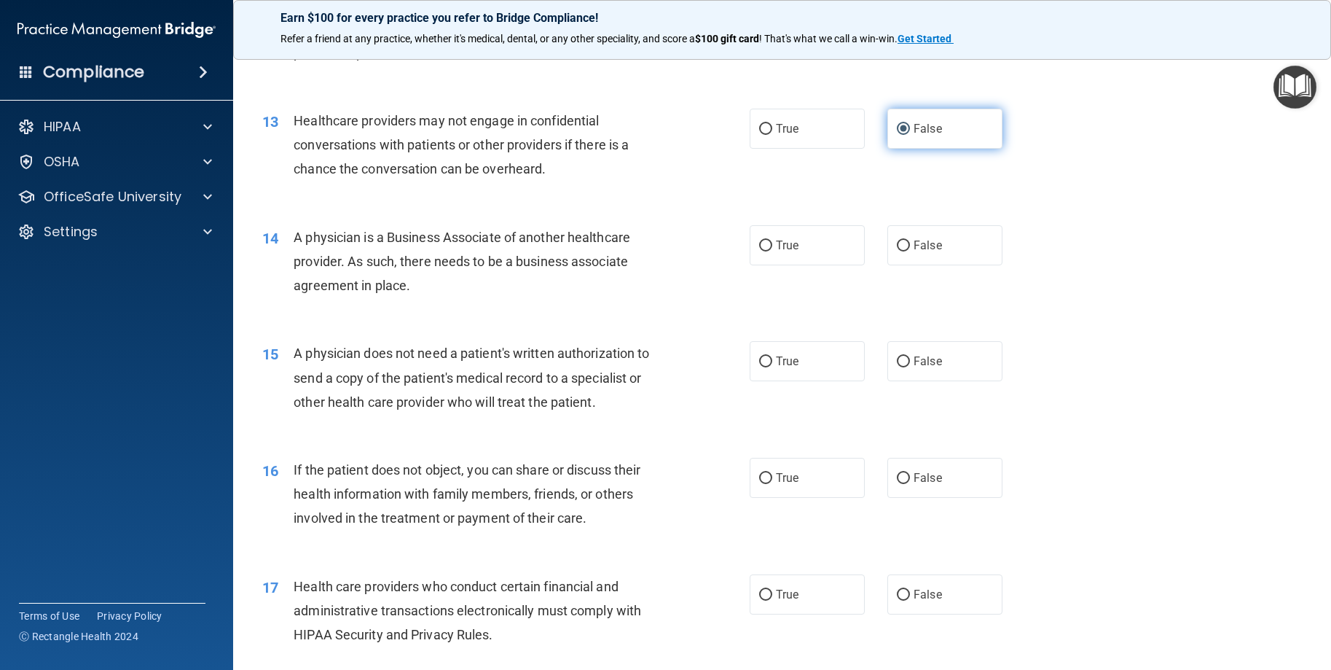
scroll to position [1384, 0]
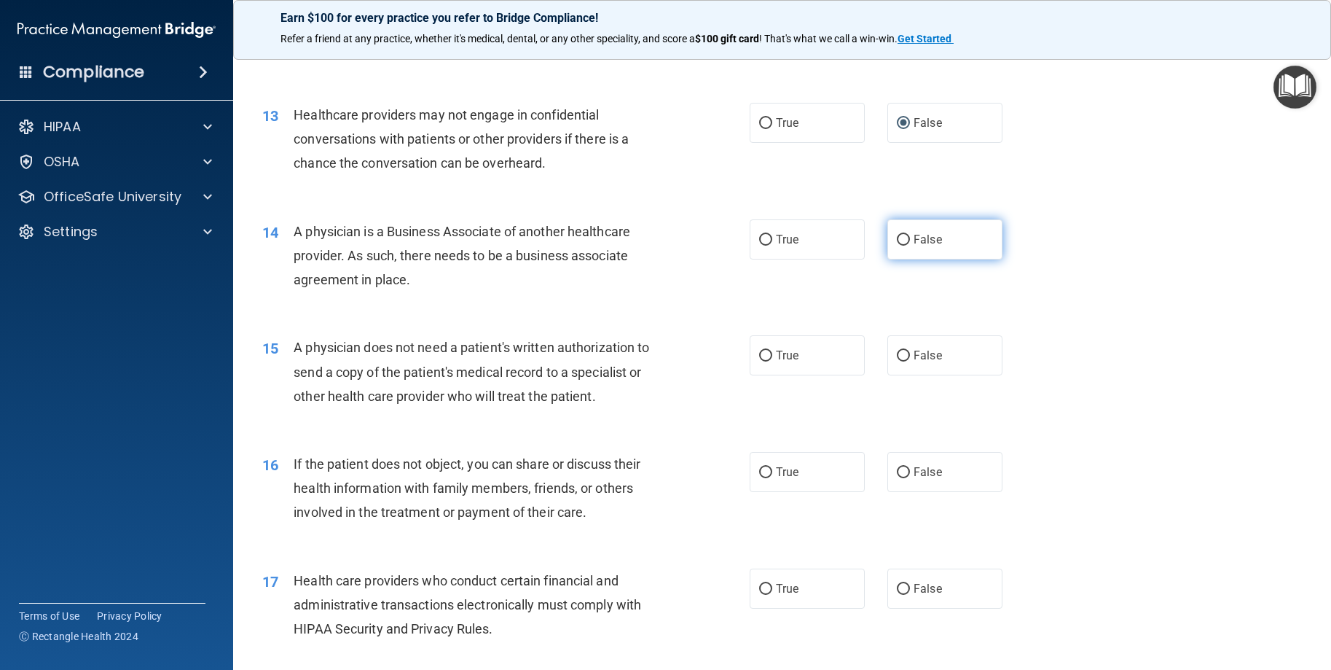
click at [906, 259] on label "False" at bounding box center [944, 239] width 115 height 40
click at [906, 246] on input "False" at bounding box center [903, 240] width 13 height 11
radio input "true"
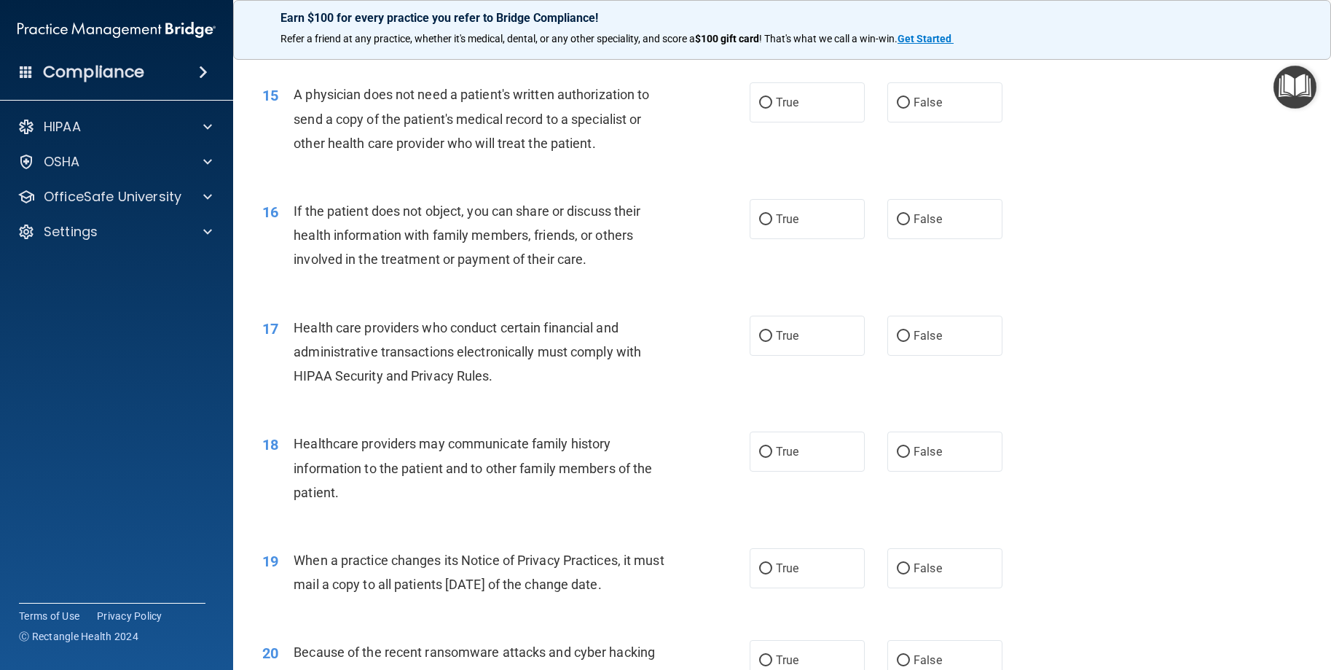
scroll to position [1676, 0]
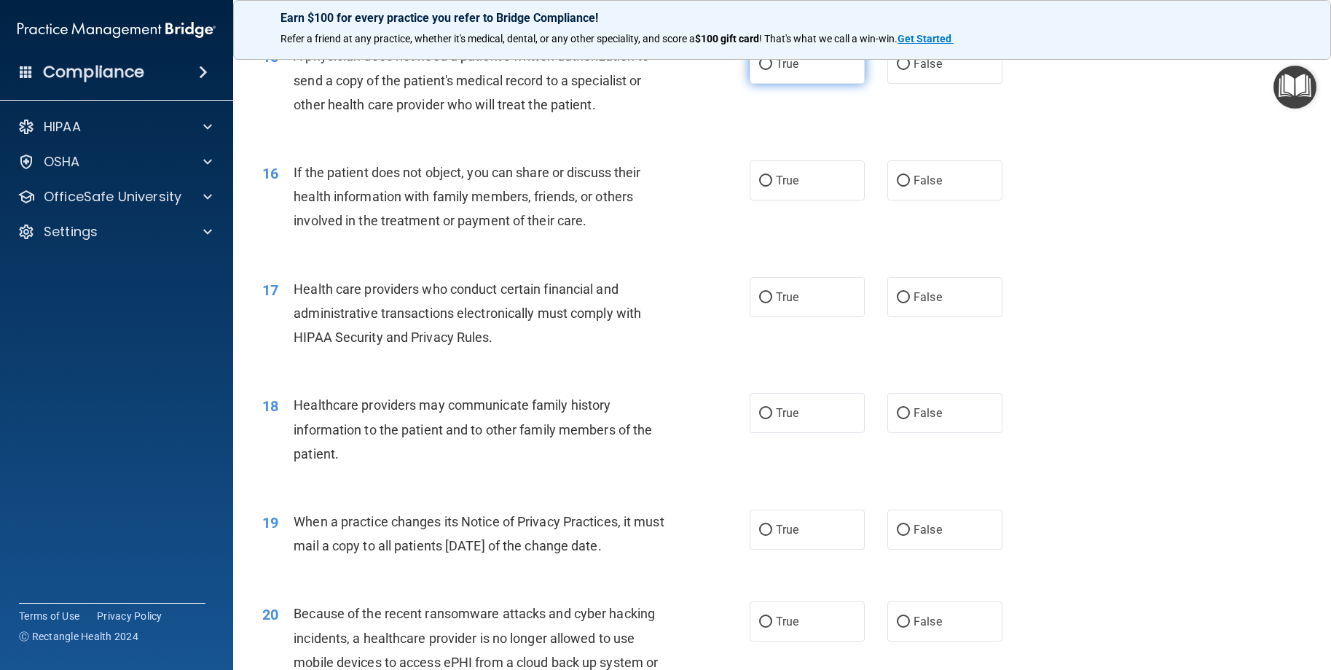
click at [791, 84] on label "True" at bounding box center [807, 64] width 115 height 40
click at [772, 70] on input "True" at bounding box center [765, 64] width 13 height 11
radio input "true"
click at [816, 200] on label "True" at bounding box center [807, 180] width 115 height 40
click at [772, 187] on input "True" at bounding box center [765, 181] width 13 height 11
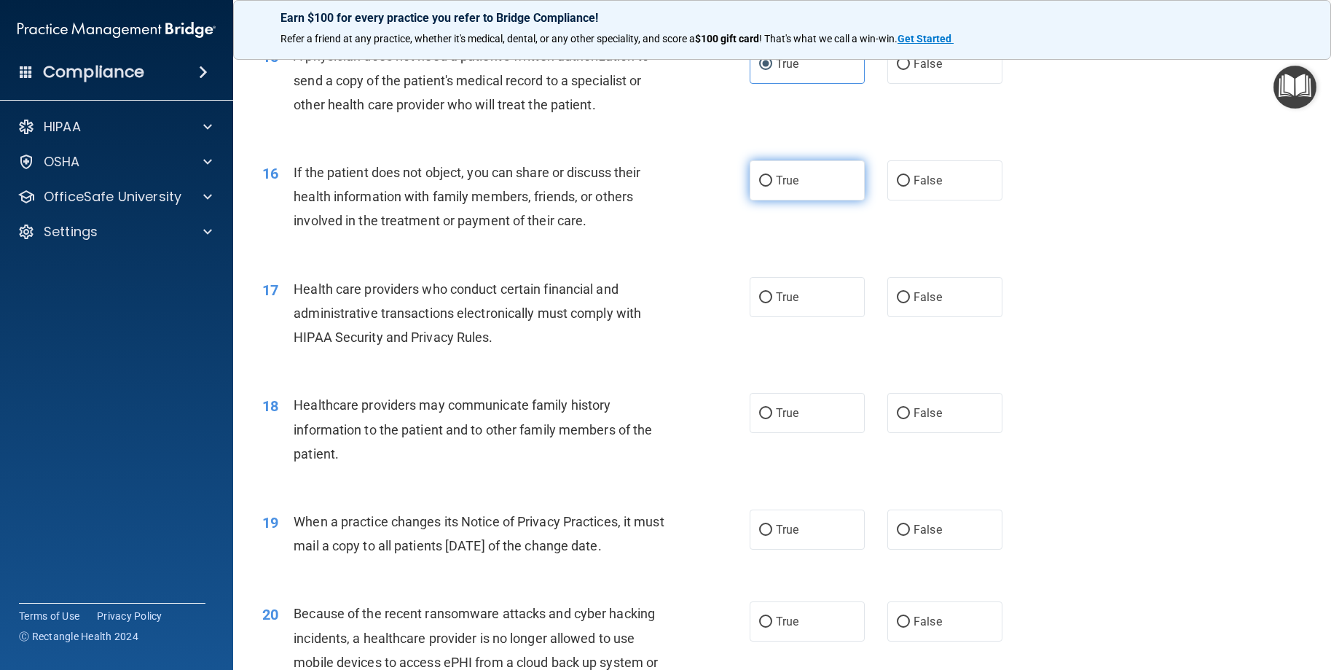
radio input "true"
click at [779, 317] on label "True" at bounding box center [807, 297] width 115 height 40
click at [772, 303] on input "True" at bounding box center [765, 297] width 13 height 11
radio input "true"
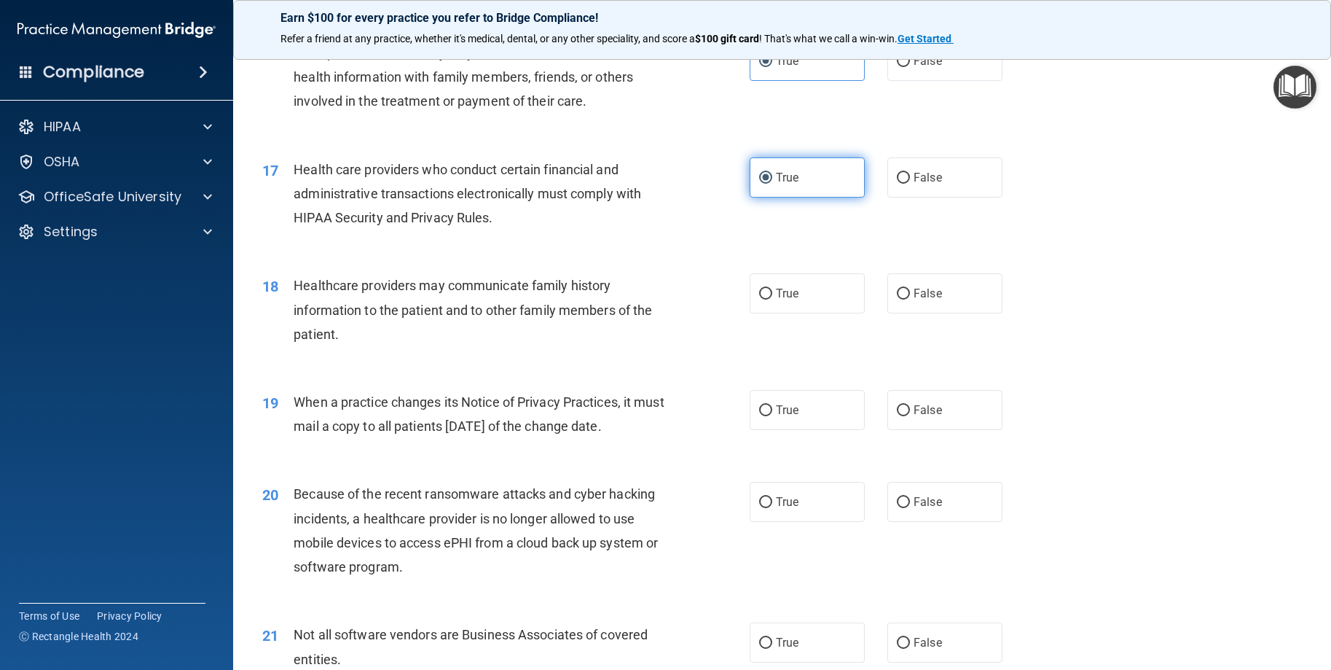
scroll to position [1822, 0]
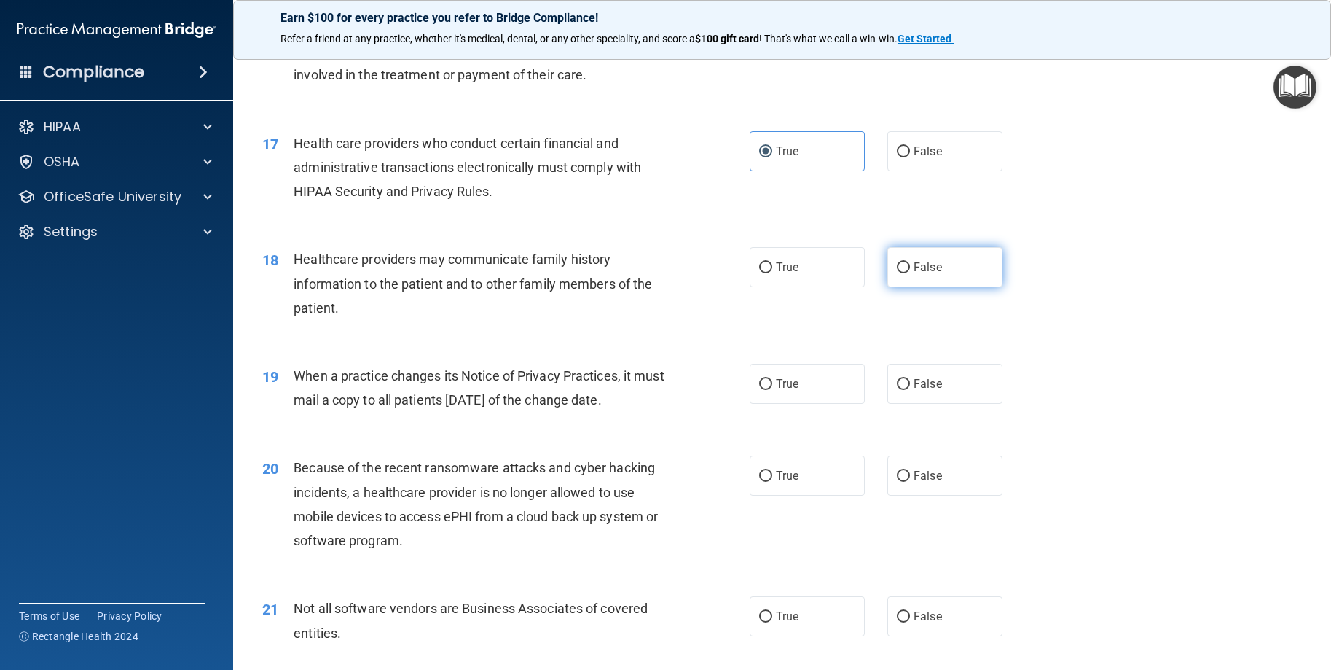
click at [900, 273] on input "False" at bounding box center [903, 267] width 13 height 11
radio input "true"
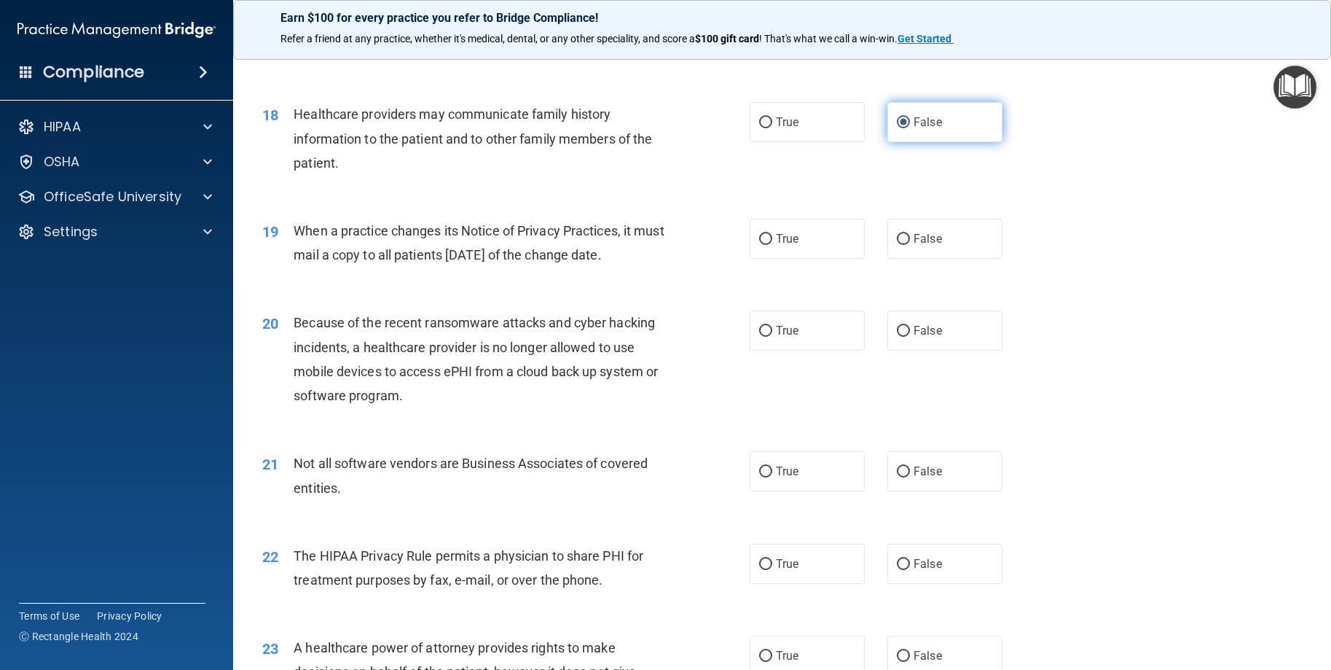
scroll to position [1967, 0]
click at [901, 244] on input "False" at bounding box center [903, 238] width 13 height 11
radio input "true"
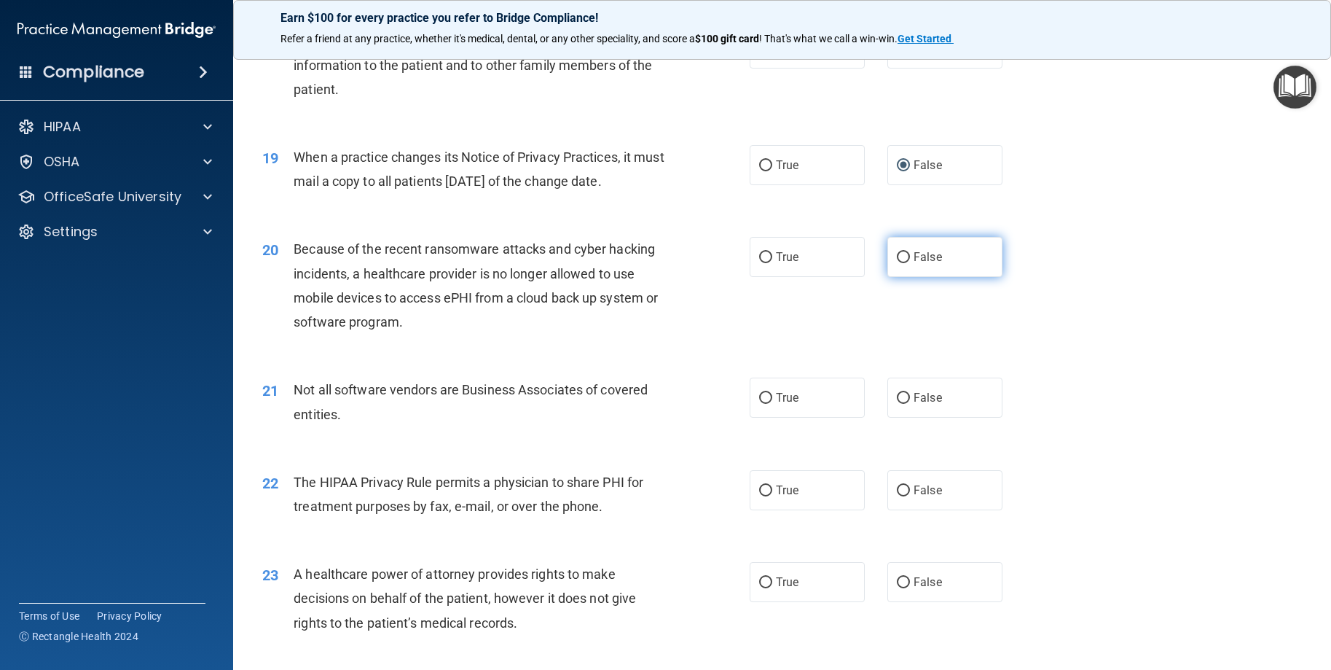
click at [921, 264] on span "False" at bounding box center [928, 257] width 28 height 14
click at [910, 263] on input "False" at bounding box center [903, 257] width 13 height 11
radio input "true"
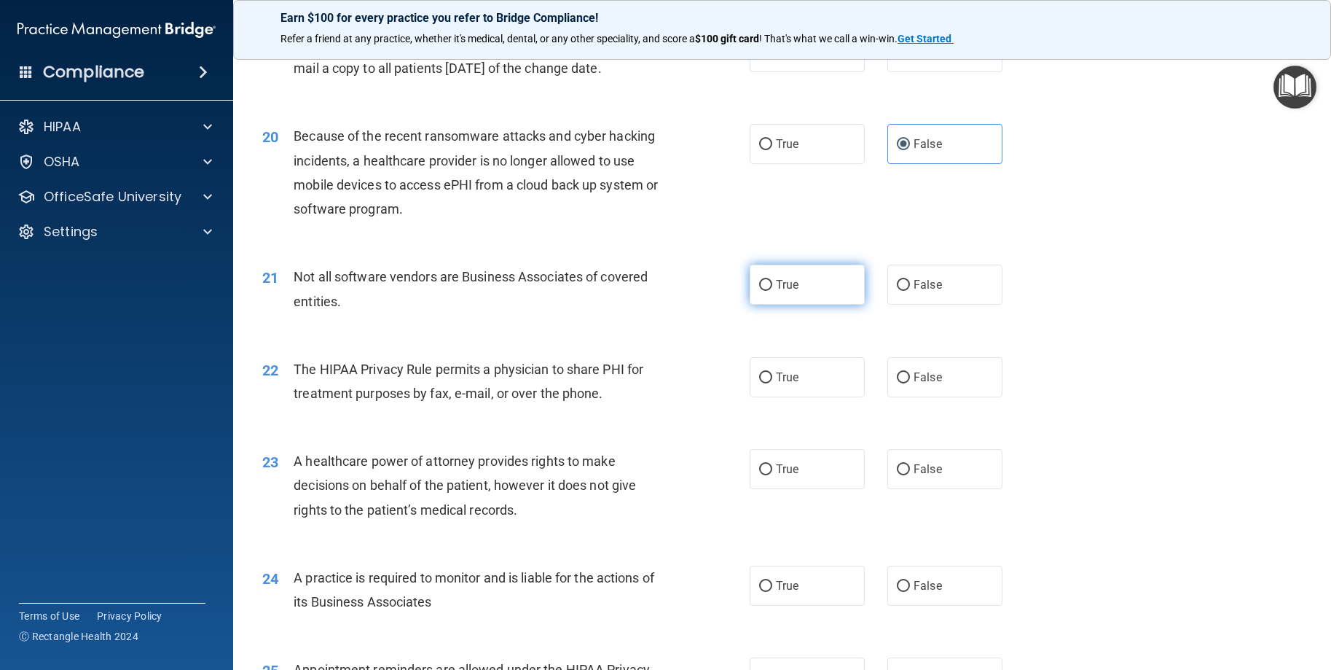
scroll to position [2186, 0]
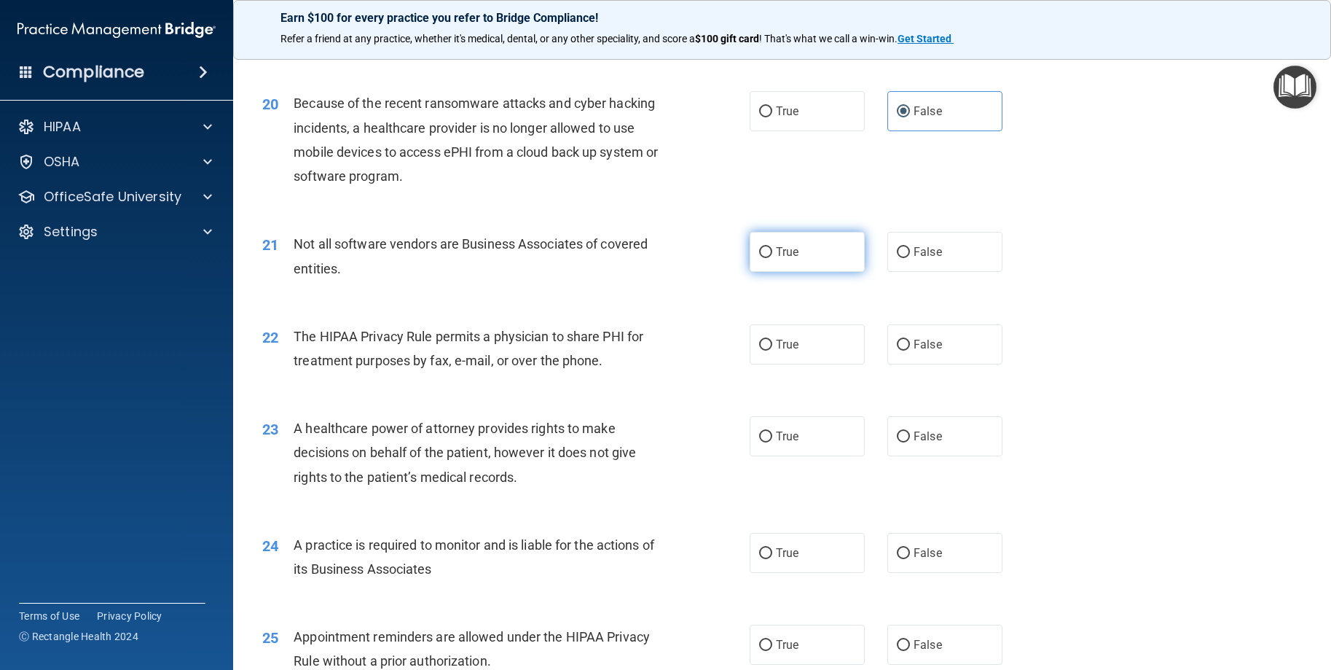
click at [819, 272] on label "True" at bounding box center [807, 252] width 115 height 40
click at [772, 258] on input "True" at bounding box center [765, 252] width 13 height 11
radio input "true"
click at [842, 364] on label "True" at bounding box center [807, 344] width 115 height 40
click at [772, 350] on input "True" at bounding box center [765, 345] width 13 height 11
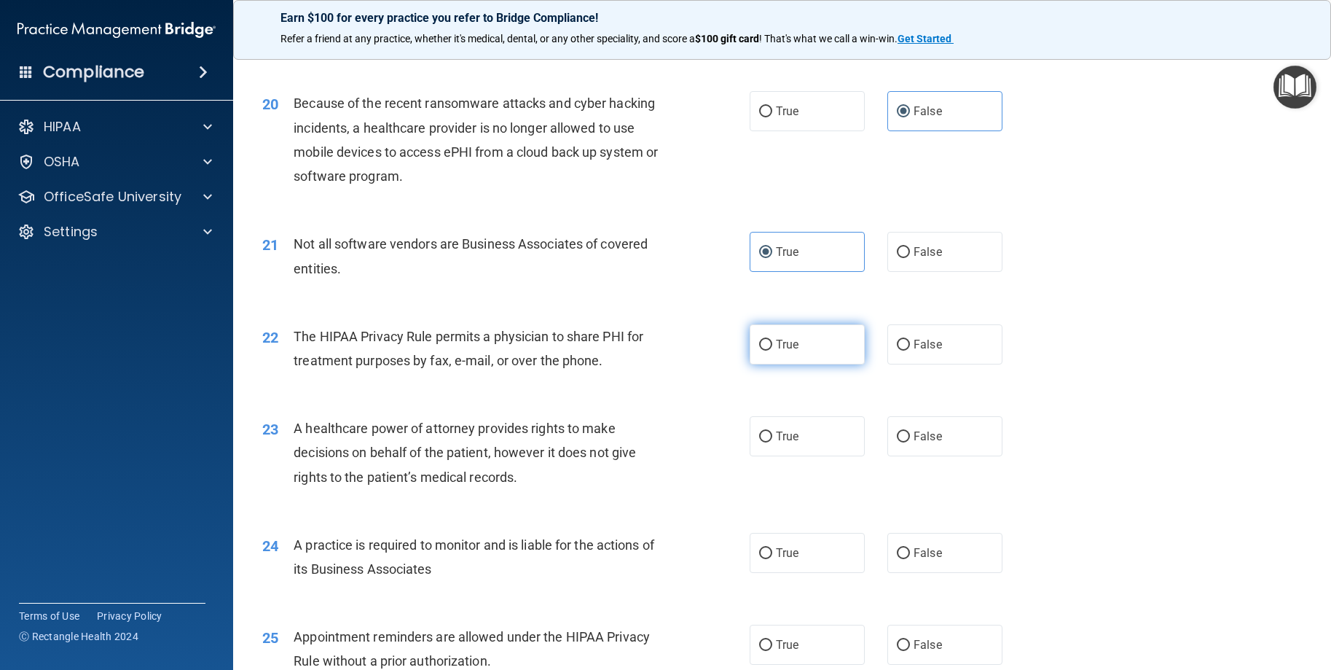
radio input "true"
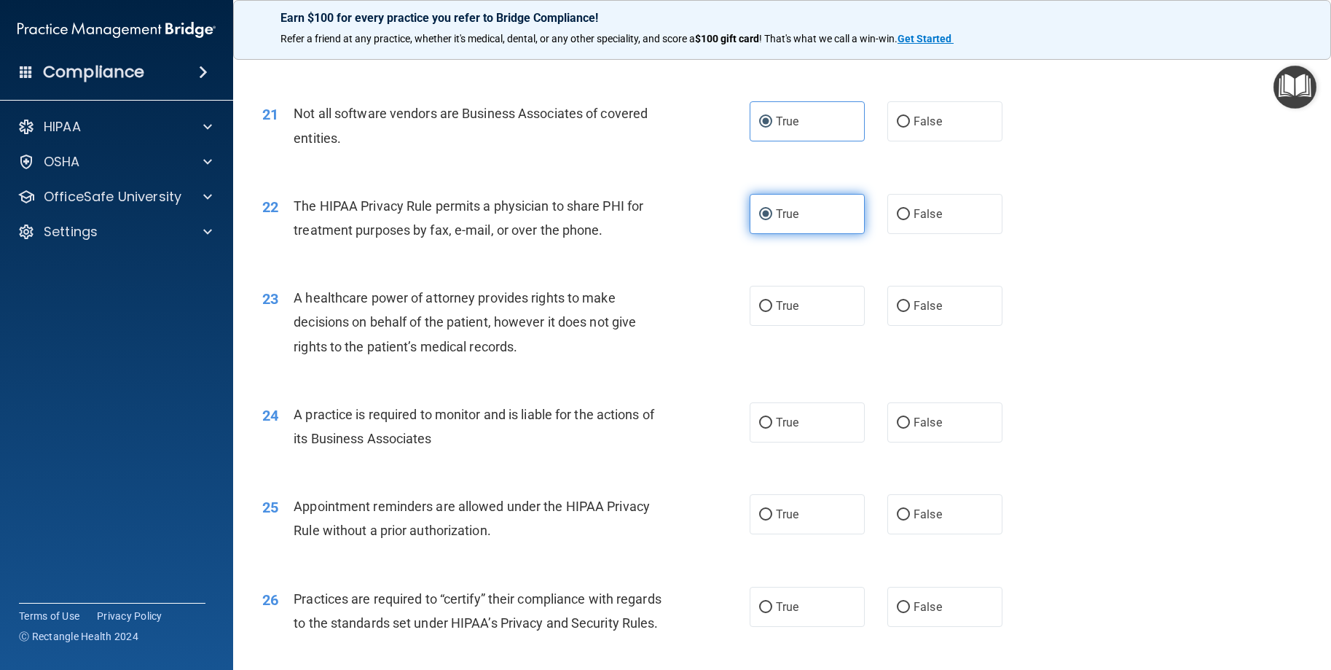
scroll to position [2332, 0]
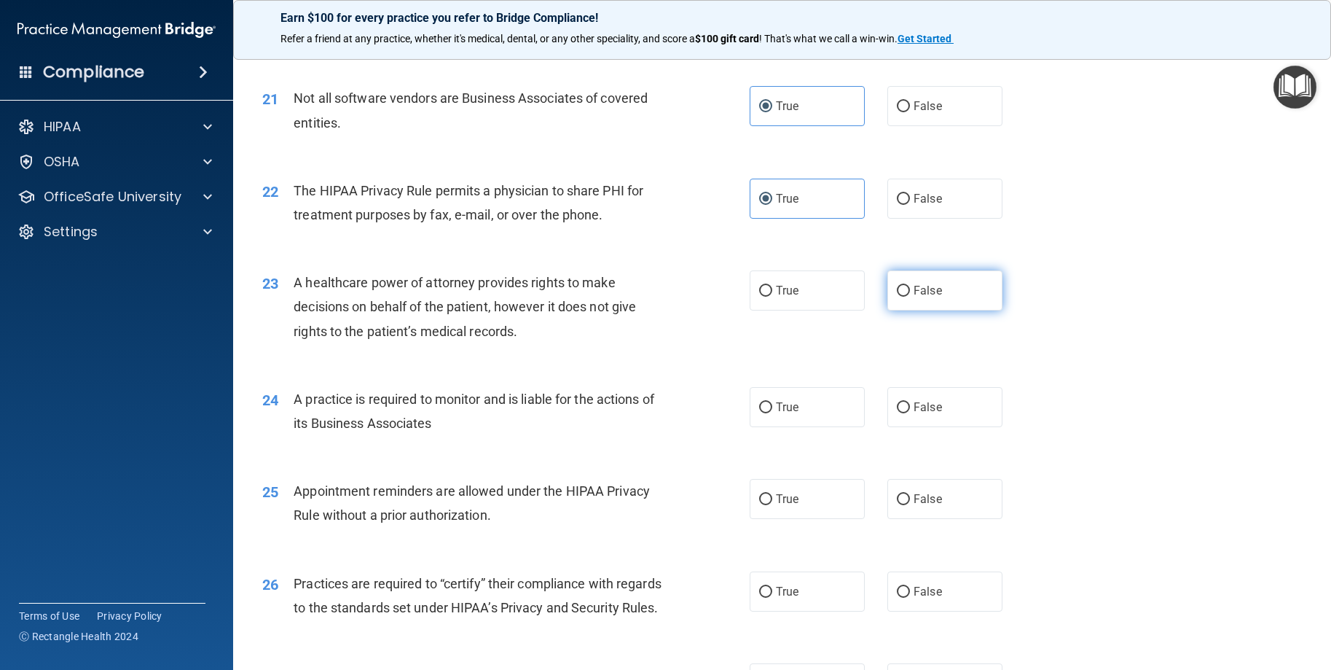
click at [905, 310] on label "False" at bounding box center [944, 290] width 115 height 40
click at [905, 297] on input "False" at bounding box center [903, 291] width 13 height 11
radio input "true"
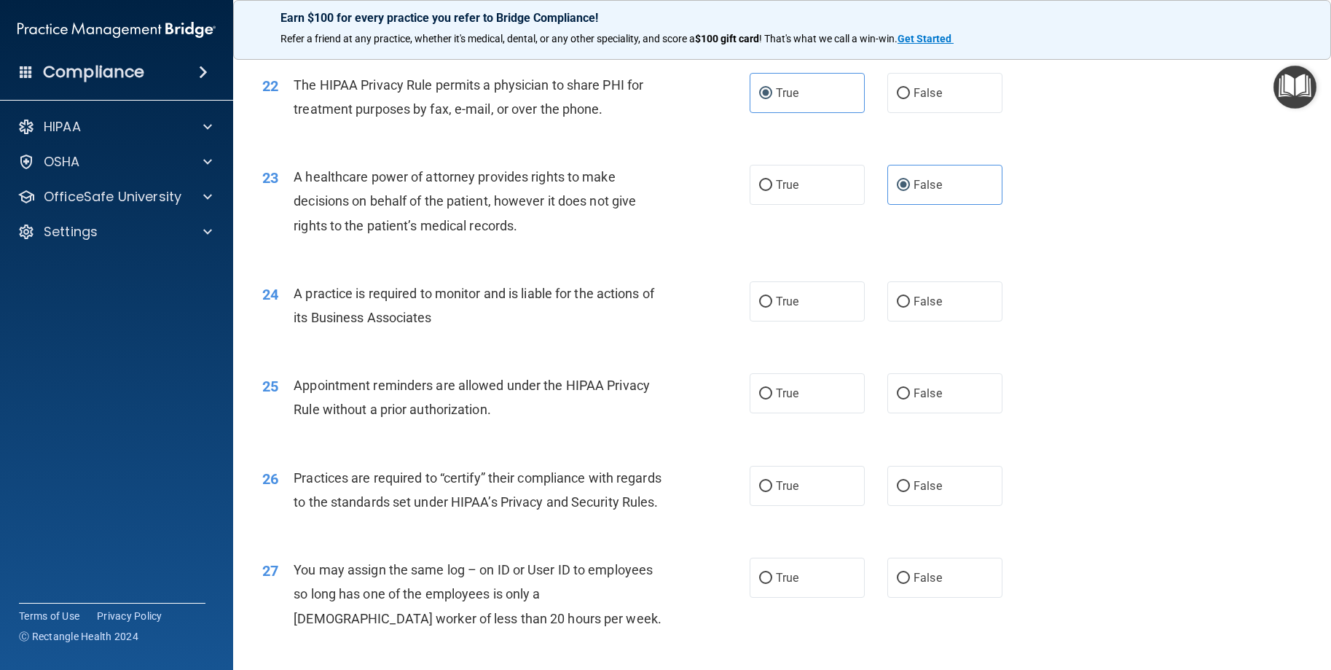
scroll to position [2477, 0]
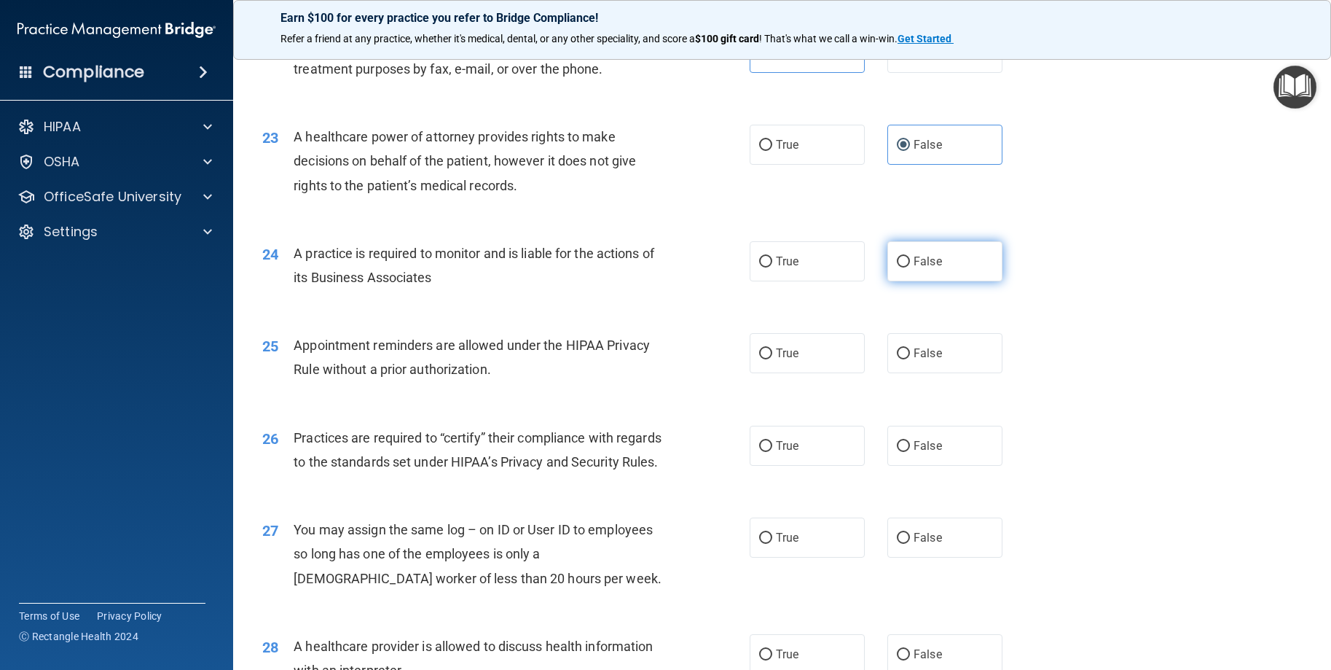
click at [902, 281] on label "False" at bounding box center [944, 261] width 115 height 40
click at [902, 267] on input "False" at bounding box center [903, 261] width 13 height 11
radio input "true"
click at [801, 373] on label "True" at bounding box center [807, 353] width 115 height 40
click at [772, 359] on input "True" at bounding box center [765, 353] width 13 height 11
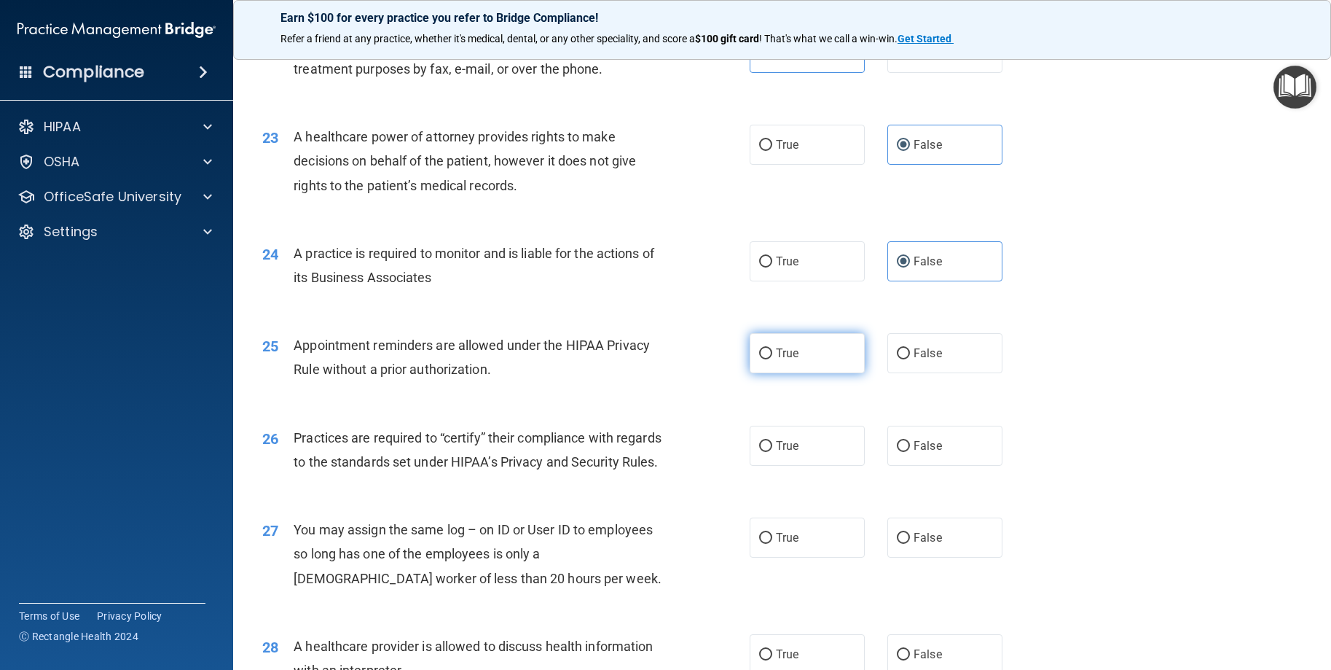
radio input "true"
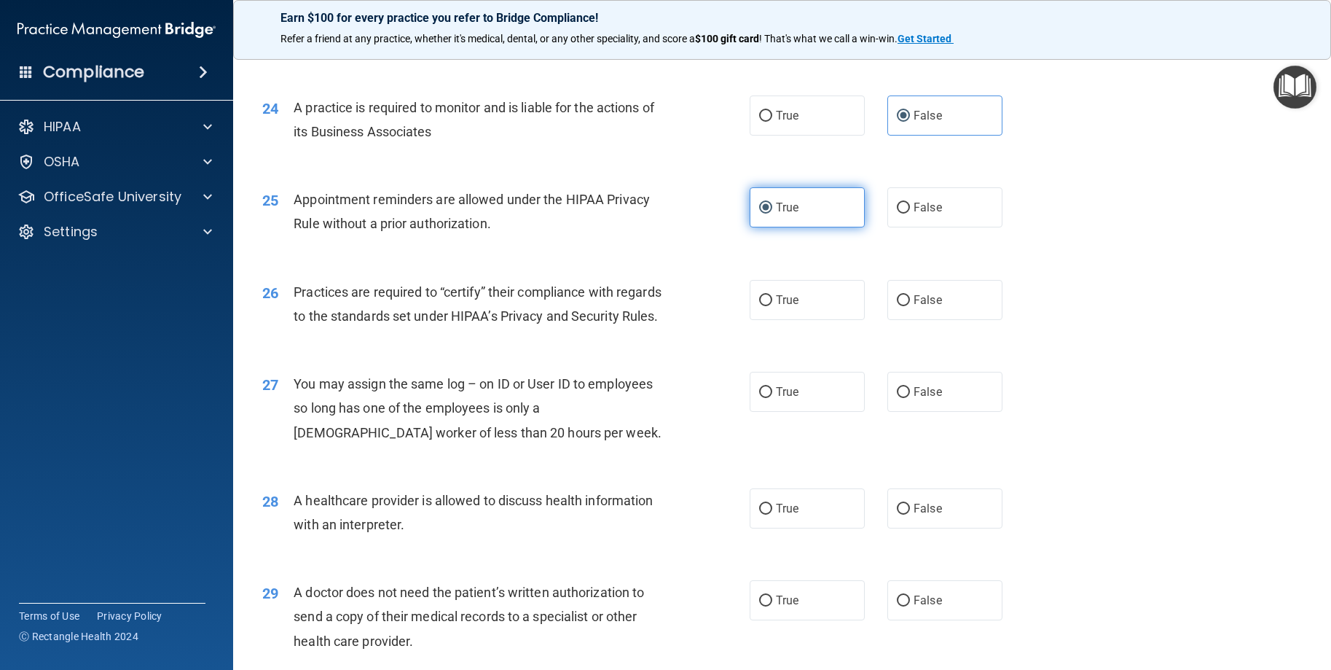
scroll to position [2696, 0]
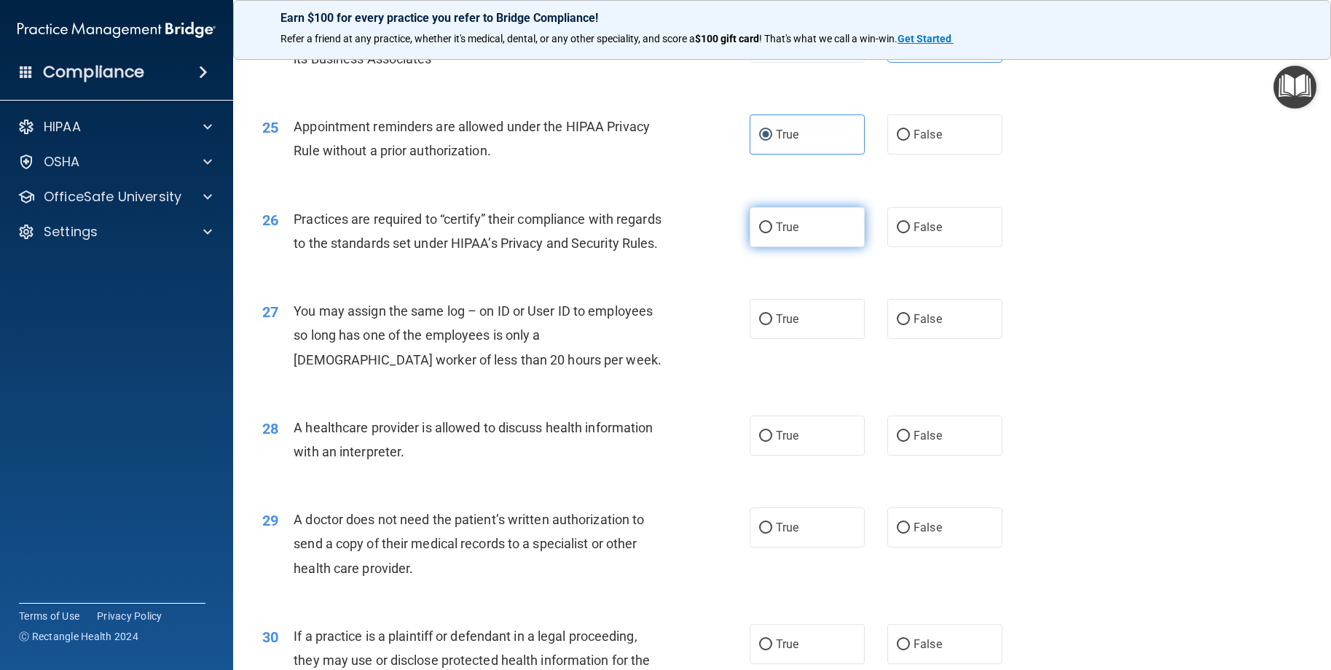
click at [801, 247] on label "True" at bounding box center [807, 227] width 115 height 40
click at [772, 233] on input "True" at bounding box center [765, 227] width 13 height 11
radio input "true"
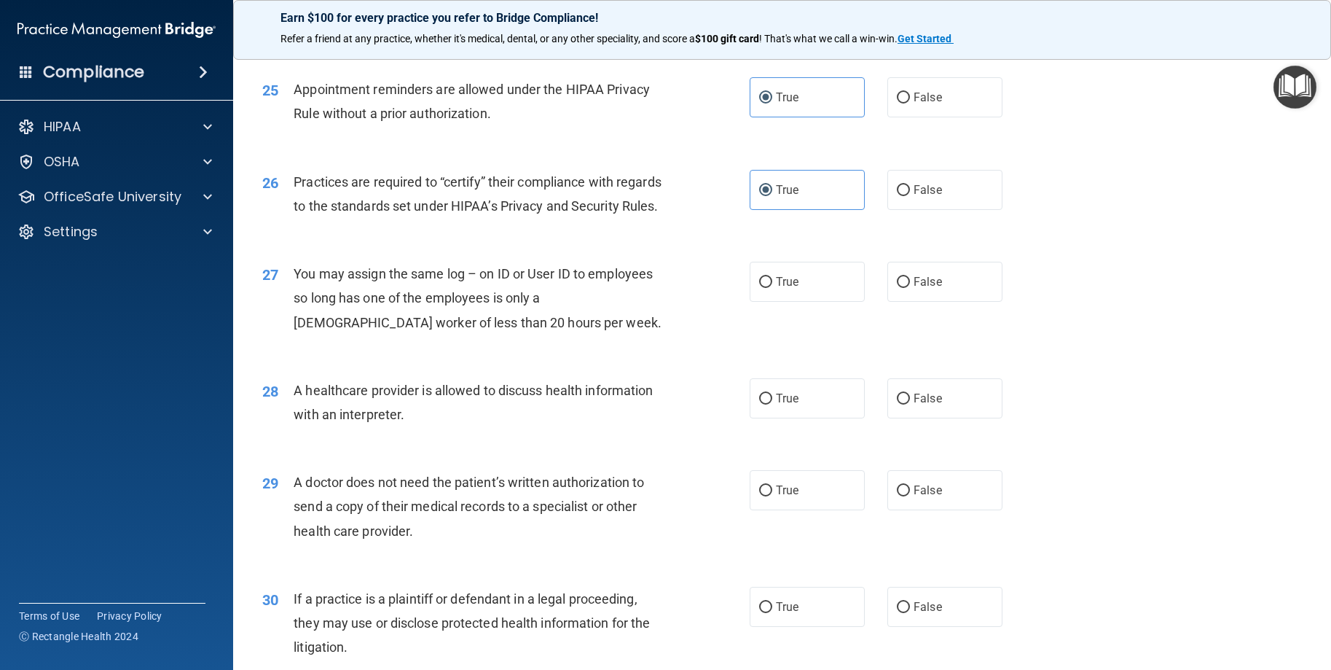
scroll to position [2769, 0]
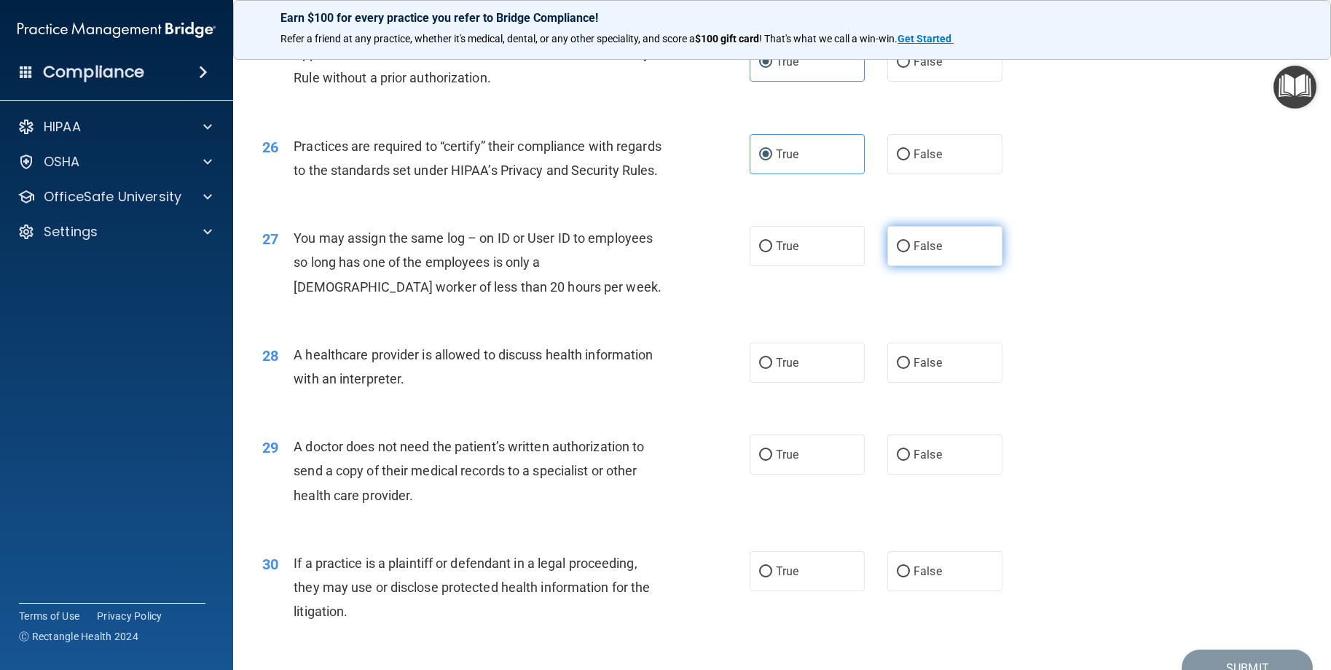
click at [903, 266] on label "False" at bounding box center [944, 246] width 115 height 40
click at [903, 252] on input "False" at bounding box center [903, 246] width 13 height 11
radio input "true"
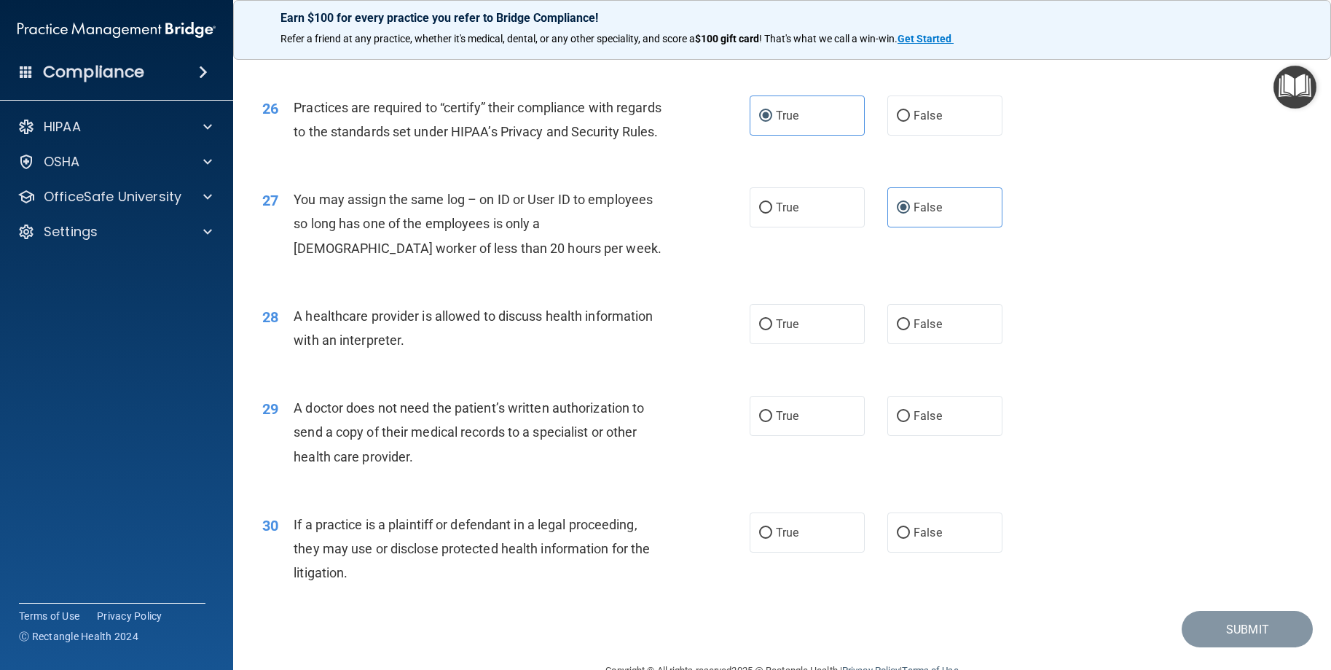
scroll to position [2842, 0]
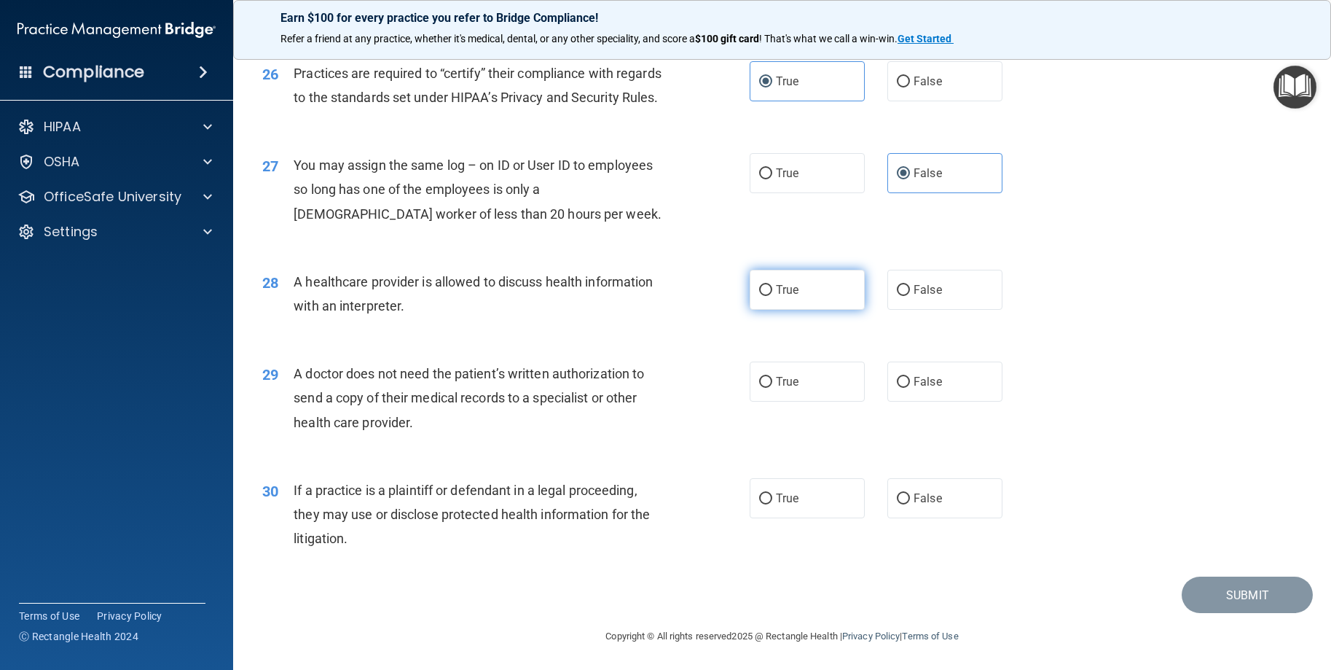
click at [761, 310] on label "True" at bounding box center [807, 290] width 115 height 40
click at [761, 296] on input "True" at bounding box center [765, 290] width 13 height 11
radio input "true"
click at [761, 394] on label "True" at bounding box center [807, 380] width 115 height 40
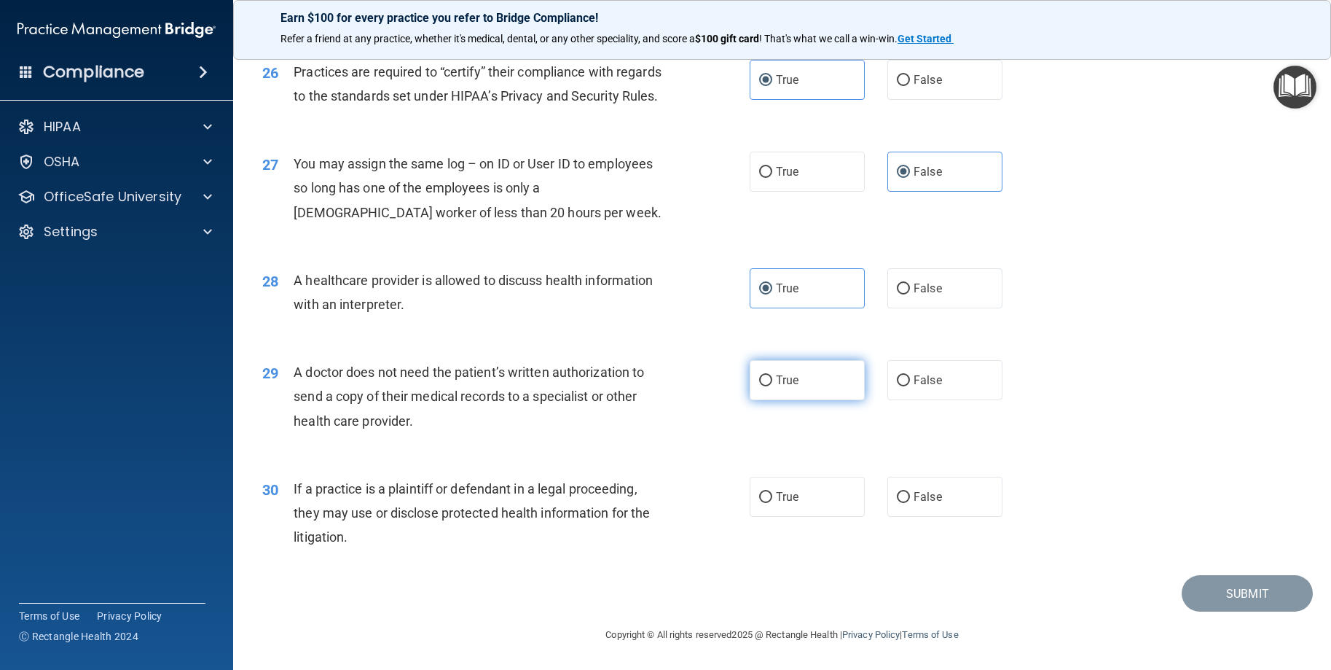
click at [761, 386] on input "True" at bounding box center [765, 380] width 13 height 11
radio input "true"
click at [816, 498] on label "True" at bounding box center [807, 497] width 115 height 40
click at [772, 498] on input "True" at bounding box center [765, 497] width 13 height 11
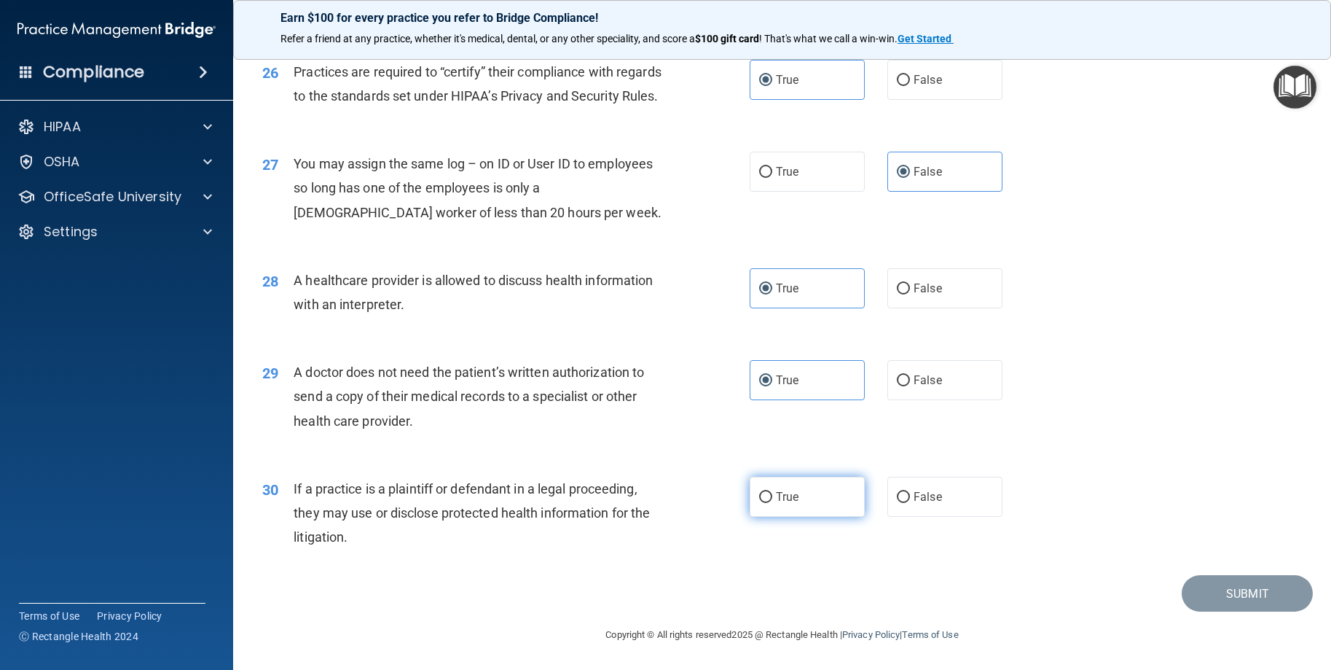
radio input "true"
click at [1255, 576] on button "Submit" at bounding box center [1247, 593] width 131 height 37
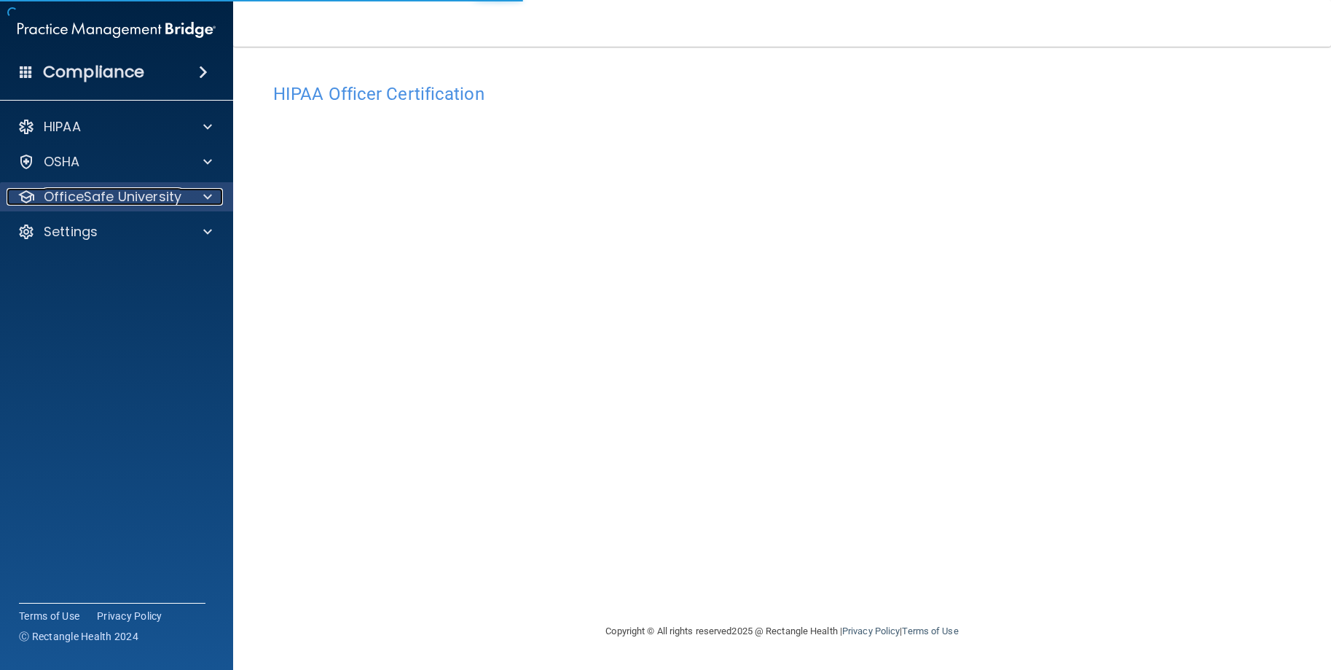
click at [181, 192] on div "OfficeSafe University" at bounding box center [97, 196] width 181 height 17
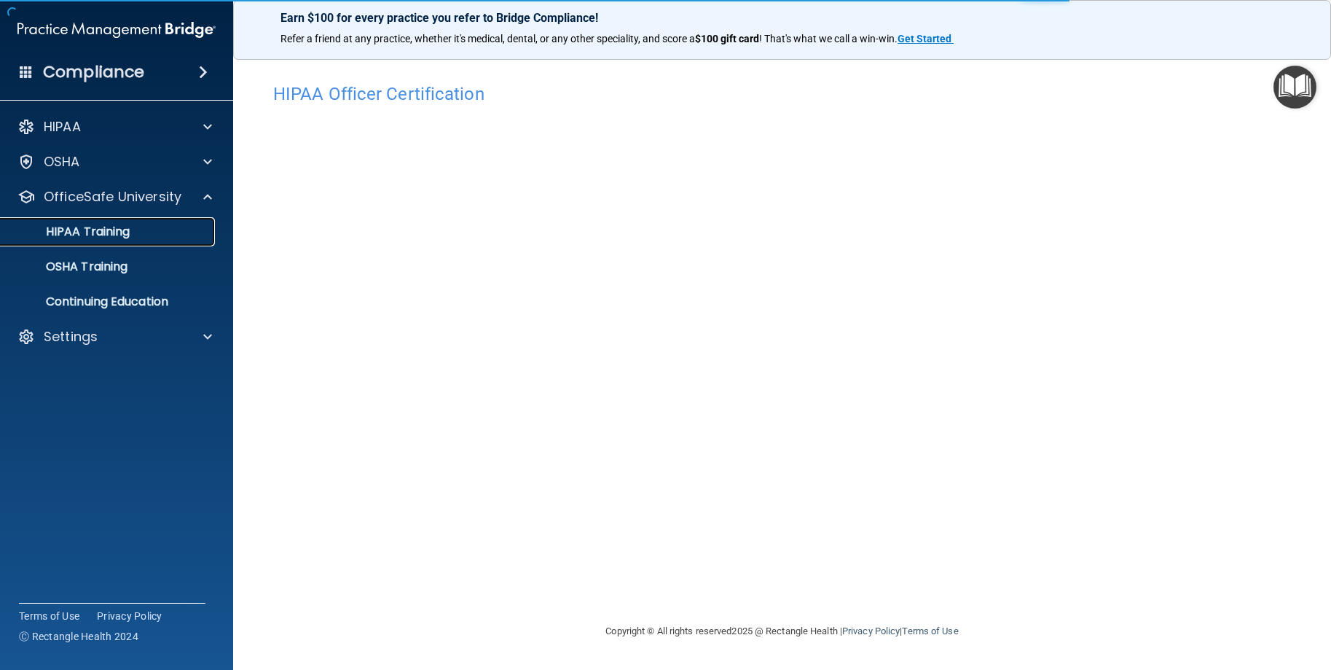
click at [119, 234] on p "HIPAA Training" at bounding box center [69, 231] width 120 height 15
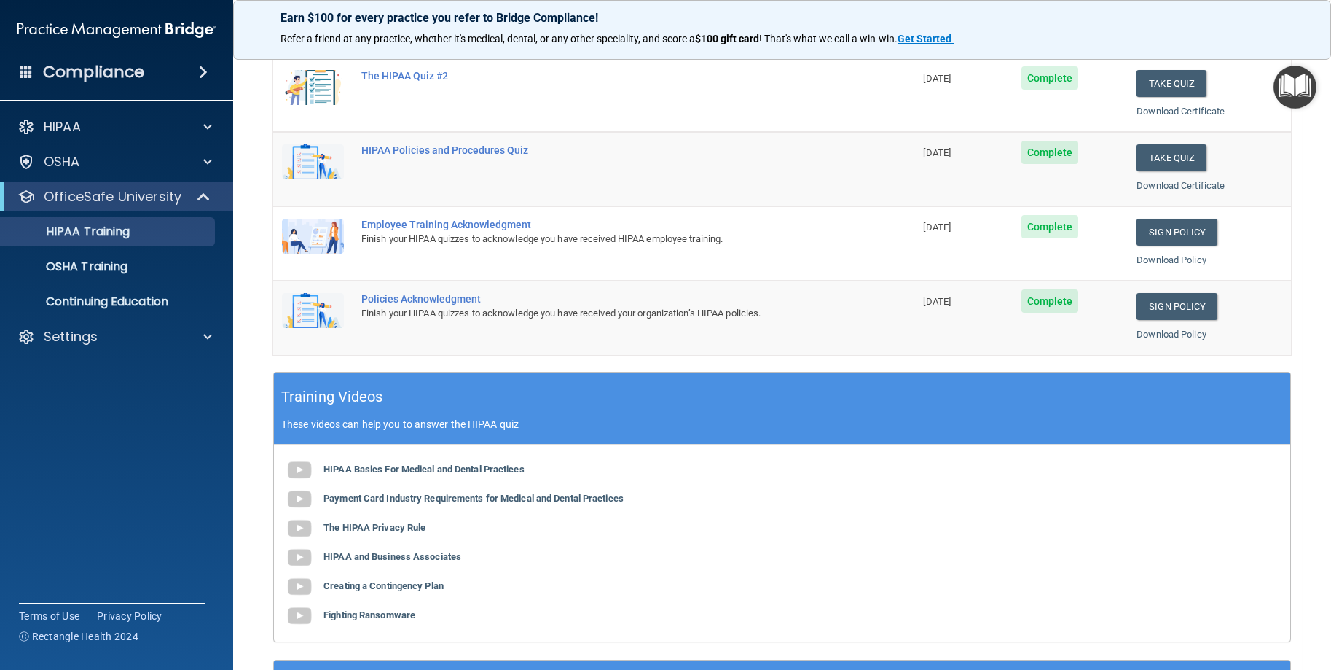
scroll to position [291, 0]
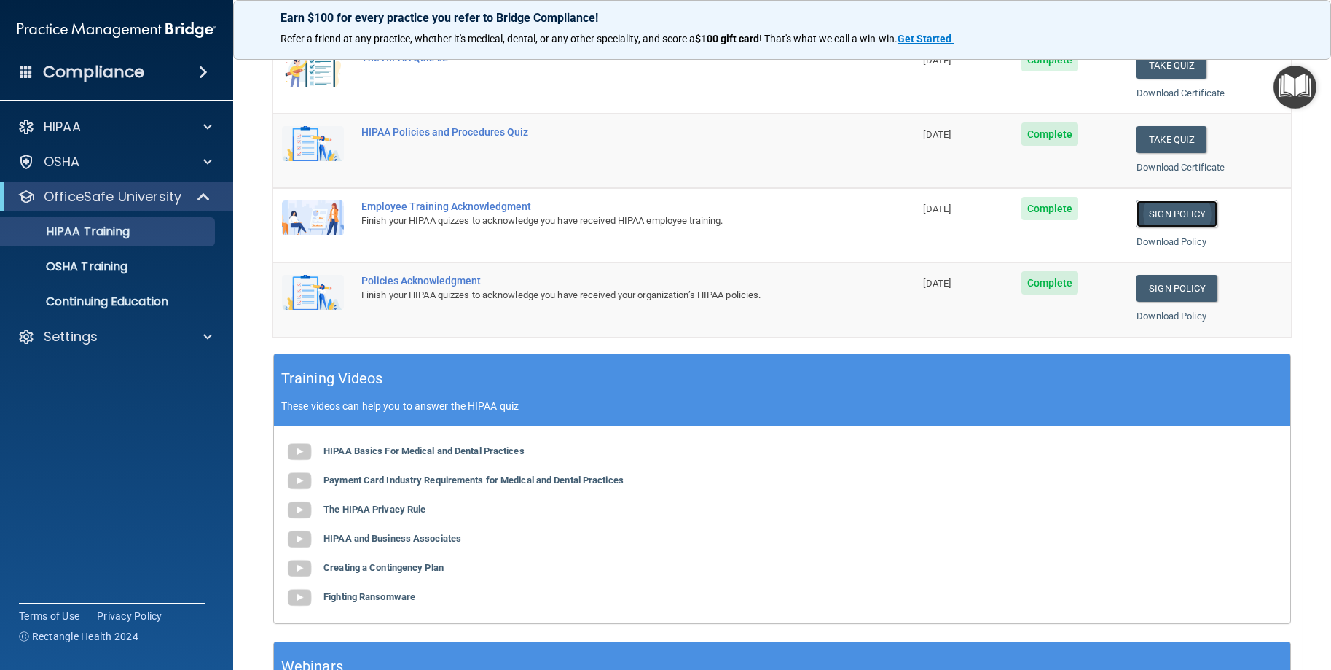
click at [1160, 211] on link "Sign Policy" at bounding box center [1177, 213] width 81 height 27
click at [1137, 289] on link "Sign Policy" at bounding box center [1177, 288] width 81 height 27
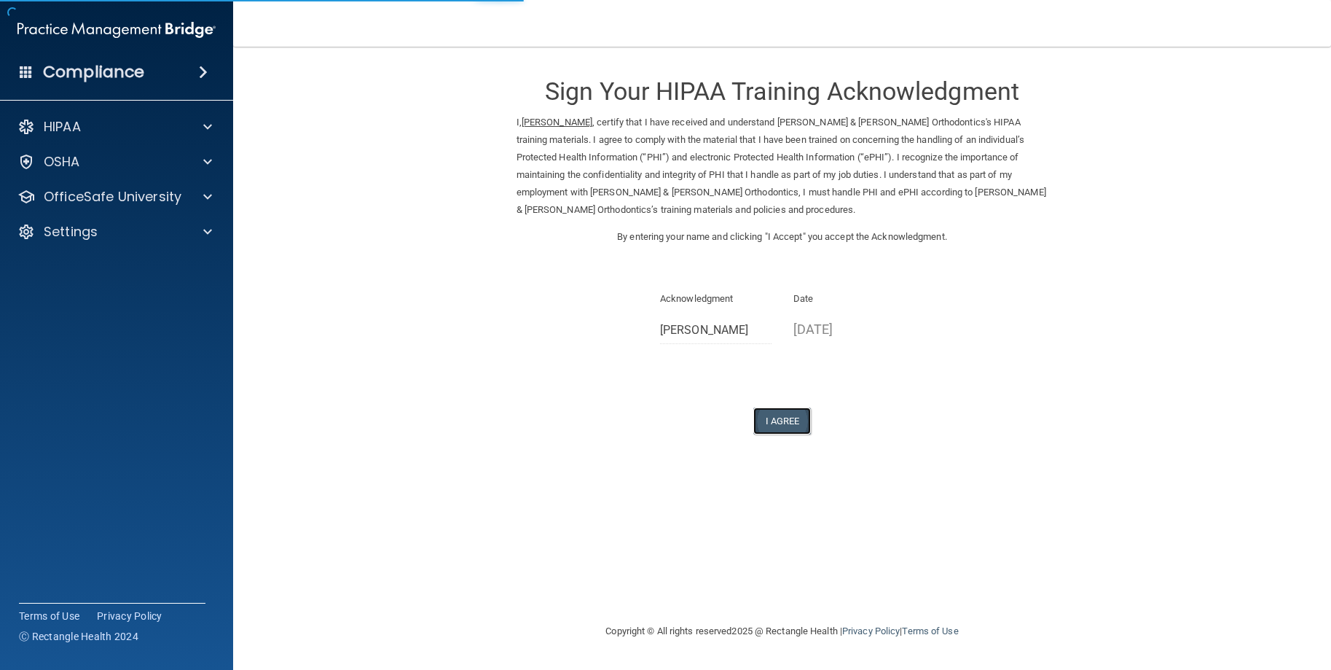
click at [798, 407] on button "I Agree" at bounding box center [782, 420] width 58 height 27
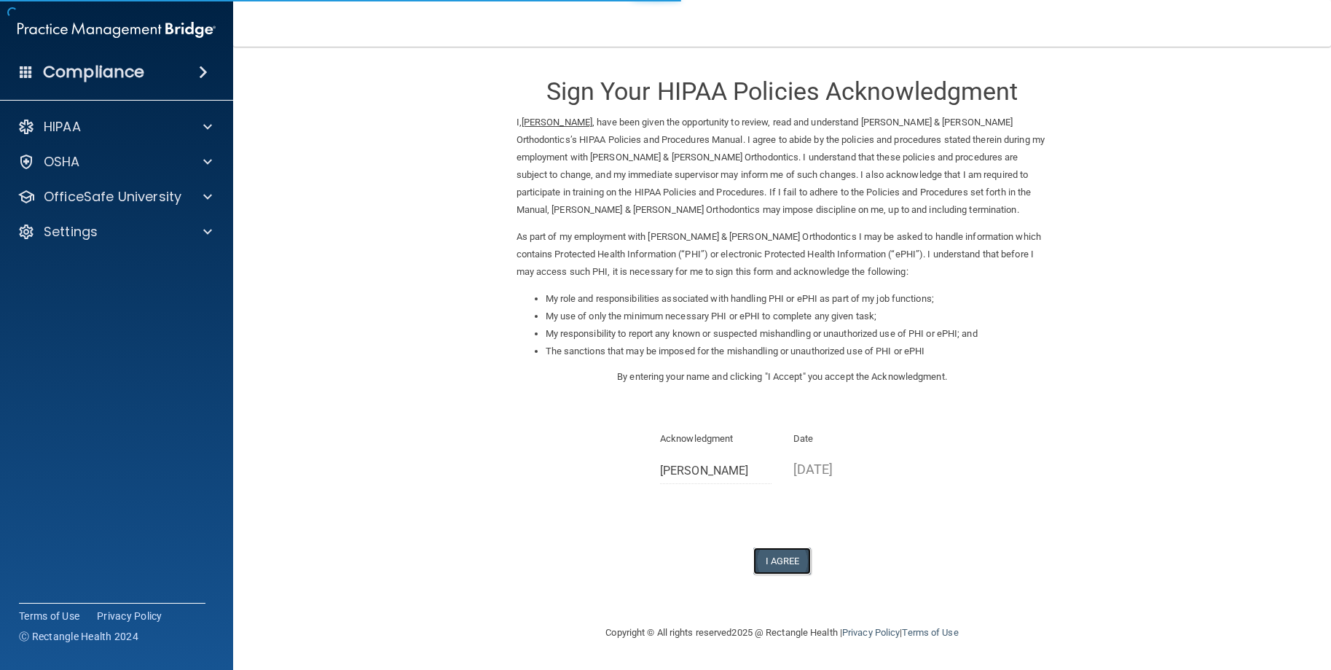
click at [794, 552] on button "I Agree" at bounding box center [782, 560] width 58 height 27
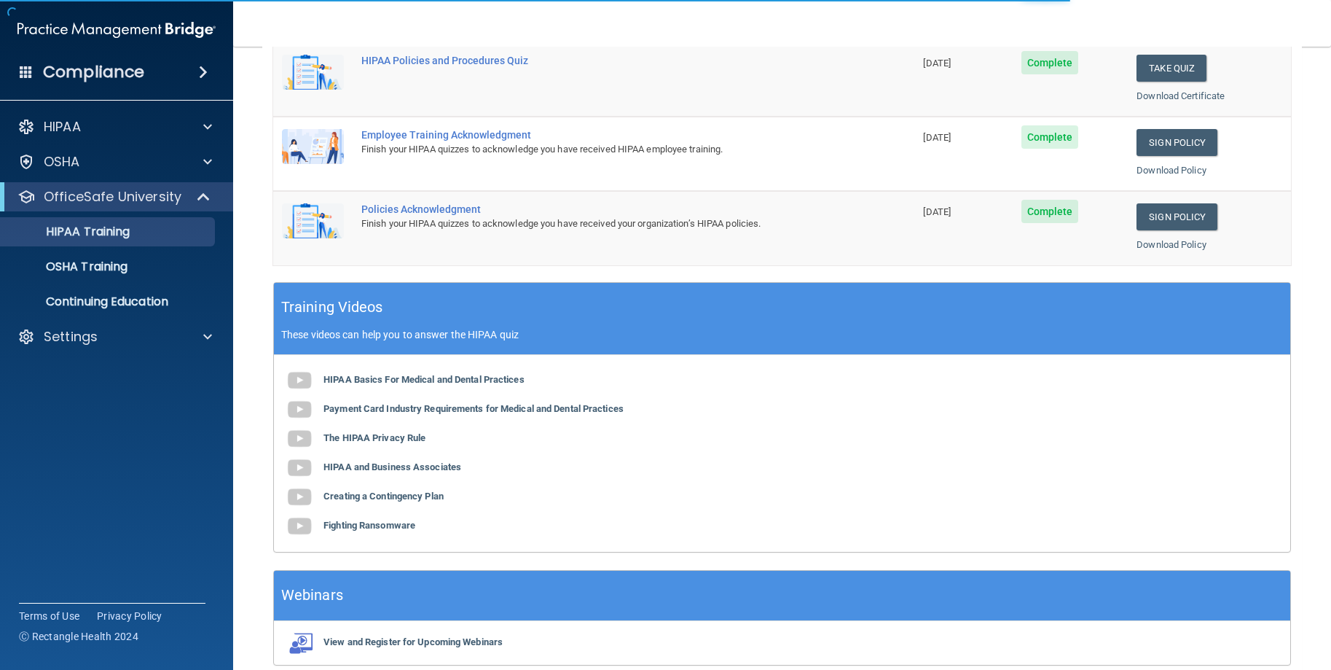
scroll to position [364, 0]
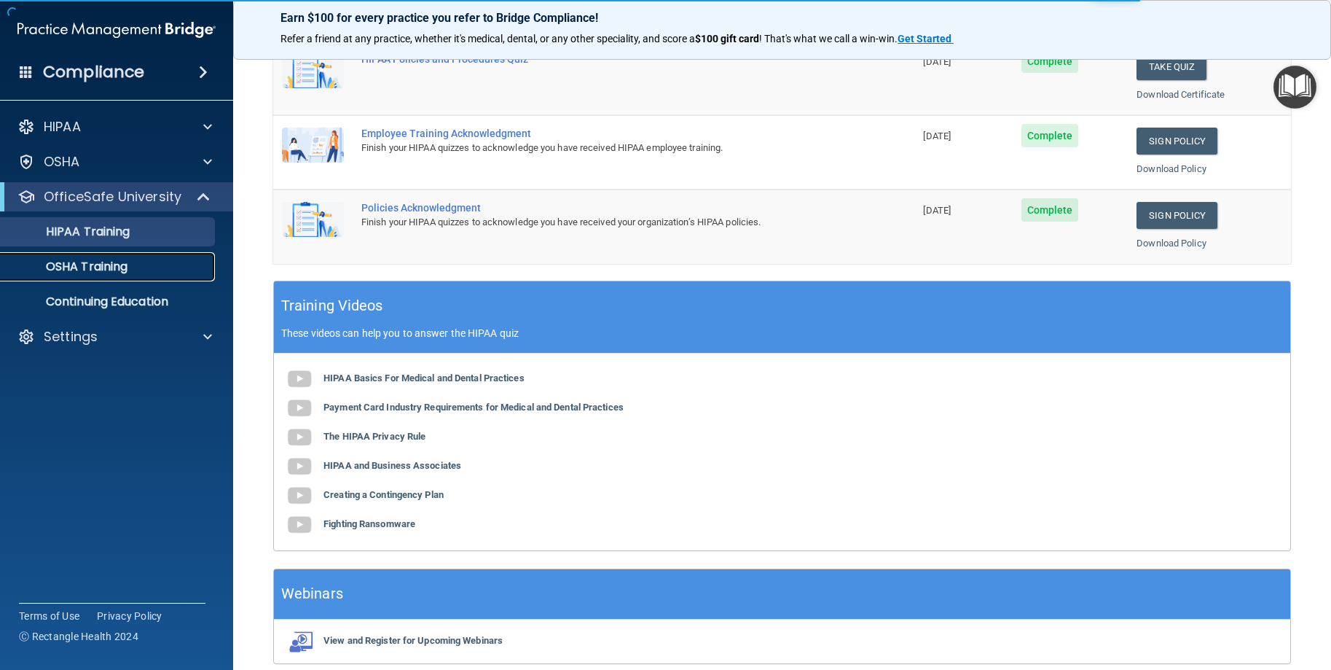
click at [144, 256] on link "OSHA Training" at bounding box center [100, 266] width 230 height 29
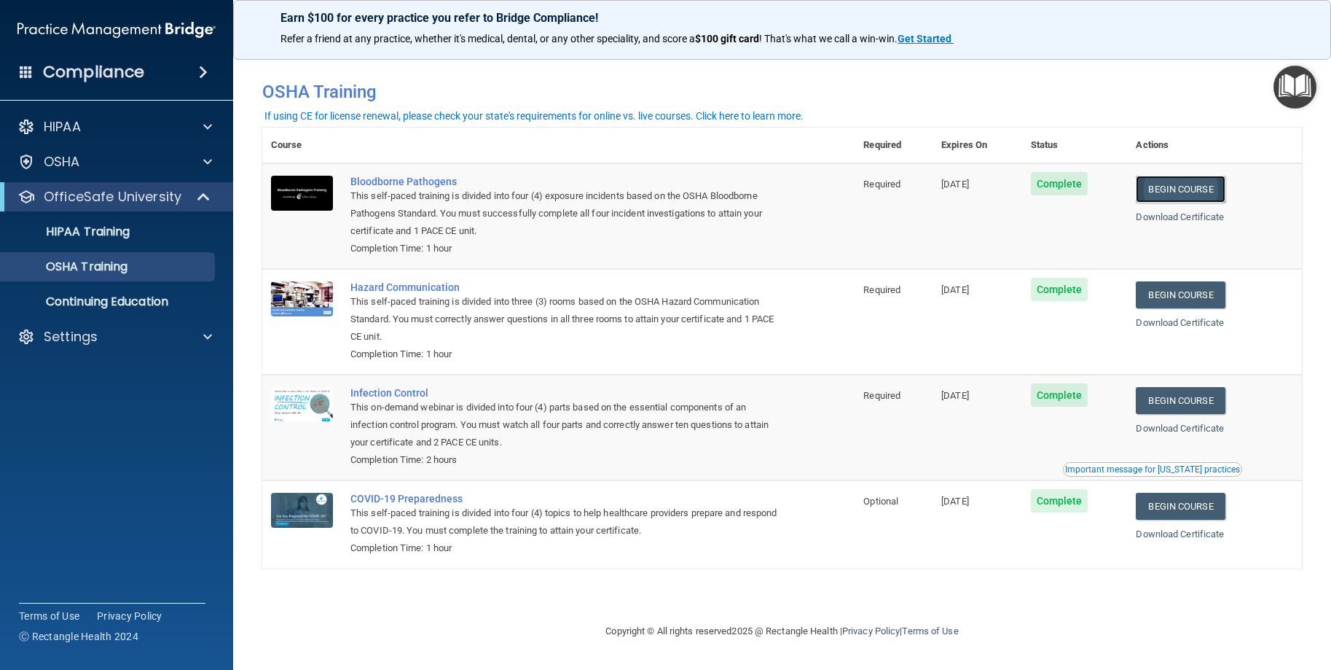
click at [1183, 195] on link "Begin Course" at bounding box center [1180, 189] width 89 height 27
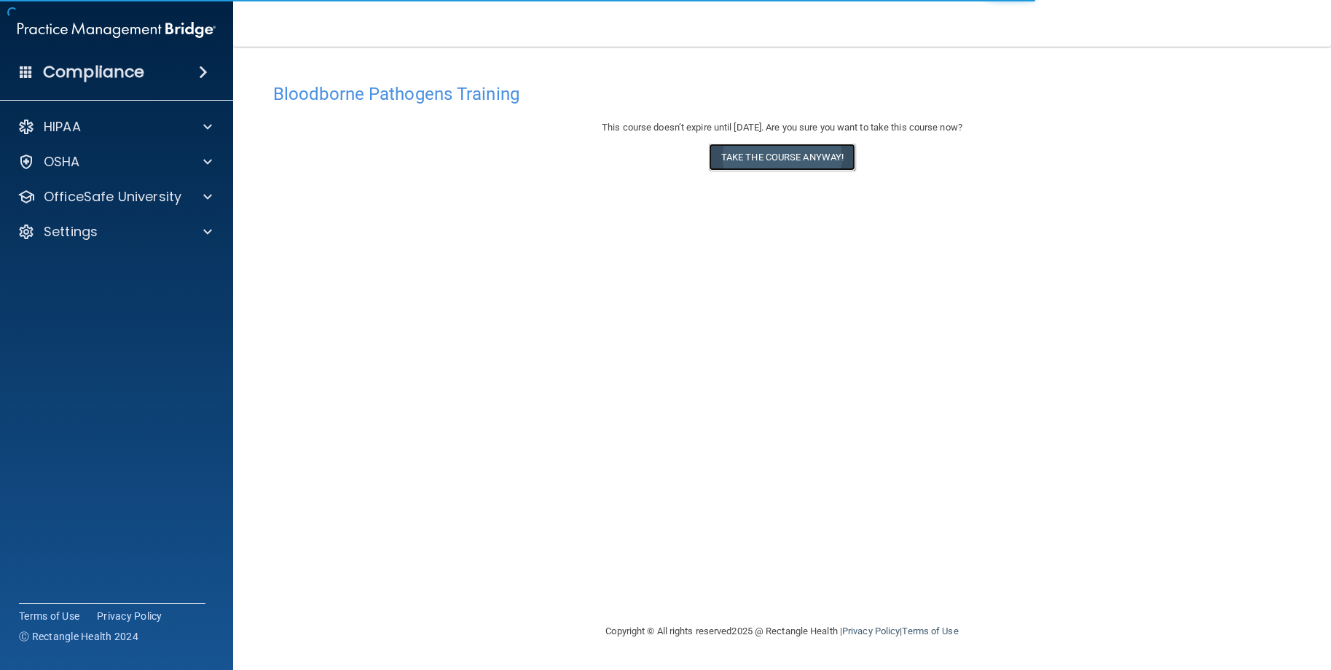
click at [850, 161] on button "Take the course anyway!" at bounding box center [782, 157] width 146 height 27
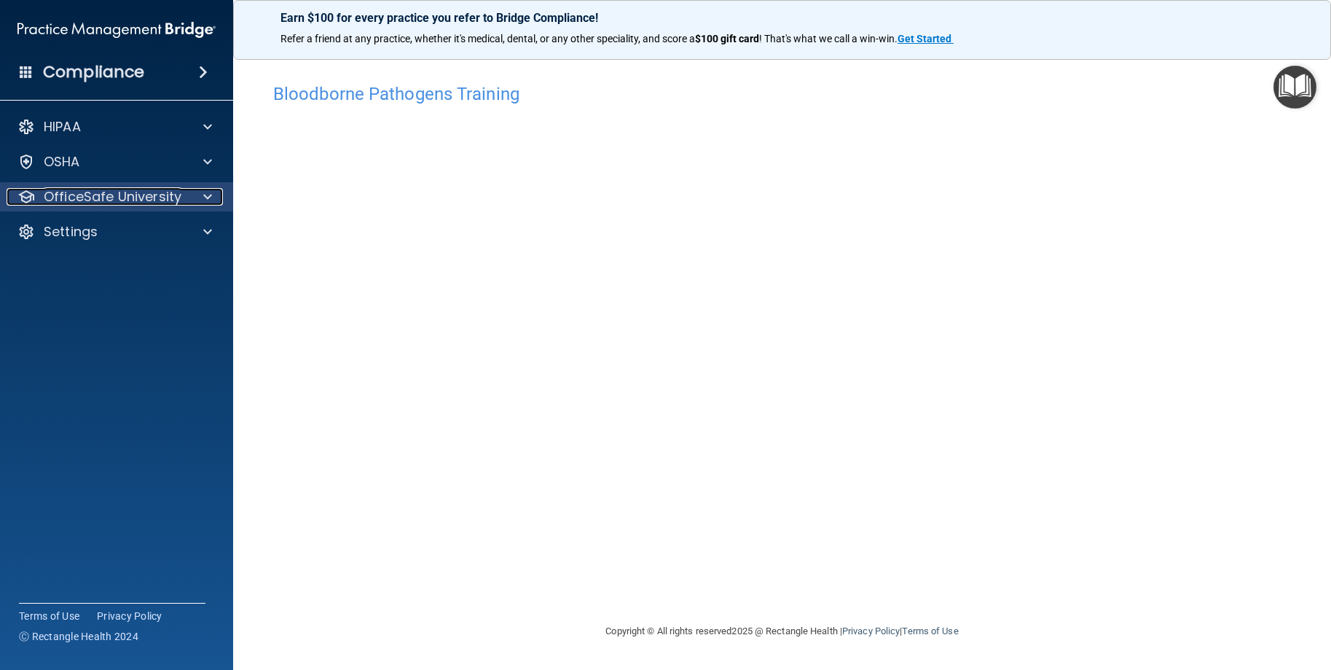
click at [164, 194] on p "OfficeSafe University" at bounding box center [113, 196] width 138 height 17
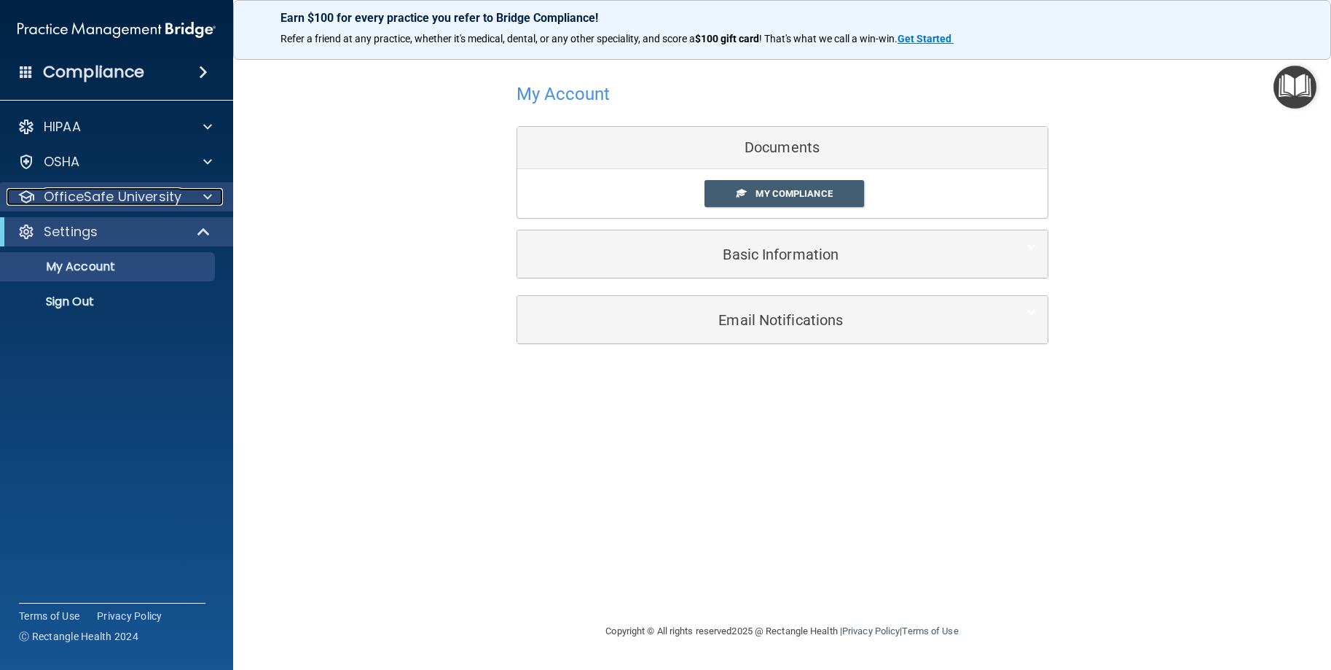
click at [198, 195] on div at bounding box center [205, 196] width 36 height 17
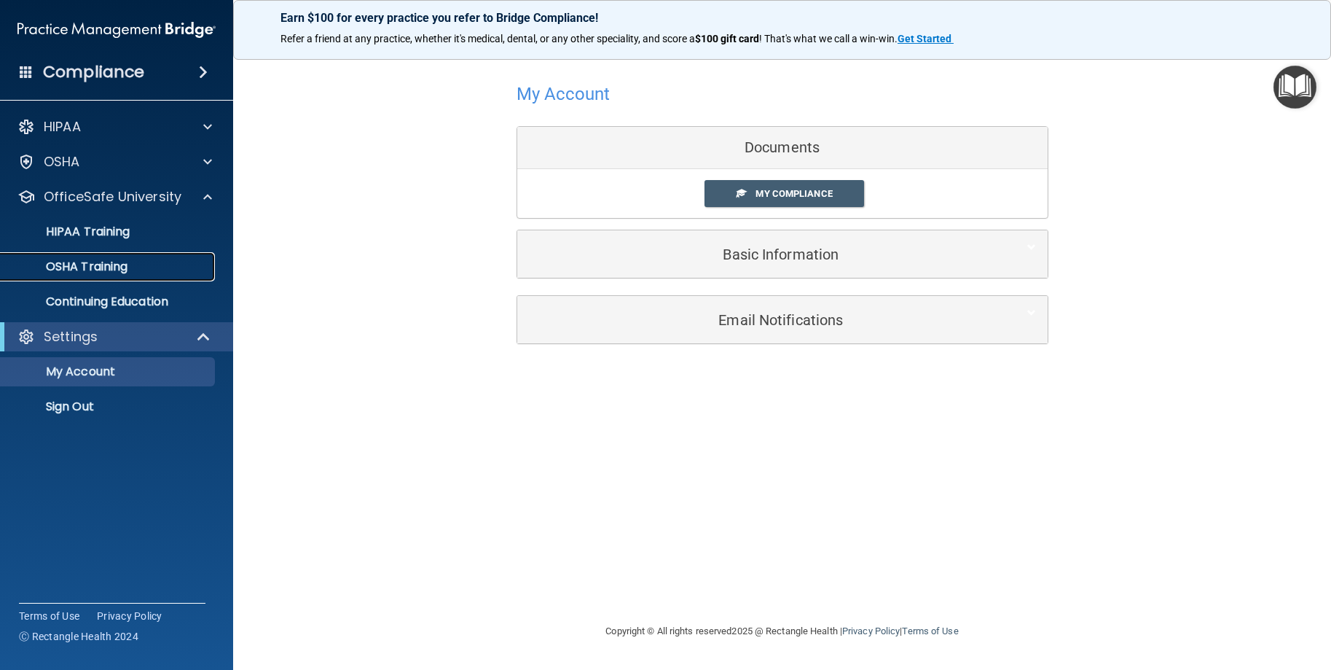
click at [136, 268] on div "OSHA Training" at bounding box center [108, 266] width 199 height 15
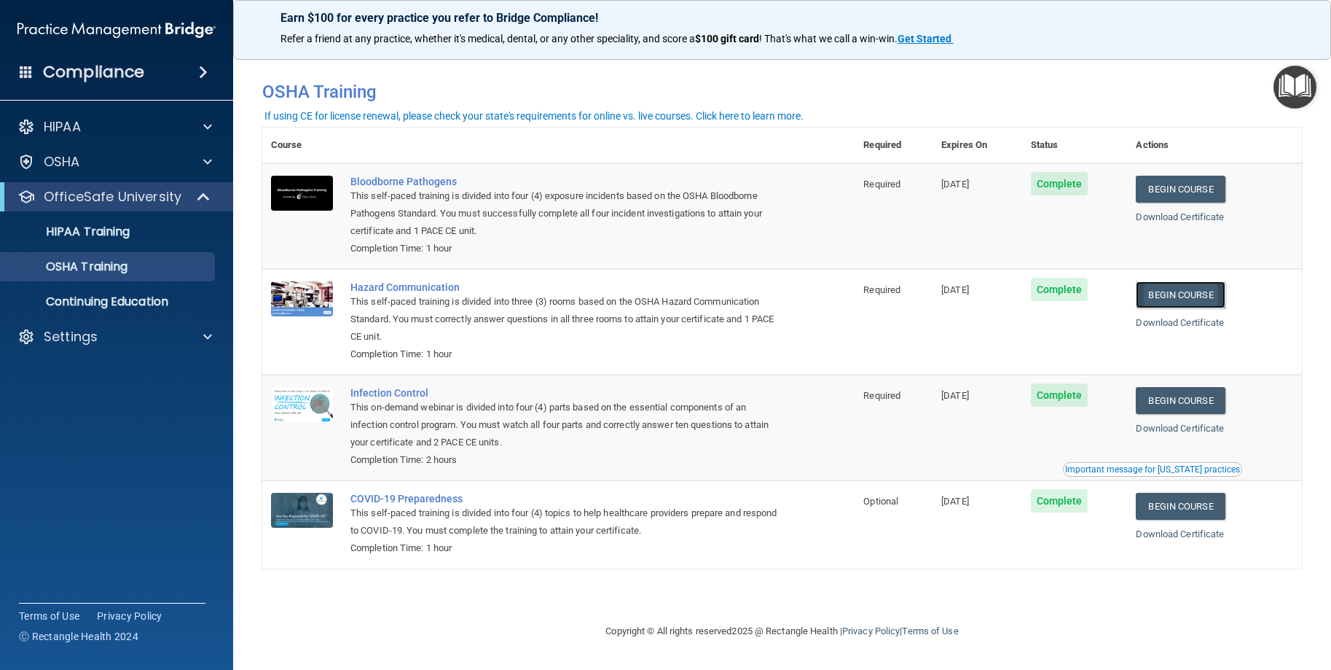
click at [1191, 301] on link "Begin Course" at bounding box center [1180, 294] width 89 height 27
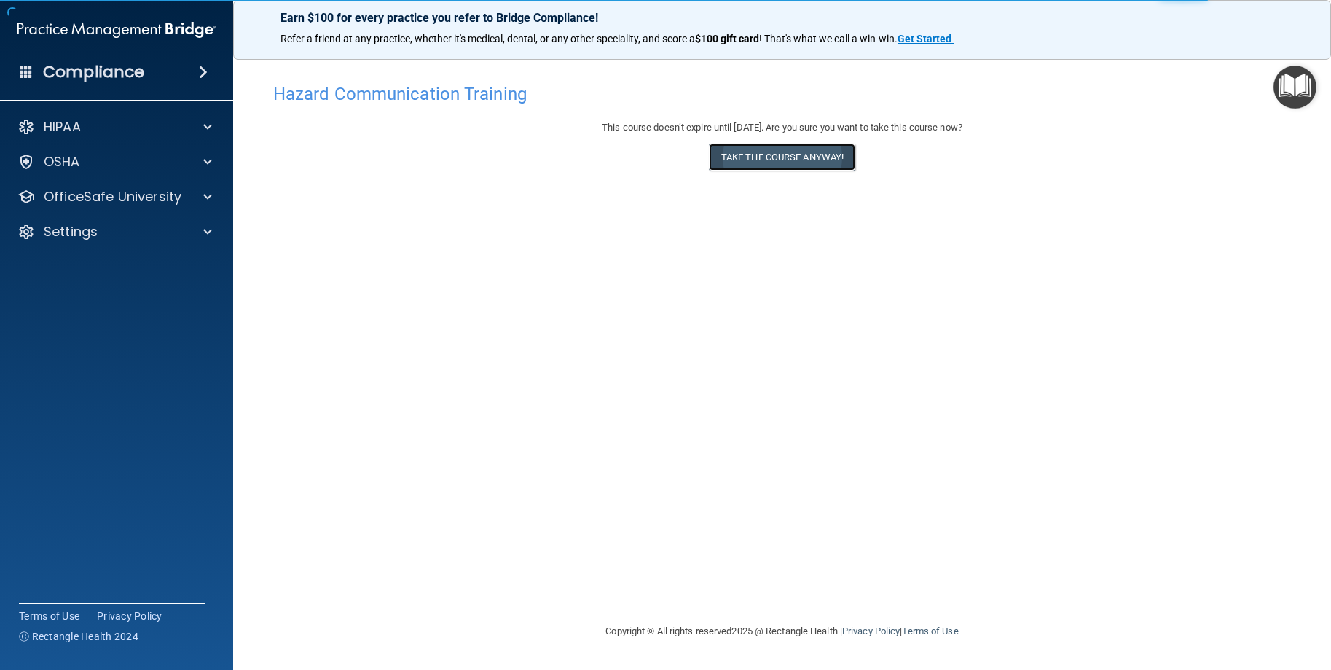
click at [769, 151] on button "Take the course anyway!" at bounding box center [782, 157] width 146 height 27
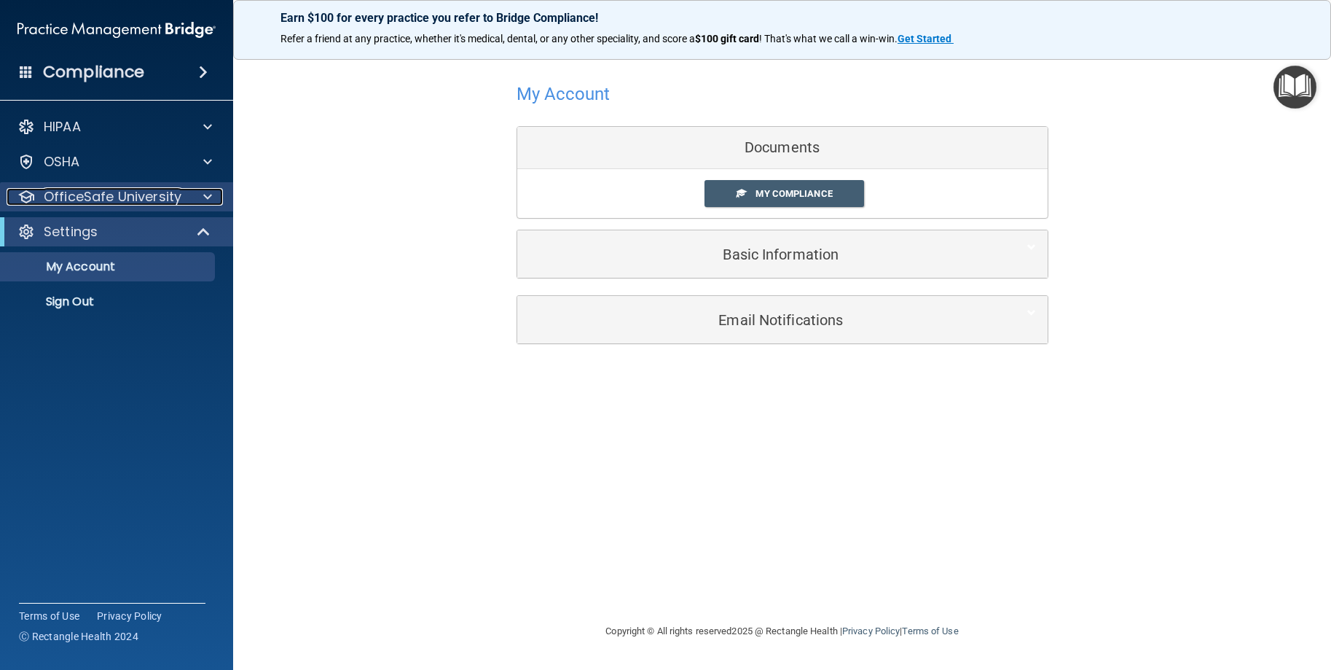
click at [96, 200] on p "OfficeSafe University" at bounding box center [113, 196] width 138 height 17
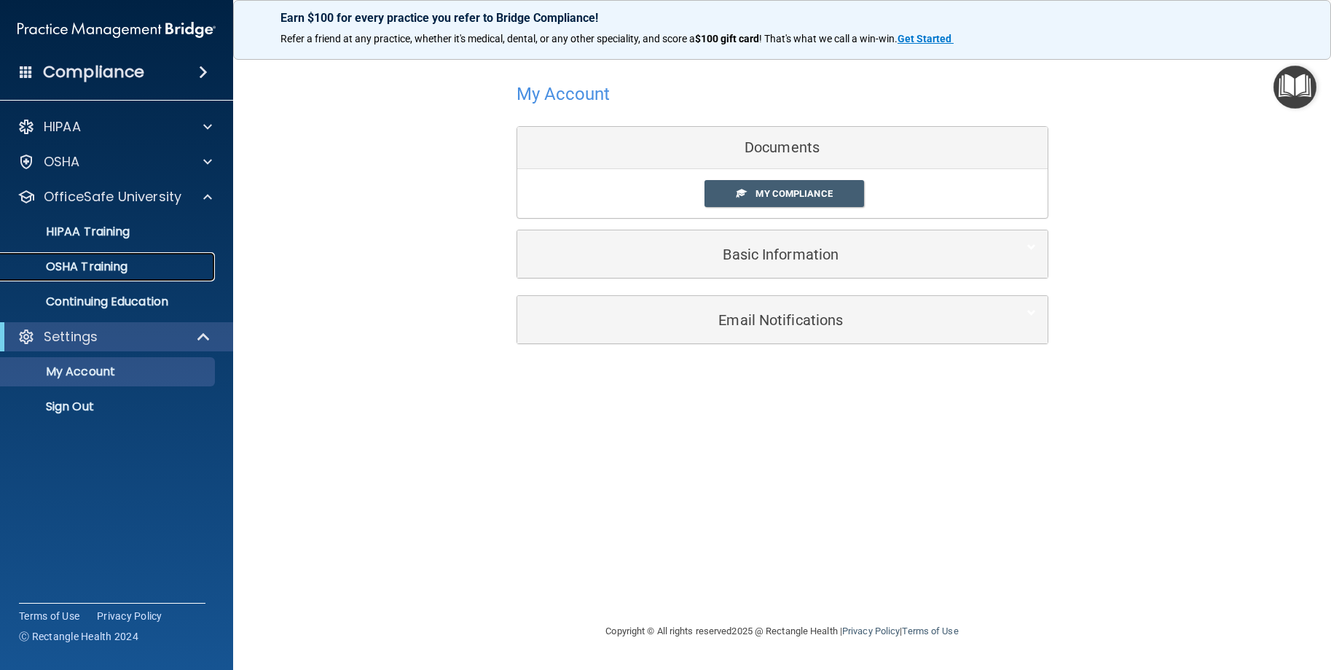
click at [93, 262] on p "OSHA Training" at bounding box center [68, 266] width 118 height 15
